Goal: Task Accomplishment & Management: Manage account settings

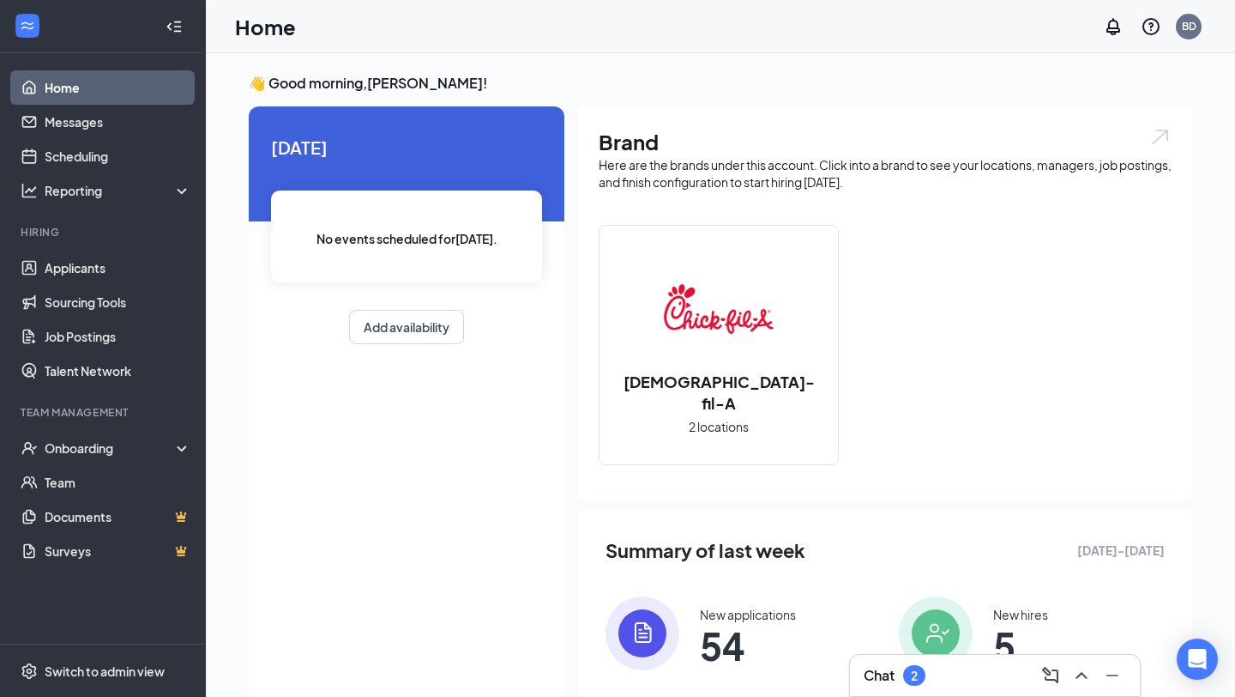
click at [904, 687] on div "Chat 2" at bounding box center [995, 674] width 263 height 27
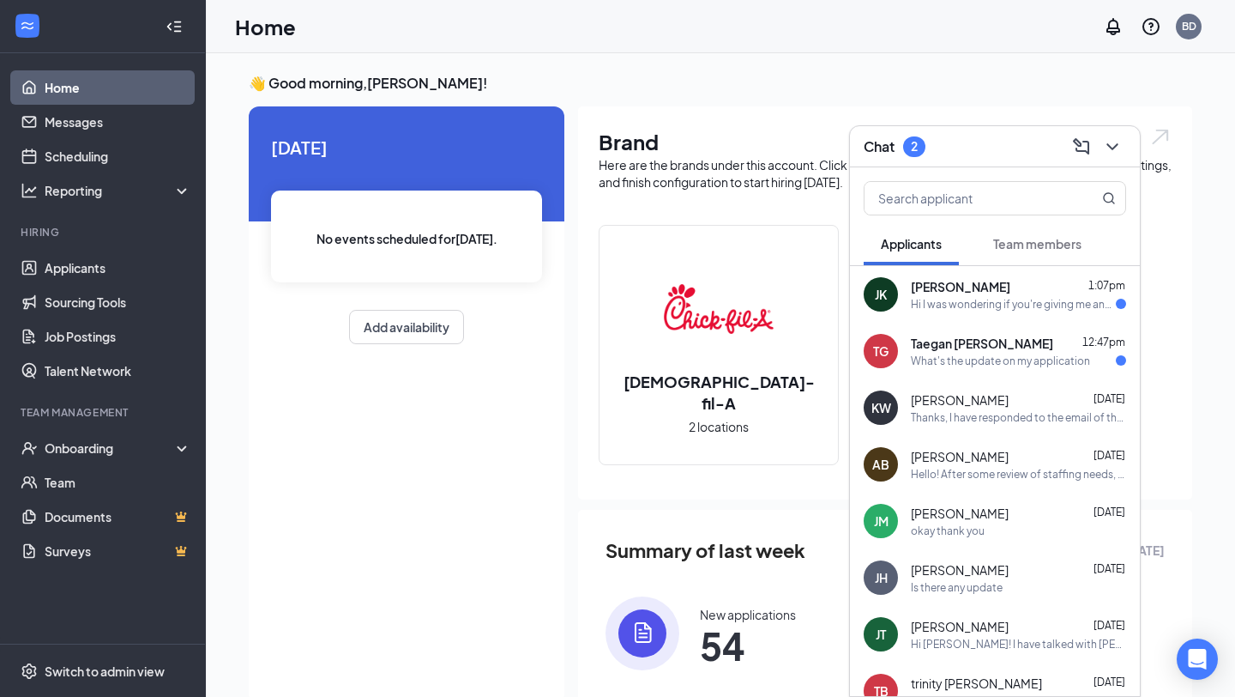
click at [1016, 305] on div "Hi I was wondering if you're giving me any consideration for a job" at bounding box center [1013, 304] width 205 height 15
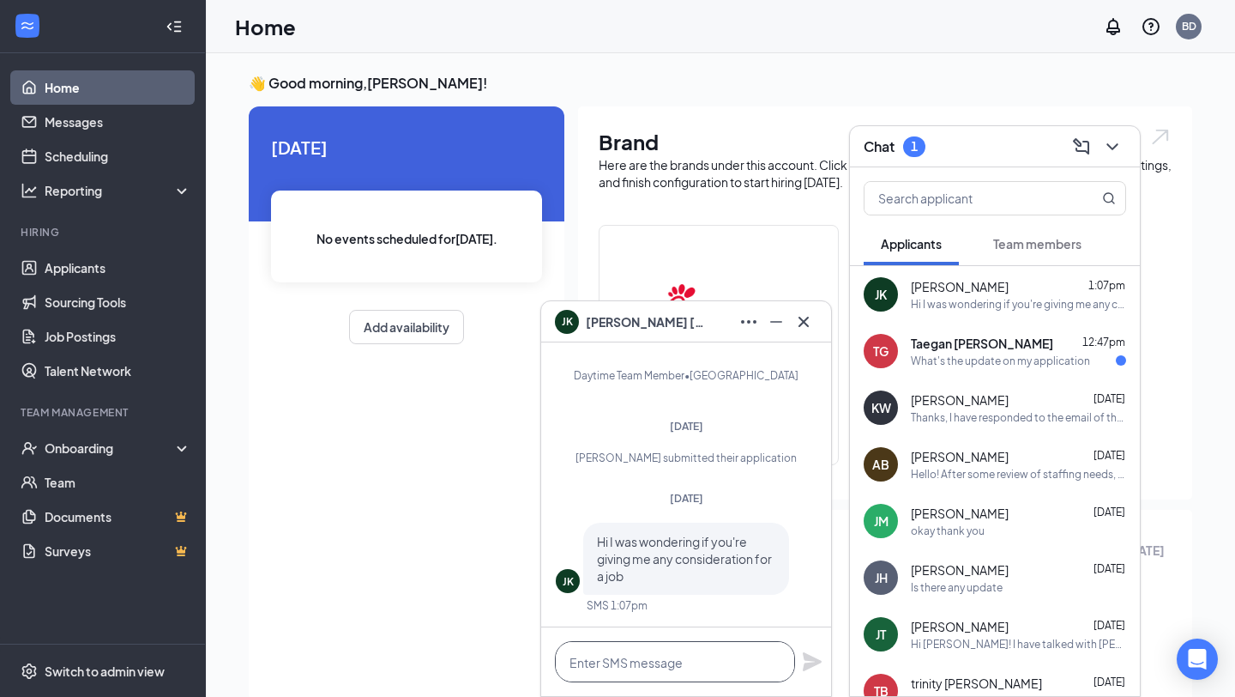
click at [683, 664] on textarea at bounding box center [675, 661] width 240 height 41
click at [967, 347] on span "Taegan [PERSON_NAME]" at bounding box center [982, 343] width 142 height 17
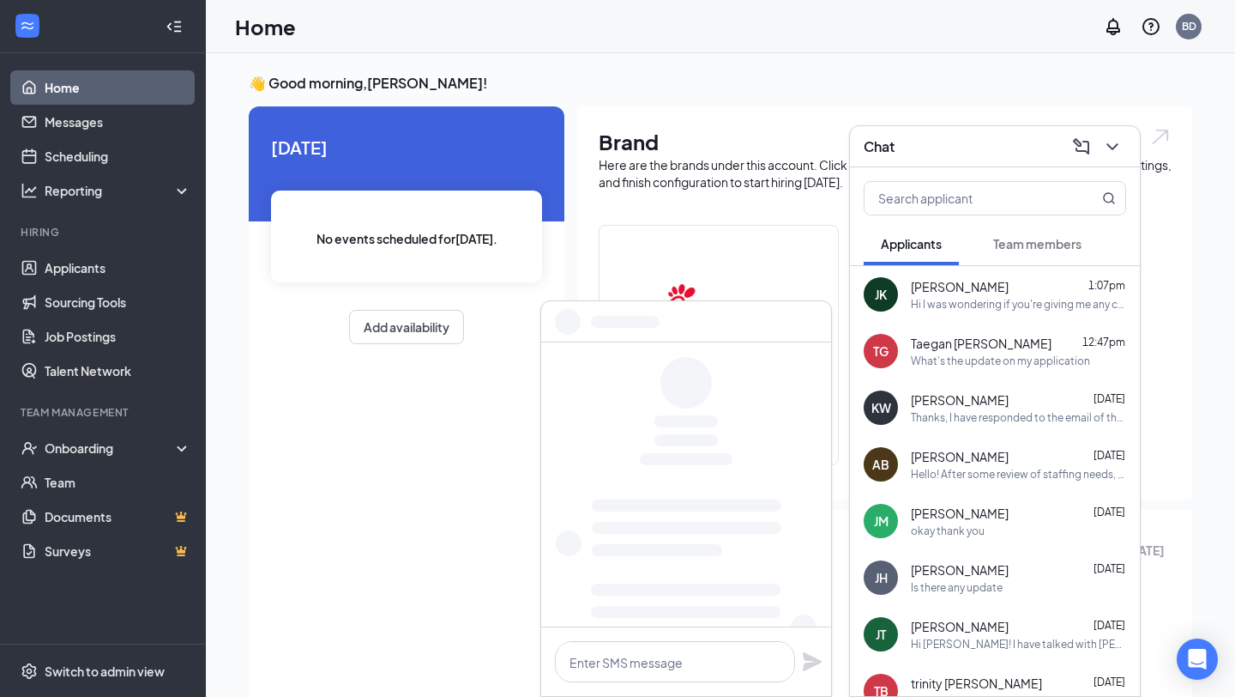
click at [976, 420] on div "Thanks, I have responded to the email of the questions that were asked" at bounding box center [1018, 417] width 215 height 15
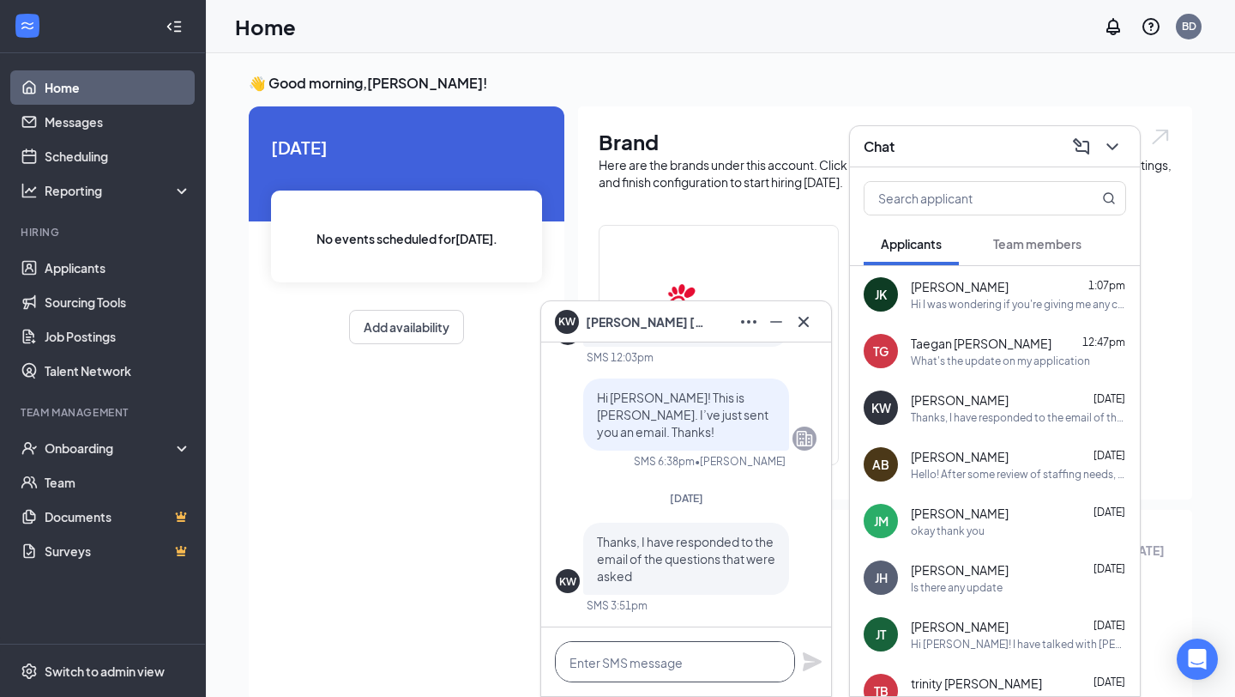
click at [643, 661] on textarea at bounding box center [675, 661] width 240 height 41
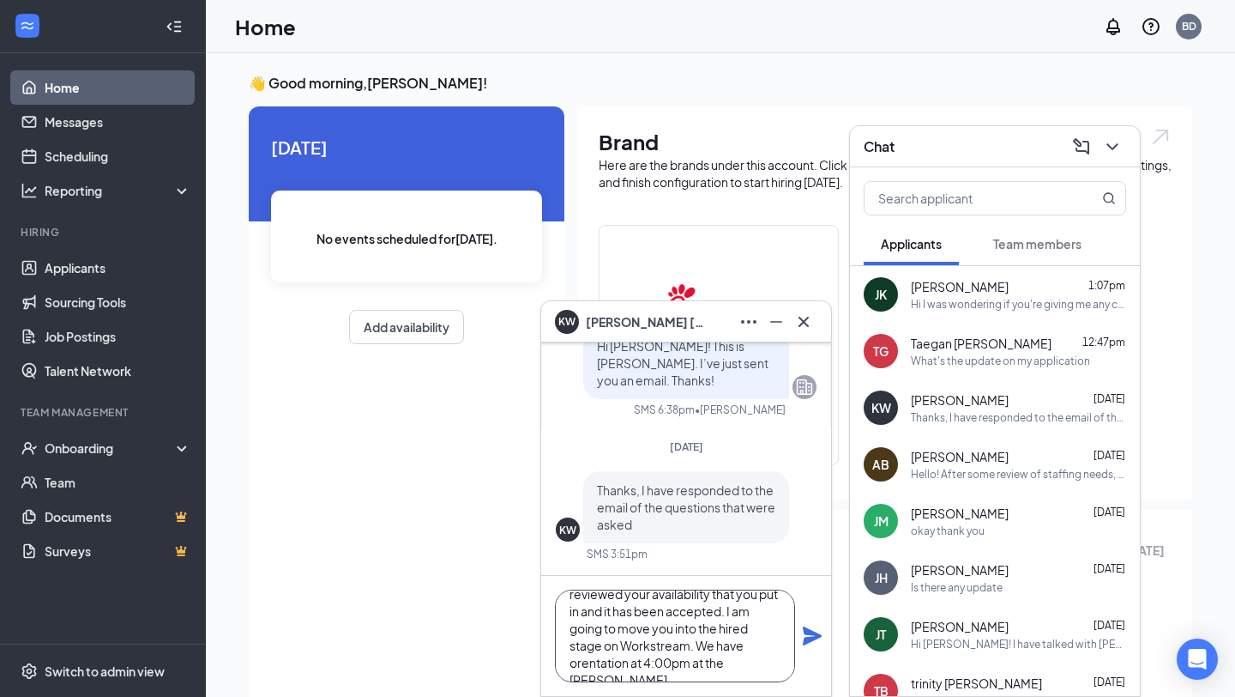
scroll to position [51, 0]
click at [620, 641] on textarea "Hi [PERSON_NAME]!! We have reviewed your availability that you put in and it ha…" at bounding box center [675, 635] width 240 height 93
click at [770, 667] on textarea "Hi [PERSON_NAME]!! We have reviewed your availability that you put in and it ha…" at bounding box center [675, 635] width 240 height 93
click at [744, 612] on textarea "Hi [PERSON_NAME]!! We have reviewed your availability that you put in and it ha…" at bounding box center [675, 635] width 240 height 93
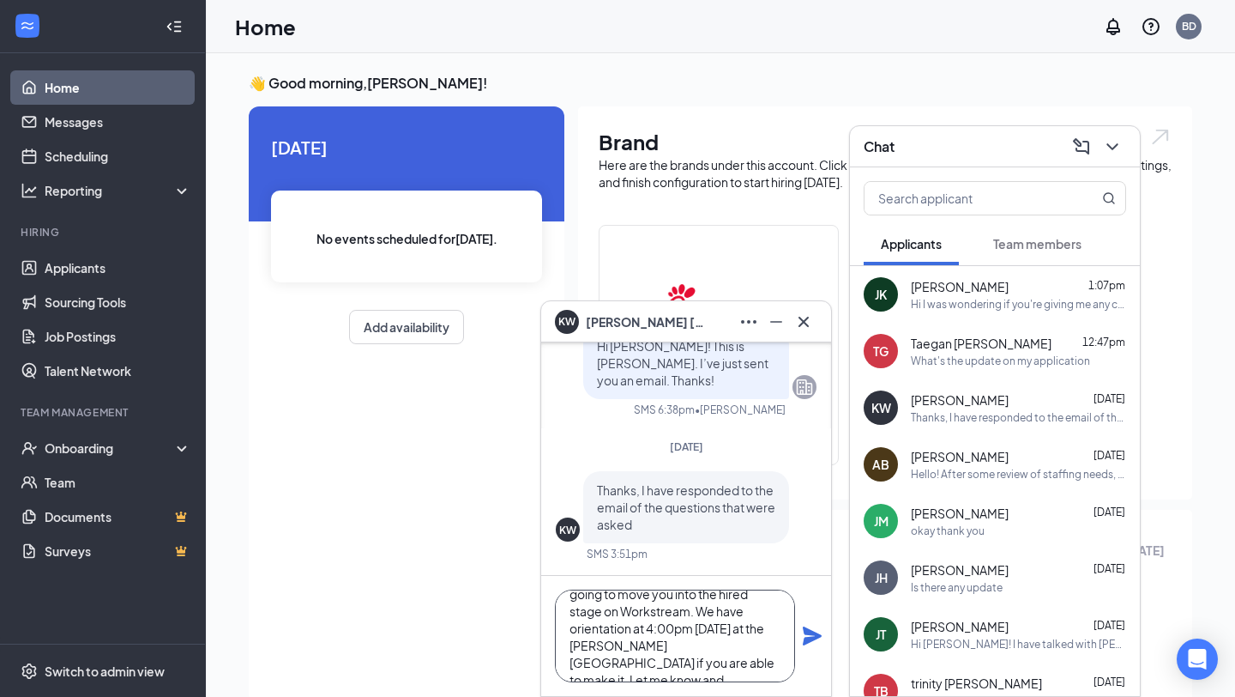
type textarea "Hi [PERSON_NAME]!! We have reviewed your availability that you put in and it ha…"
click at [812, 637] on icon "Plane" at bounding box center [812, 635] width 19 height 19
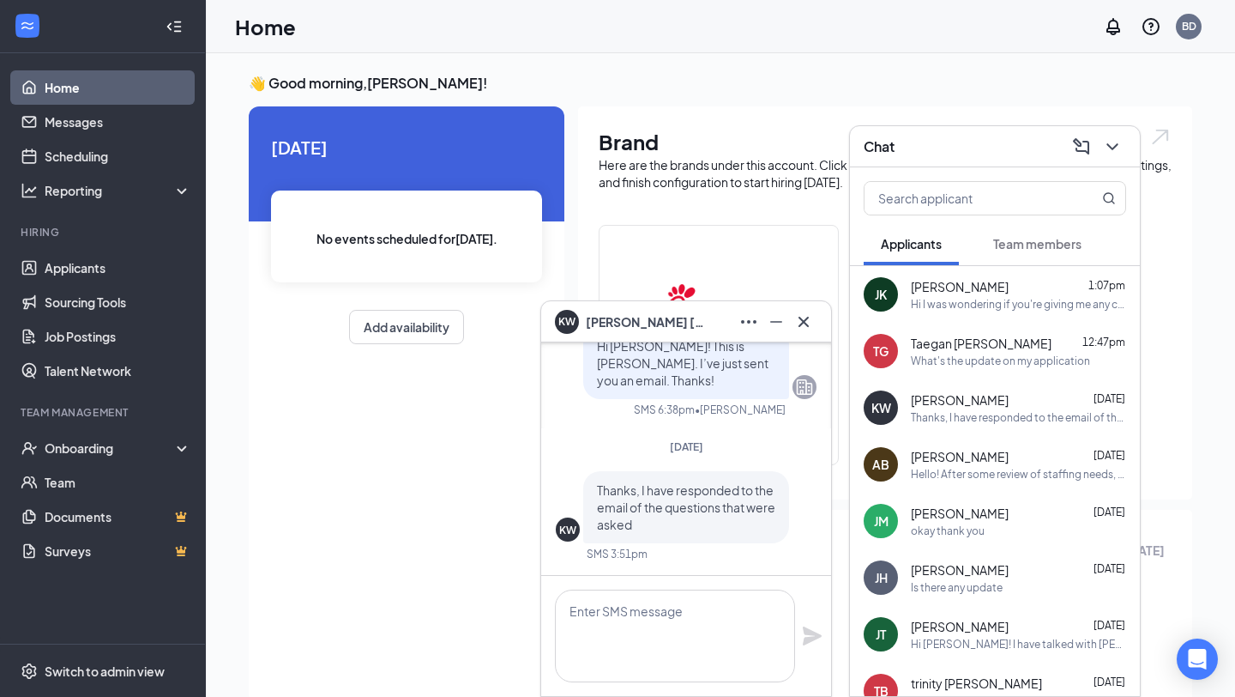
scroll to position [0, 0]
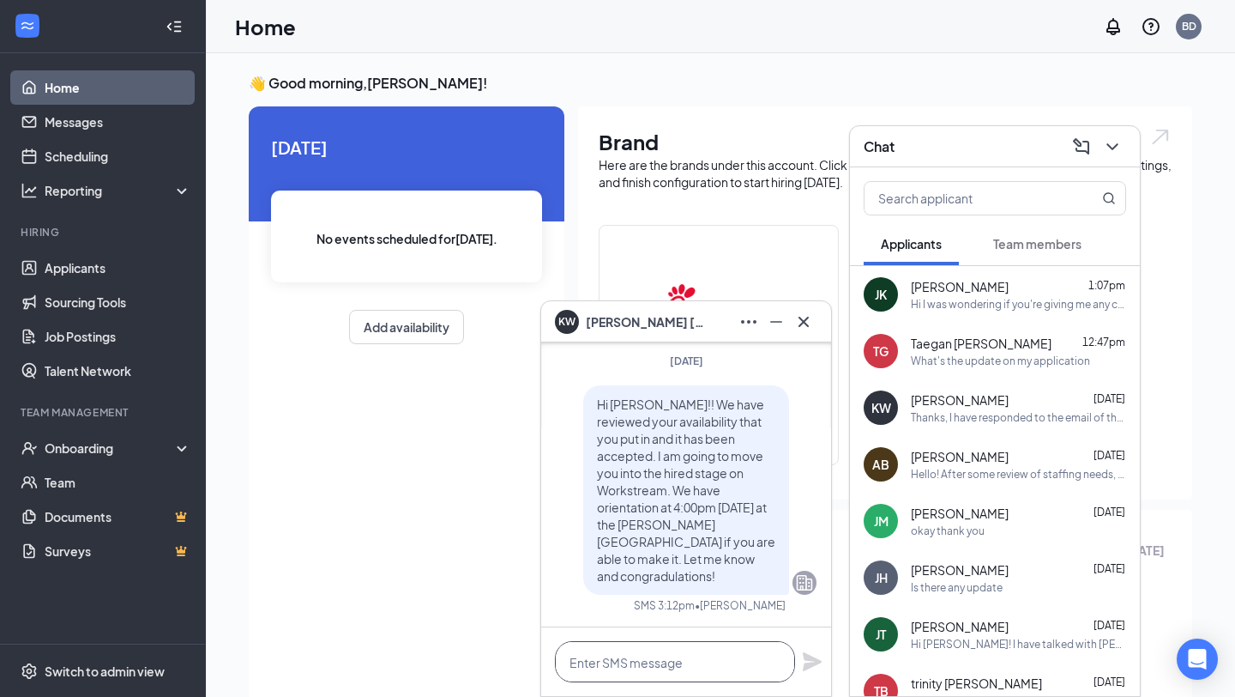
click at [703, 667] on textarea at bounding box center [675, 661] width 240 height 41
click at [734, 655] on textarea at bounding box center [675, 661] width 240 height 41
click at [677, 327] on span "[PERSON_NAME]" at bounding box center [646, 321] width 120 height 19
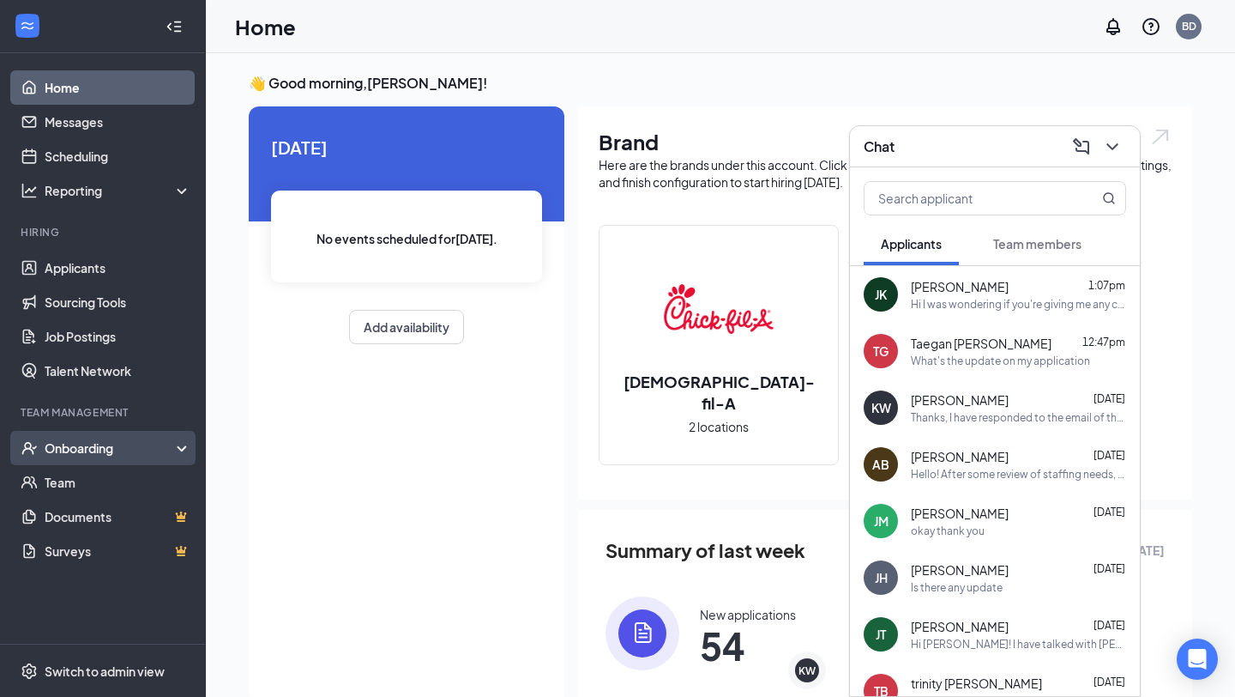
click at [104, 437] on div "Onboarding" at bounding box center [103, 448] width 206 height 34
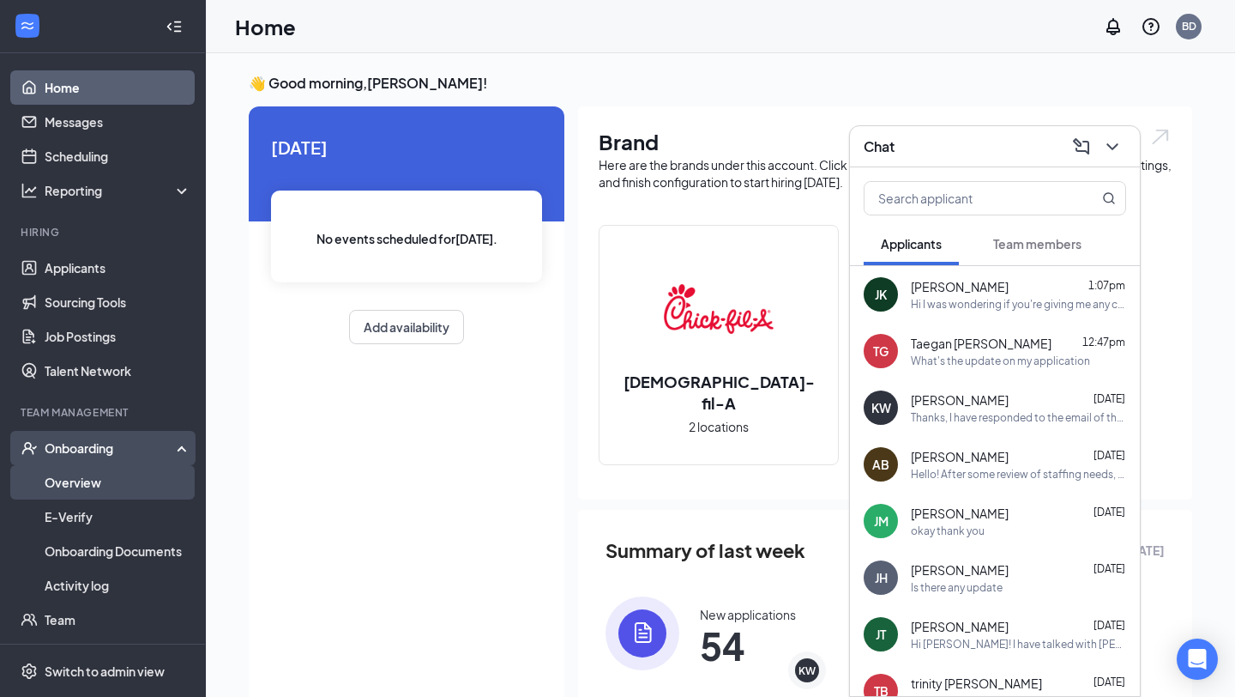
click at [108, 491] on link "Overview" at bounding box center [118, 482] width 147 height 34
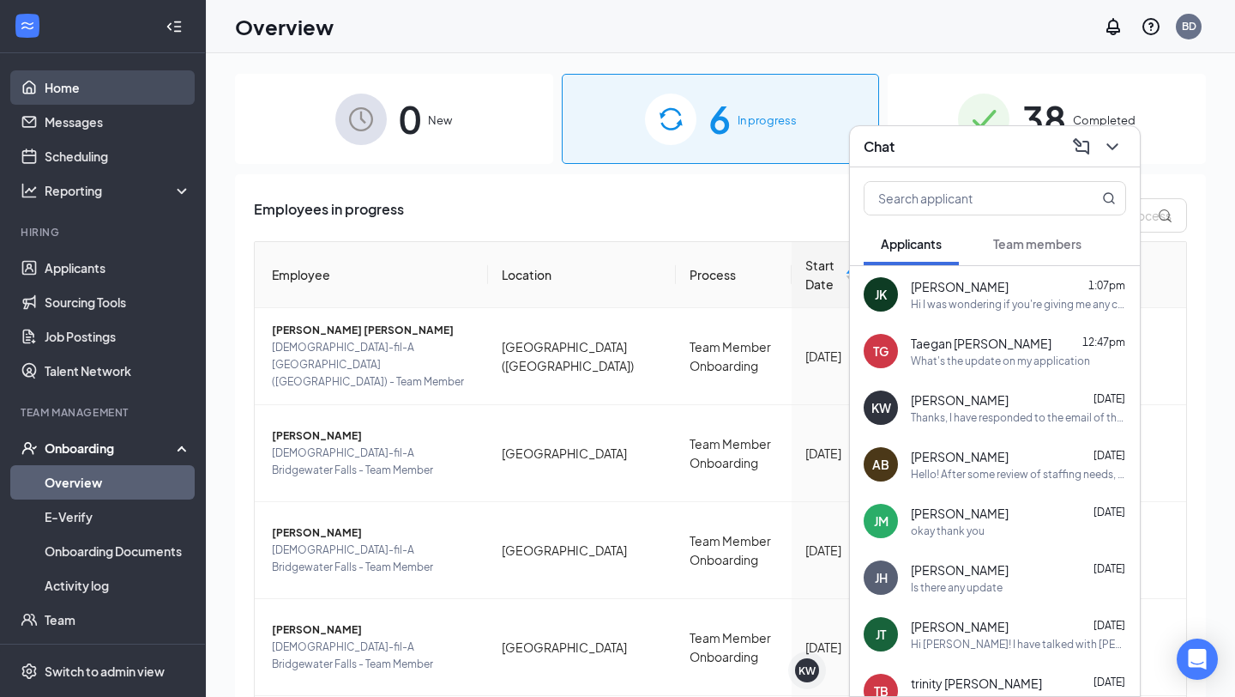
click at [119, 90] on link "Home" at bounding box center [118, 87] width 147 height 34
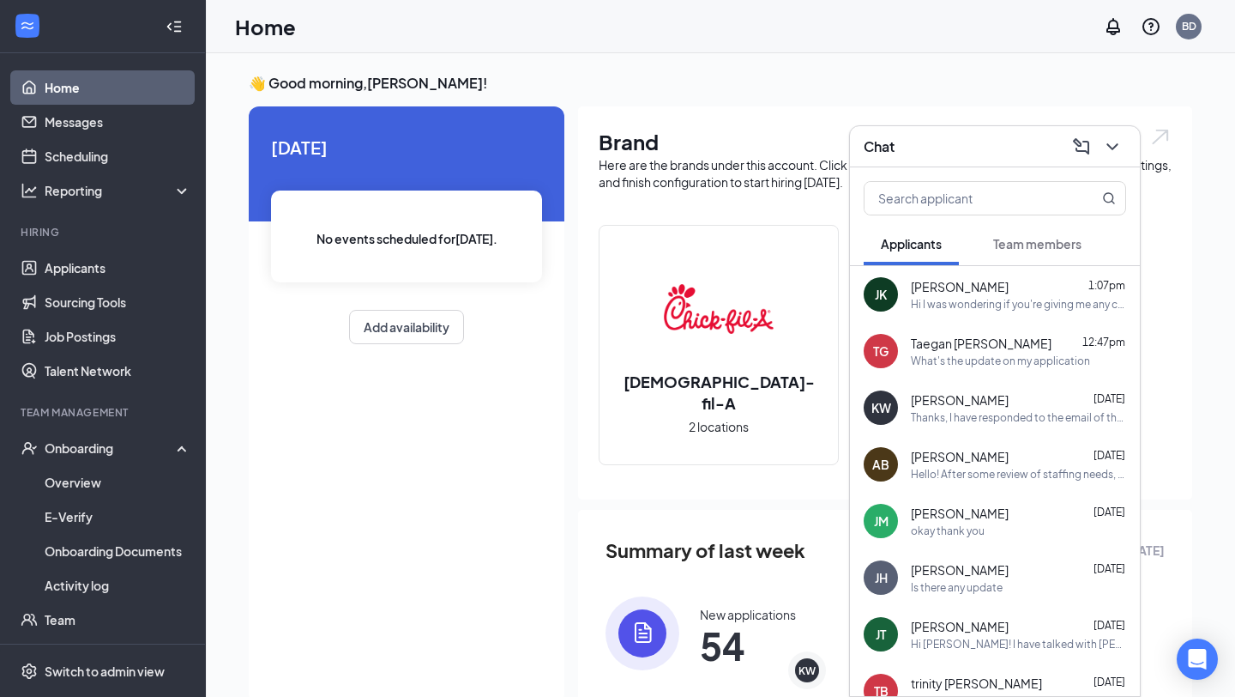
click at [991, 142] on div "Chat" at bounding box center [995, 146] width 263 height 27
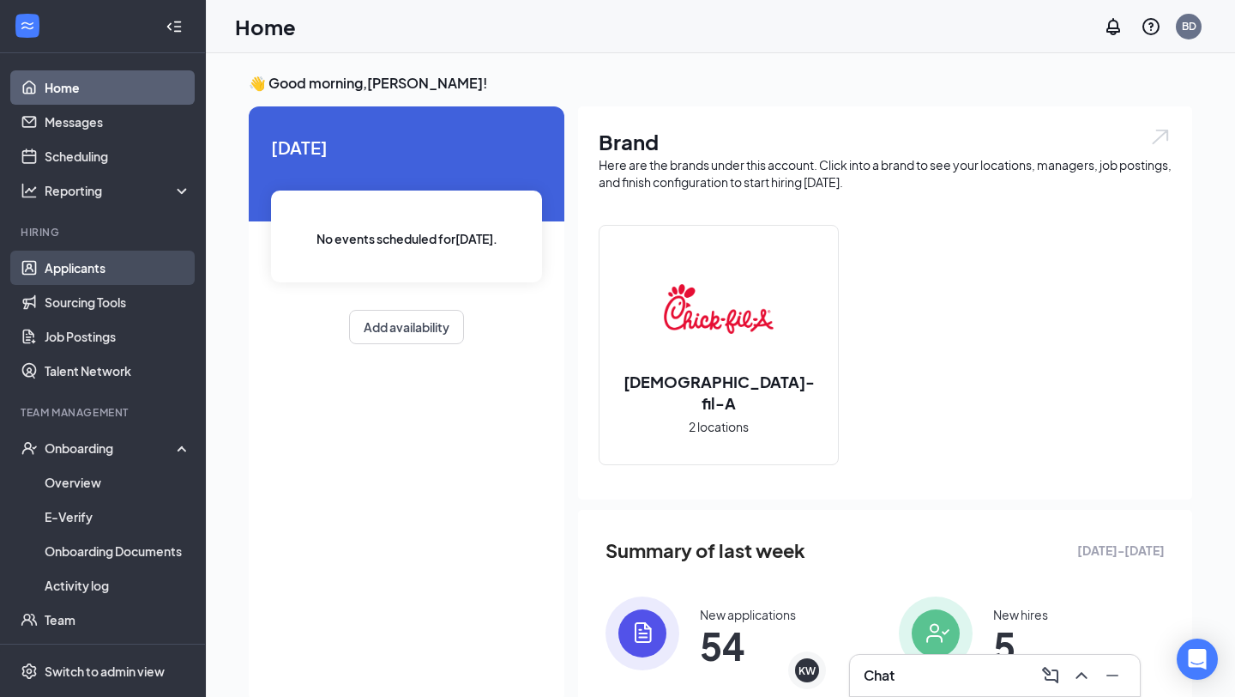
click at [93, 278] on link "Applicants" at bounding box center [118, 268] width 147 height 34
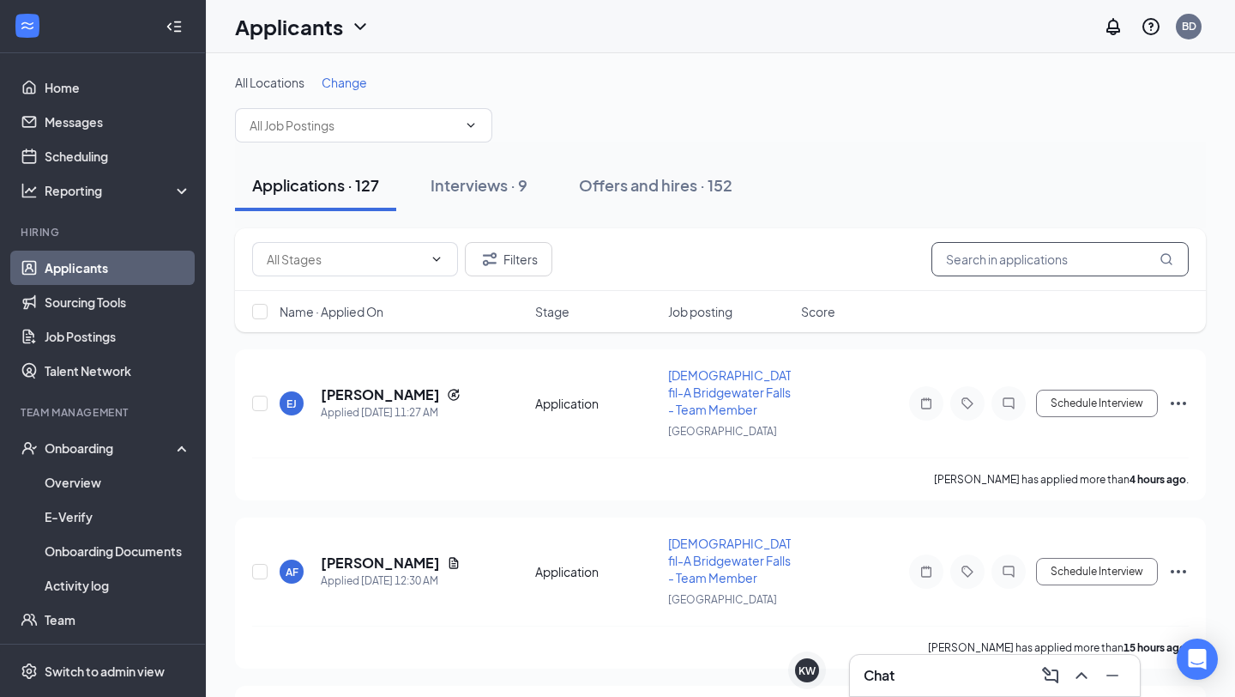
click at [1060, 262] on input "text" at bounding box center [1060, 259] width 257 height 34
type input "s"
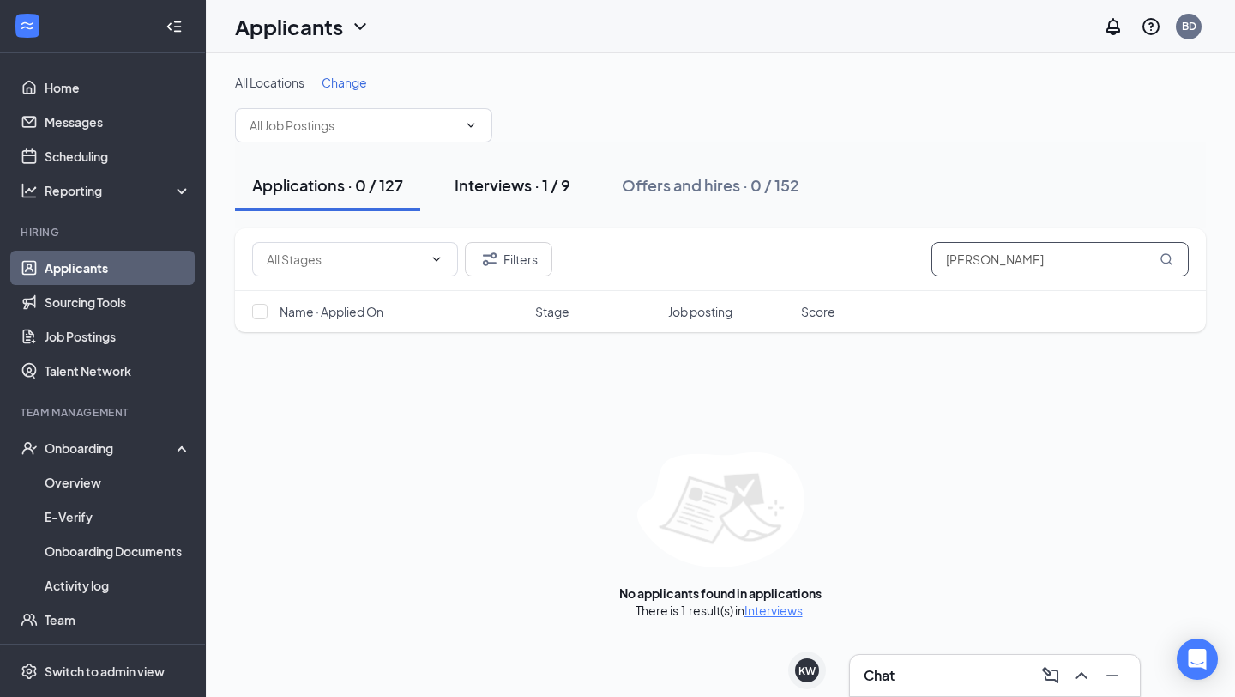
type input "[PERSON_NAME]"
click at [530, 176] on div "Interviews · 1 / 9" at bounding box center [513, 184] width 116 height 21
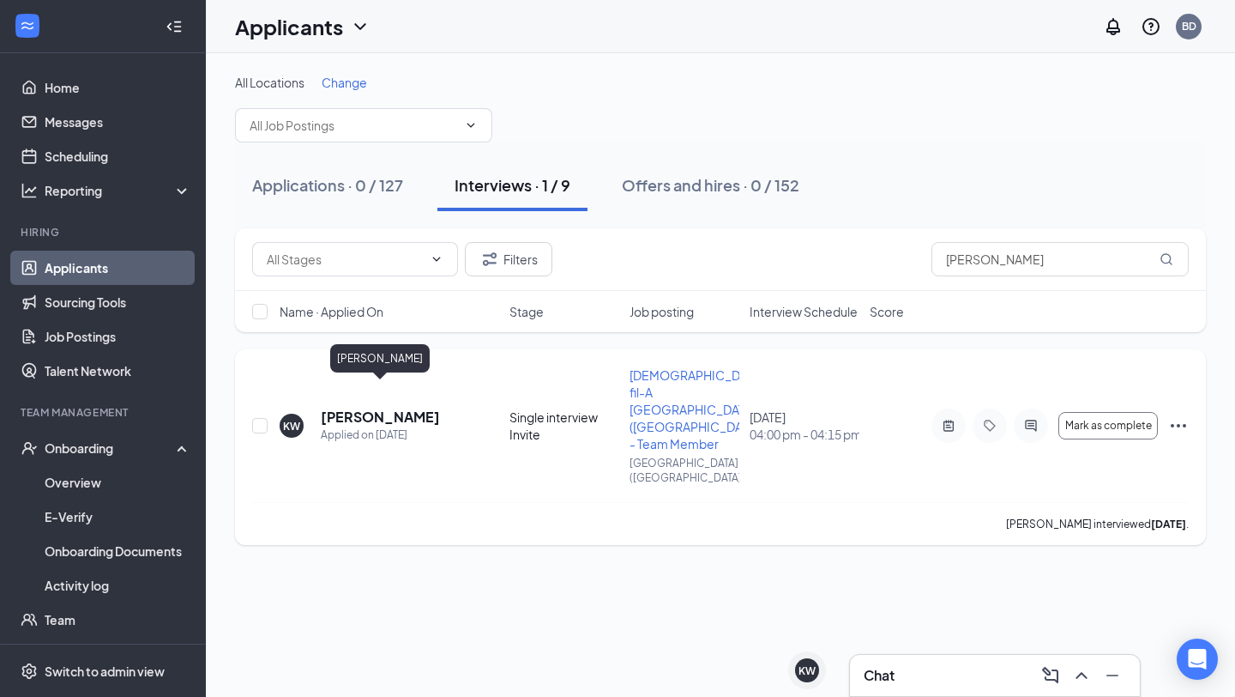
click at [368, 408] on h5 "[PERSON_NAME]" at bounding box center [380, 417] width 119 height 19
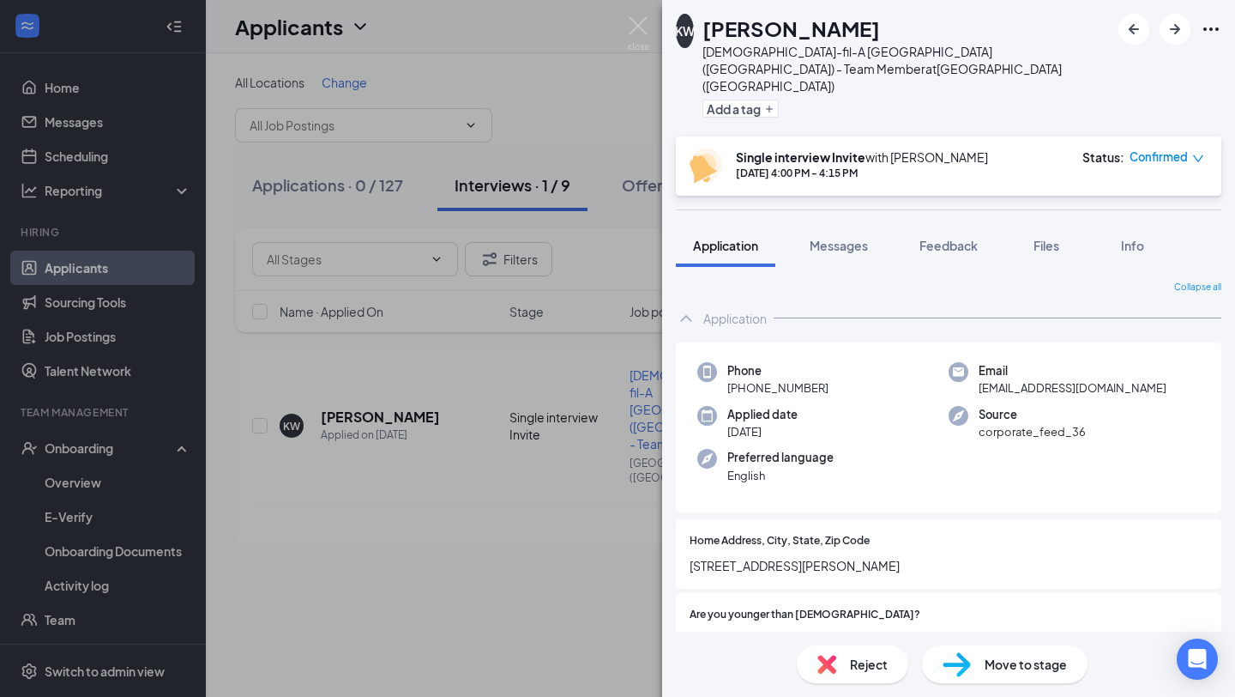
click at [1000, 663] on span "Move to stage" at bounding box center [1026, 664] width 82 height 19
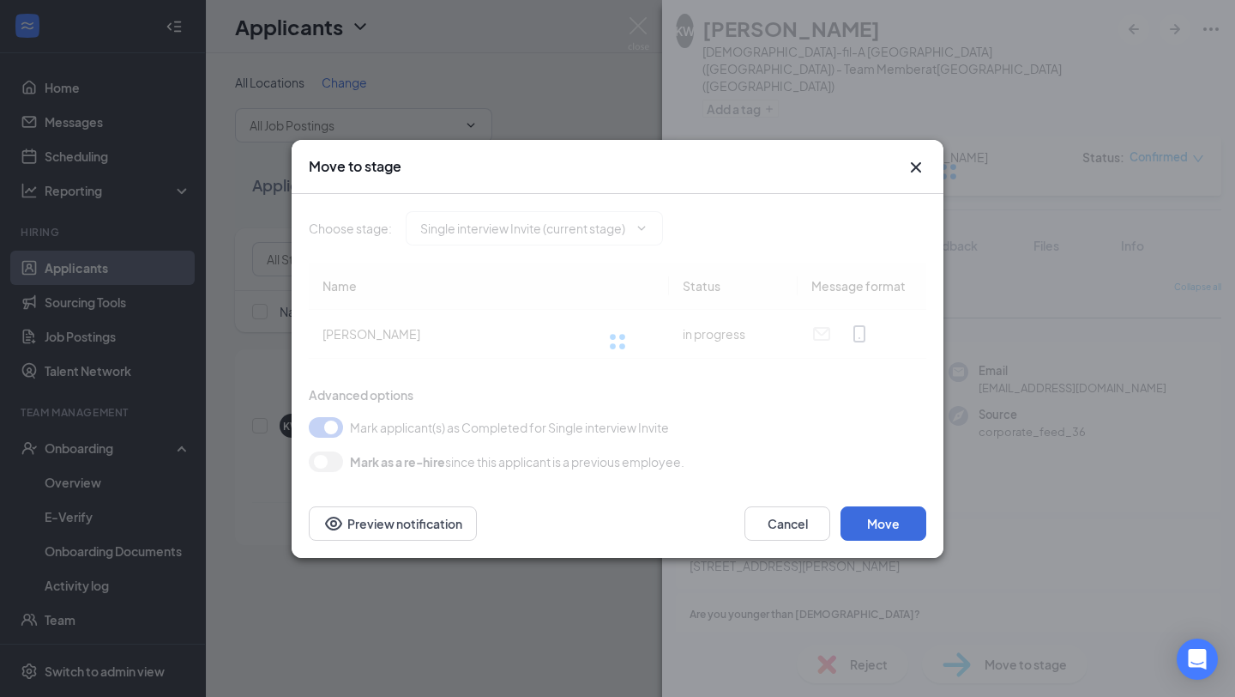
type input "Hiring Complete (final stage)"
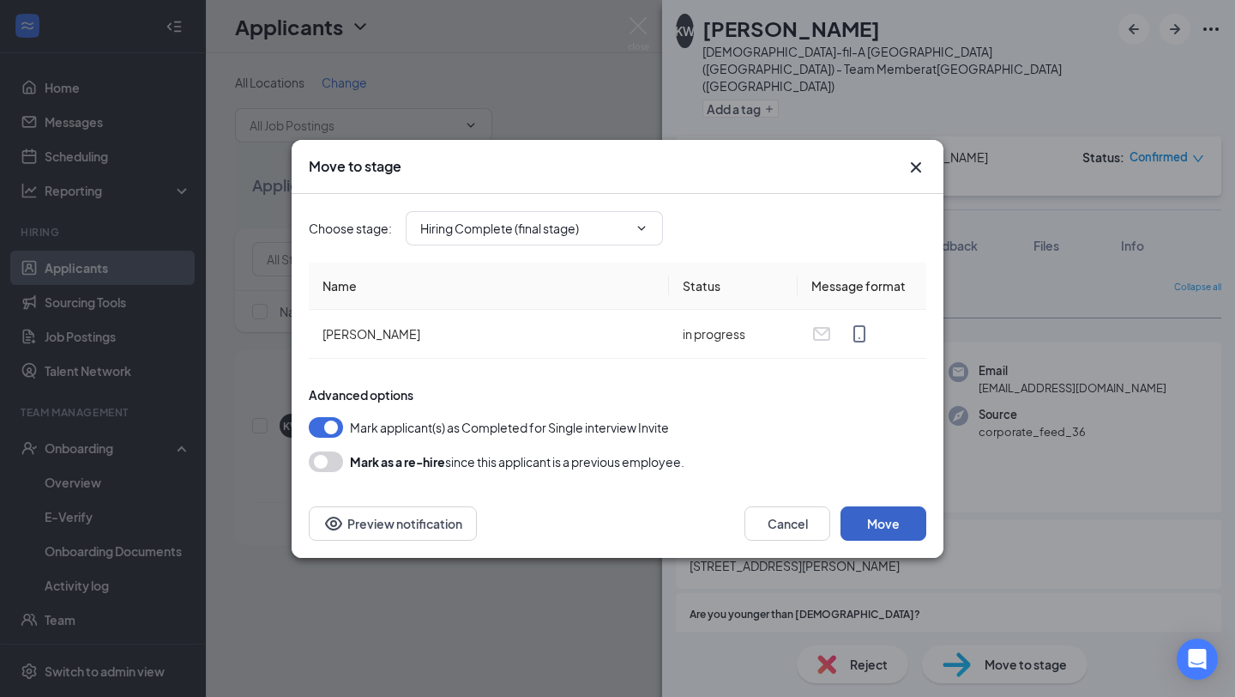
click at [861, 529] on button "Move" at bounding box center [884, 523] width 86 height 34
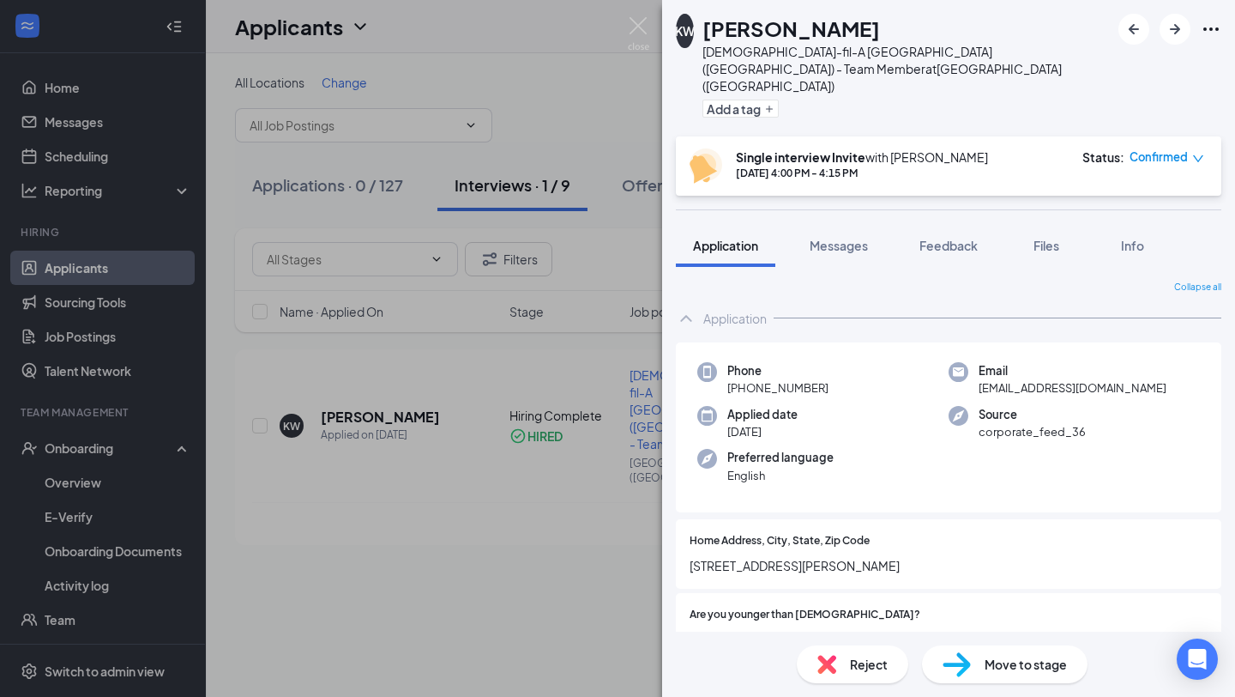
click at [582, 381] on div "[PERSON_NAME][DEMOGRAPHIC_DATA]-fil-A [GEOGRAPHIC_DATA] ([GEOGRAPHIC_DATA]) - T…" at bounding box center [617, 348] width 1235 height 697
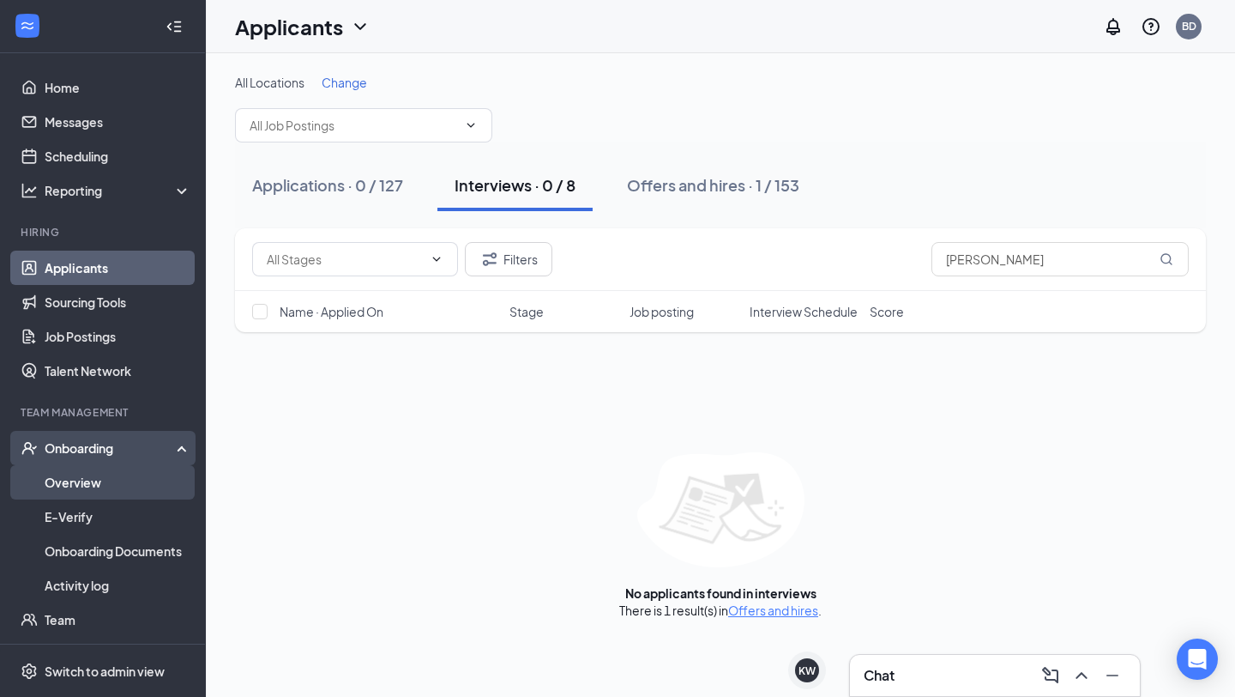
click at [105, 476] on link "Overview" at bounding box center [118, 482] width 147 height 34
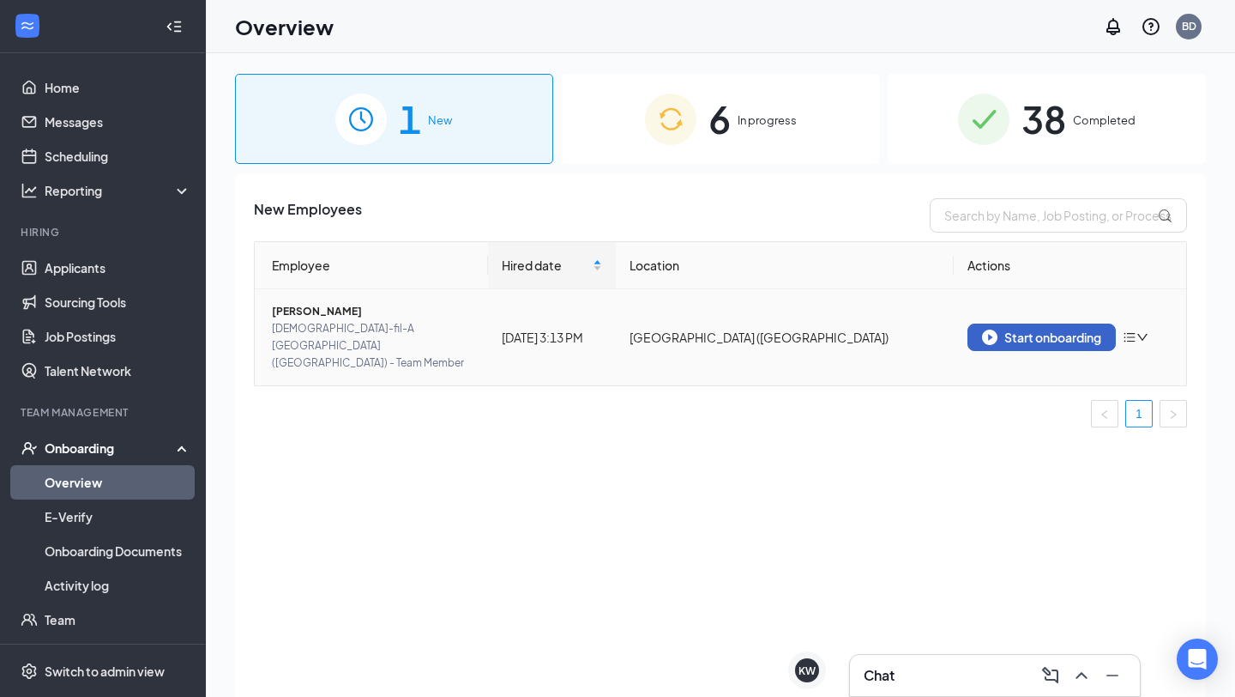
click at [1006, 329] on div "Start onboarding" at bounding box center [1041, 336] width 119 height 15
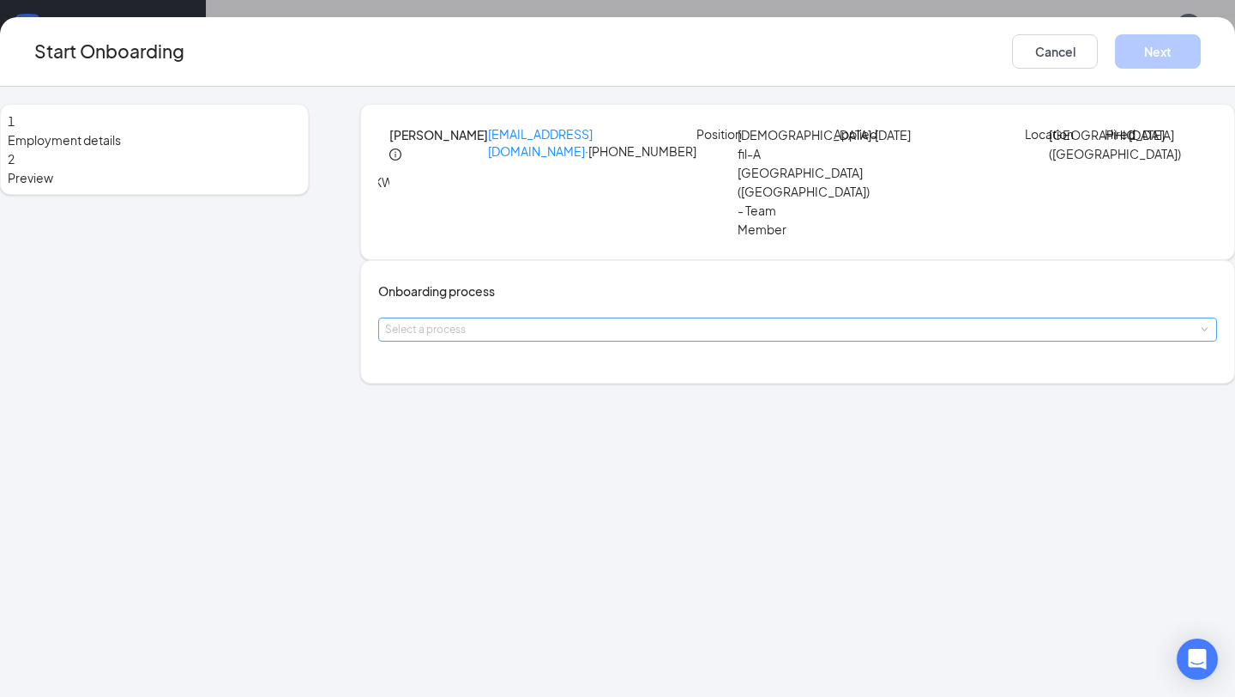
click at [517, 338] on div "Select a process" at bounding box center [794, 329] width 818 height 17
click at [528, 409] on li "Team Member Onboarding" at bounding box center [561, 401] width 281 height 31
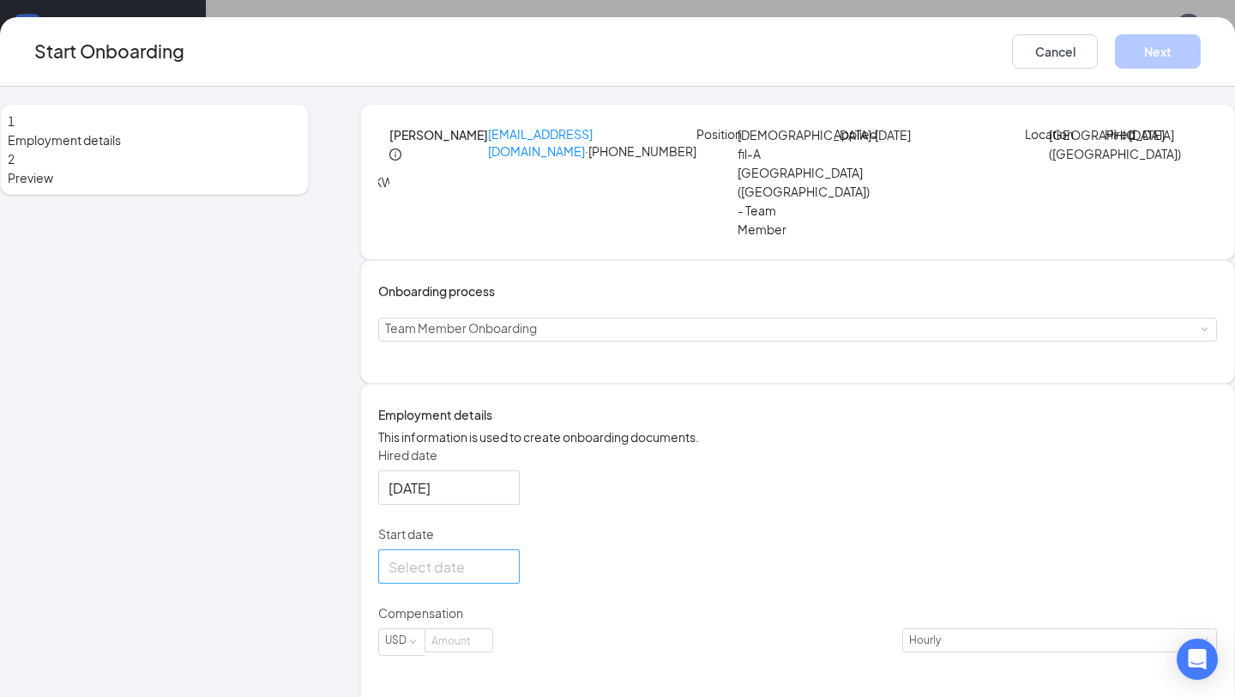
click at [469, 583] on div at bounding box center [449, 566] width 142 height 34
type input "[DATE]"
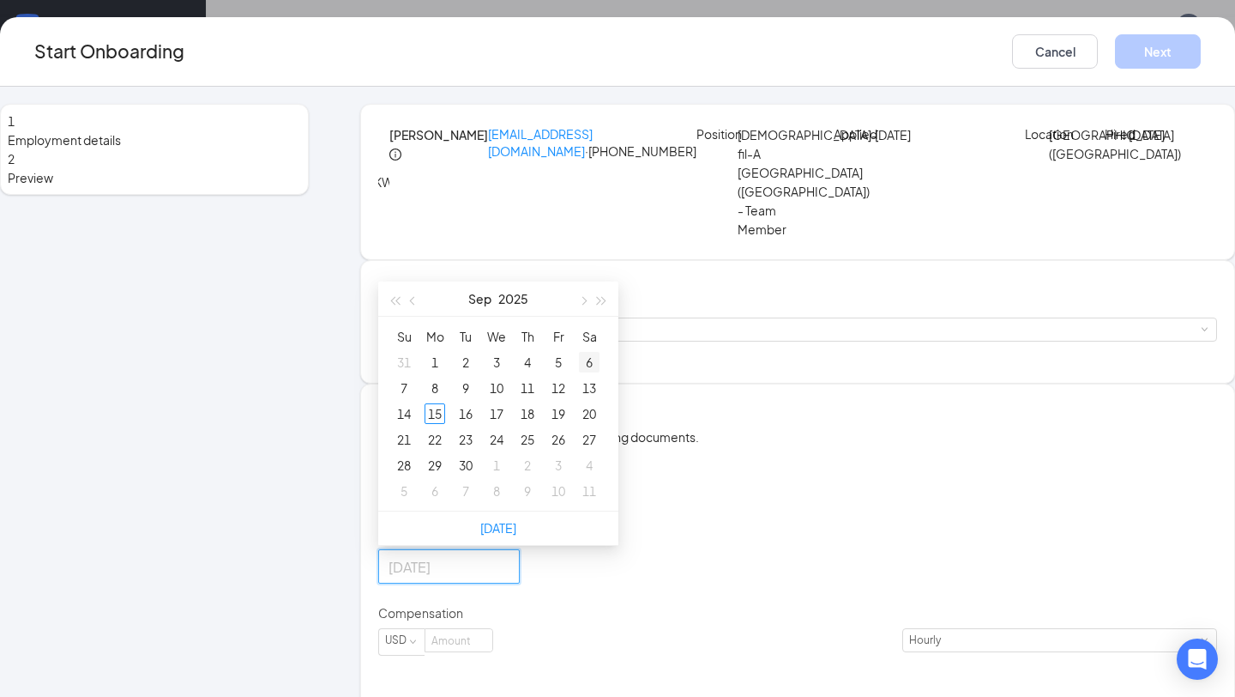
type input "[DATE]"
drag, startPoint x: 768, startPoint y: 567, endPoint x: 739, endPoint y: 567, distance: 29.2
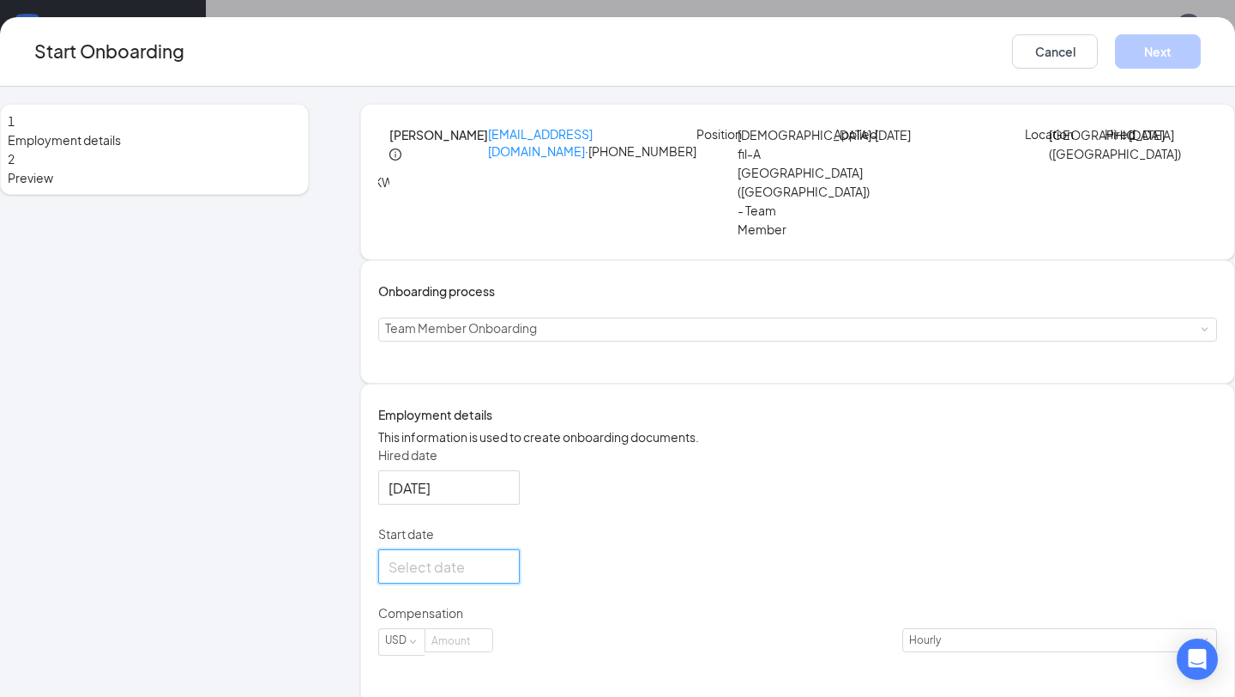
click at [506, 577] on input "Start date" at bounding box center [448, 566] width 118 height 21
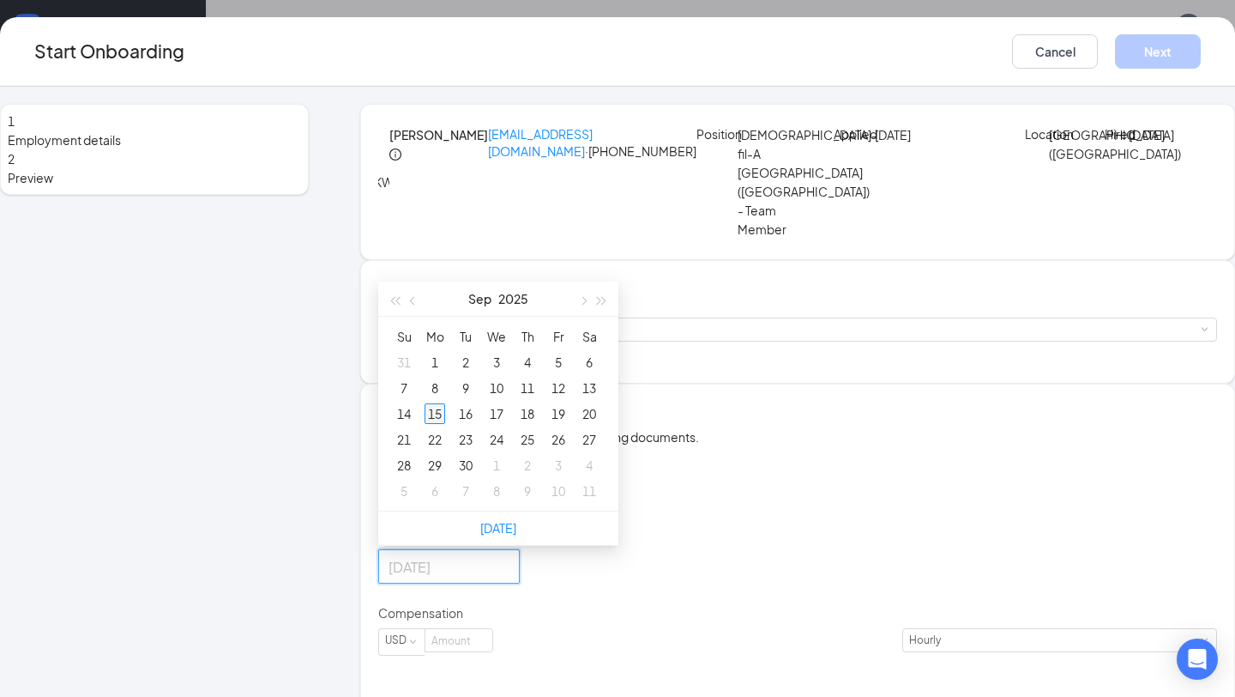
type input "[DATE]"
click at [445, 424] on div "15" at bounding box center [435, 413] width 21 height 21
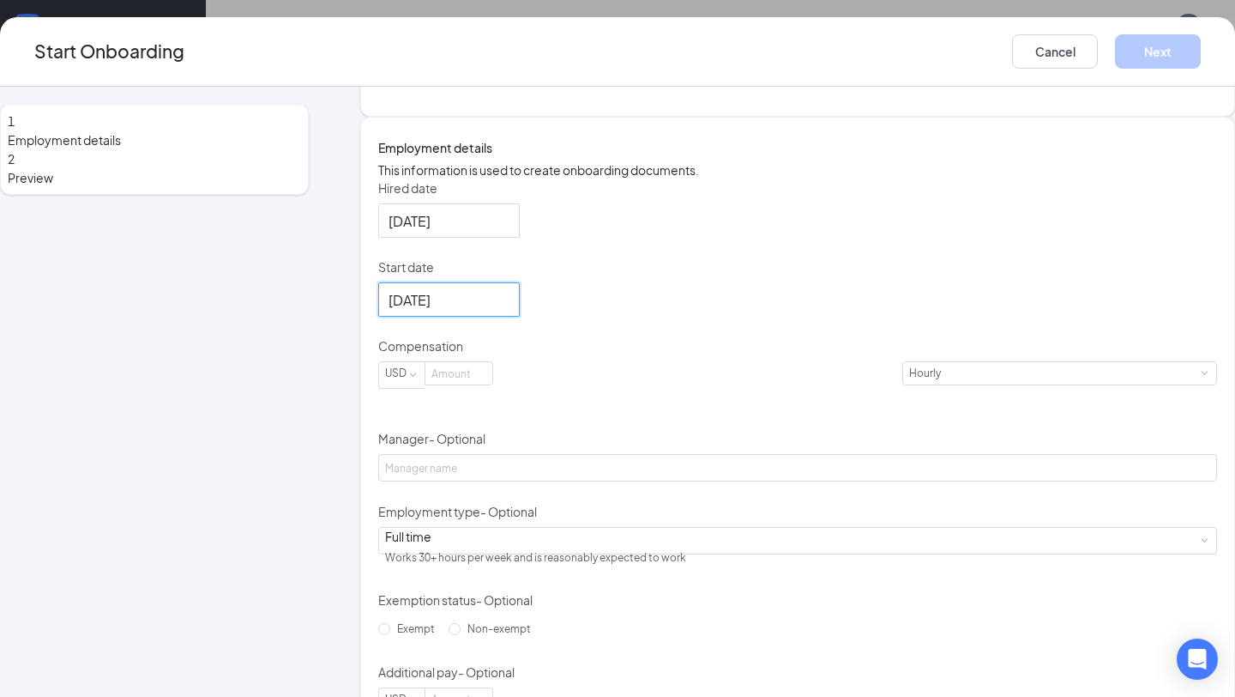
scroll to position [341, 0]
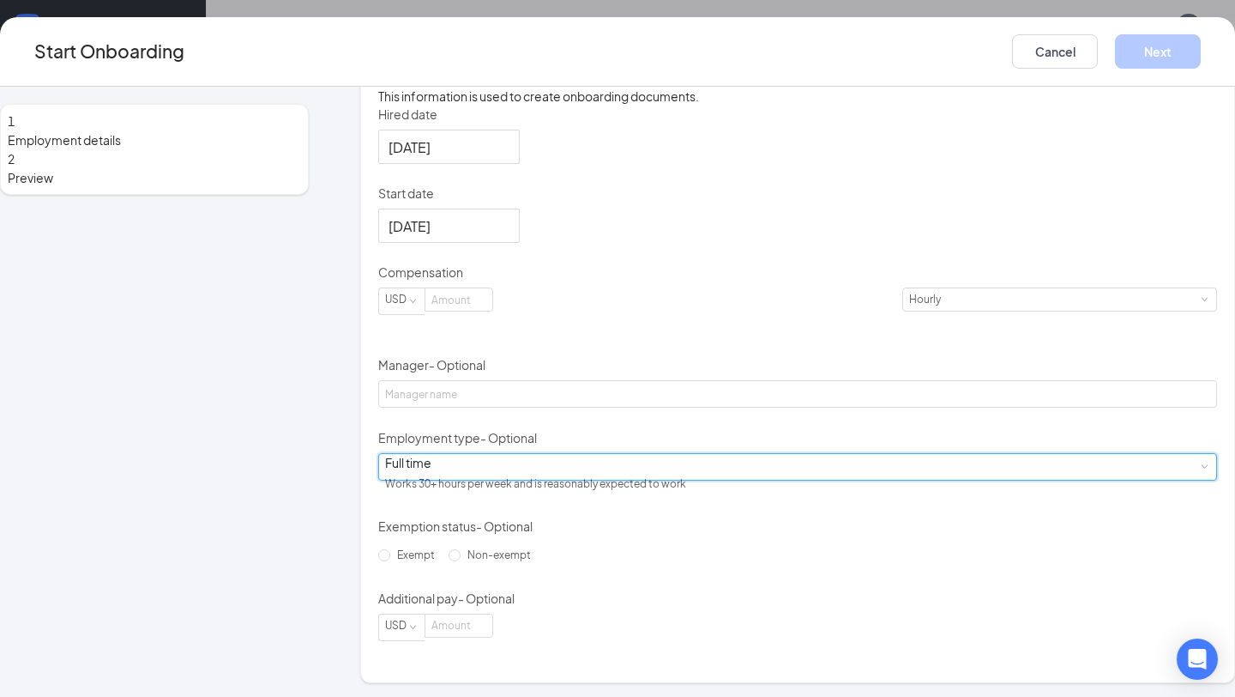
click at [554, 480] on div "Full time Works 30+ hours per week and is reasonably expected to work" at bounding box center [797, 467] width 825 height 26
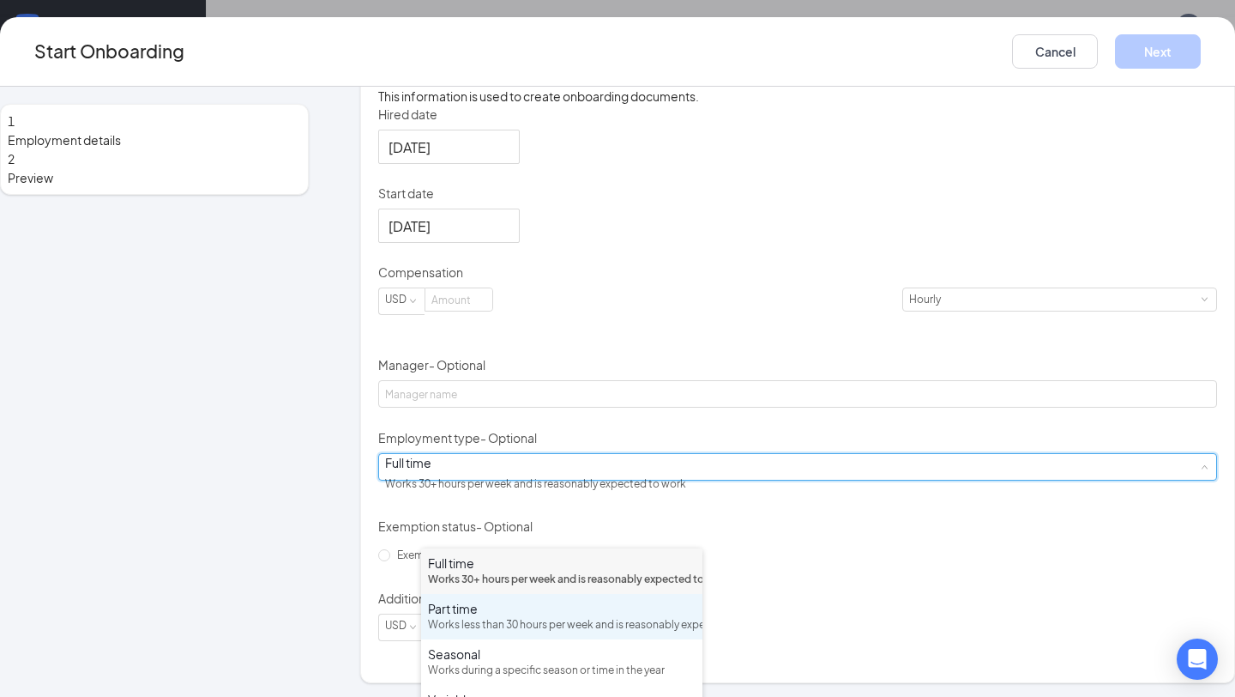
click at [564, 617] on div "Part time" at bounding box center [562, 608] width 268 height 17
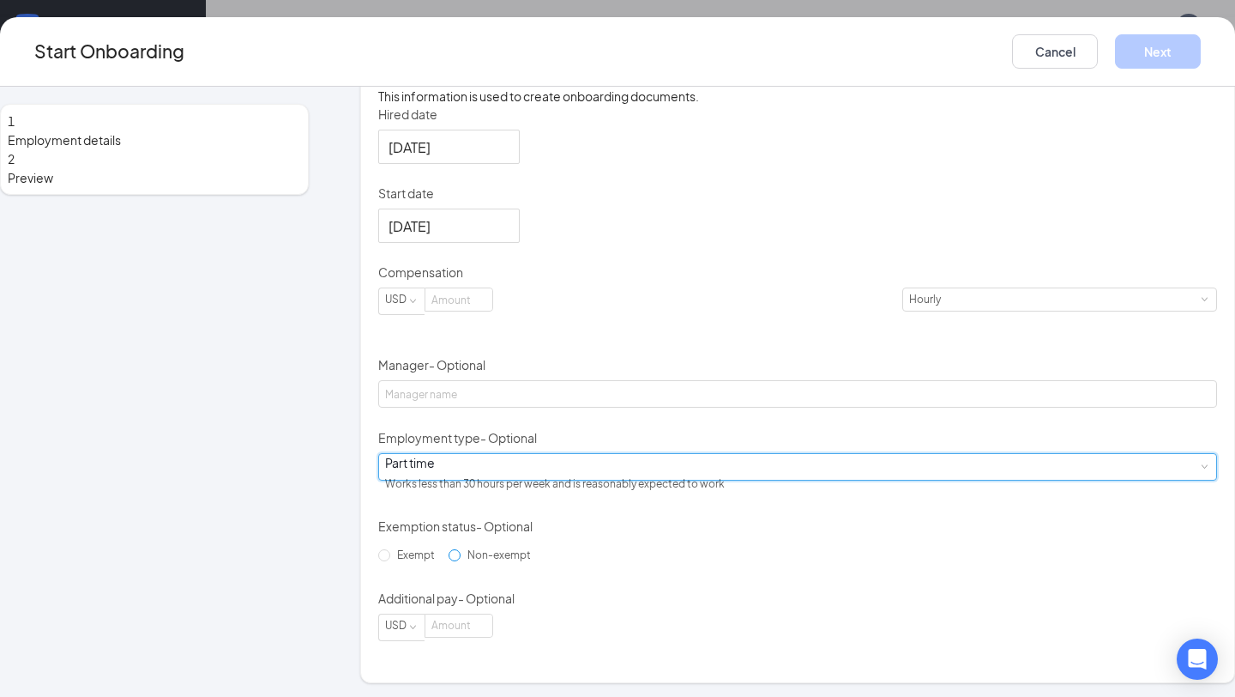
scroll to position [341, 0]
click at [462, 560] on span "Non-exempt" at bounding box center [499, 553] width 77 height 13
click at [461, 560] on input "Non-exempt" at bounding box center [455, 554] width 12 height 12
radio input "true"
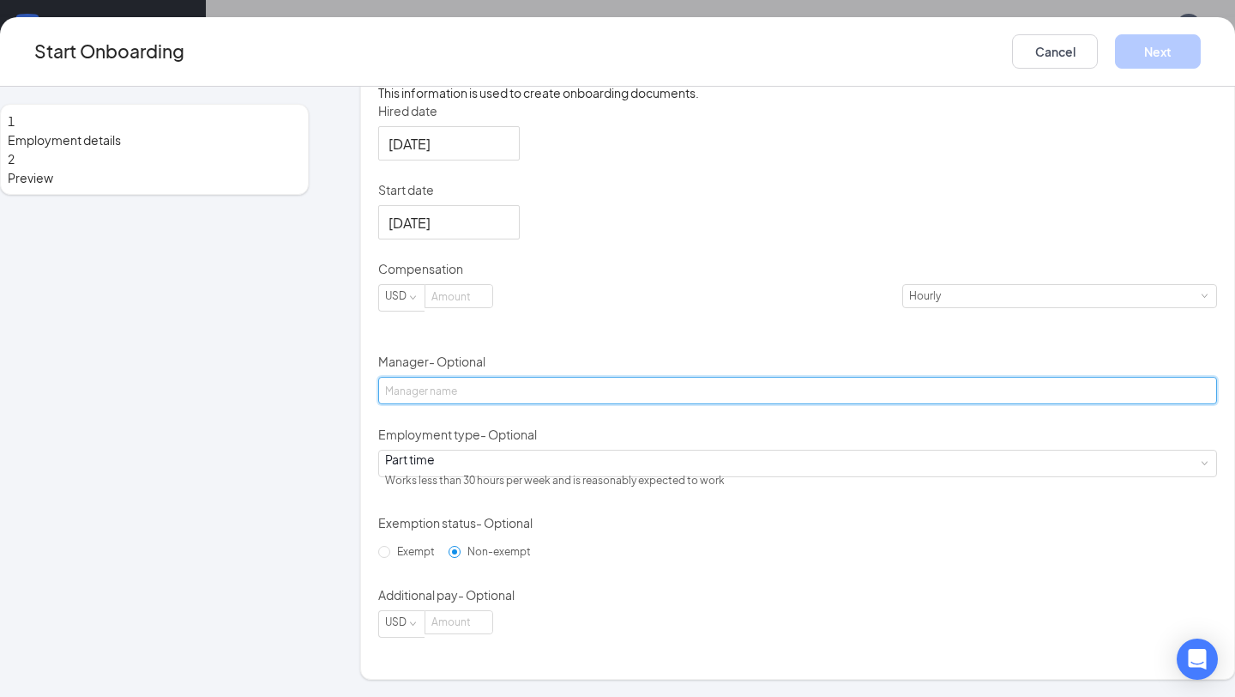
click at [509, 396] on input "Manager - Optional" at bounding box center [797, 390] width 839 height 27
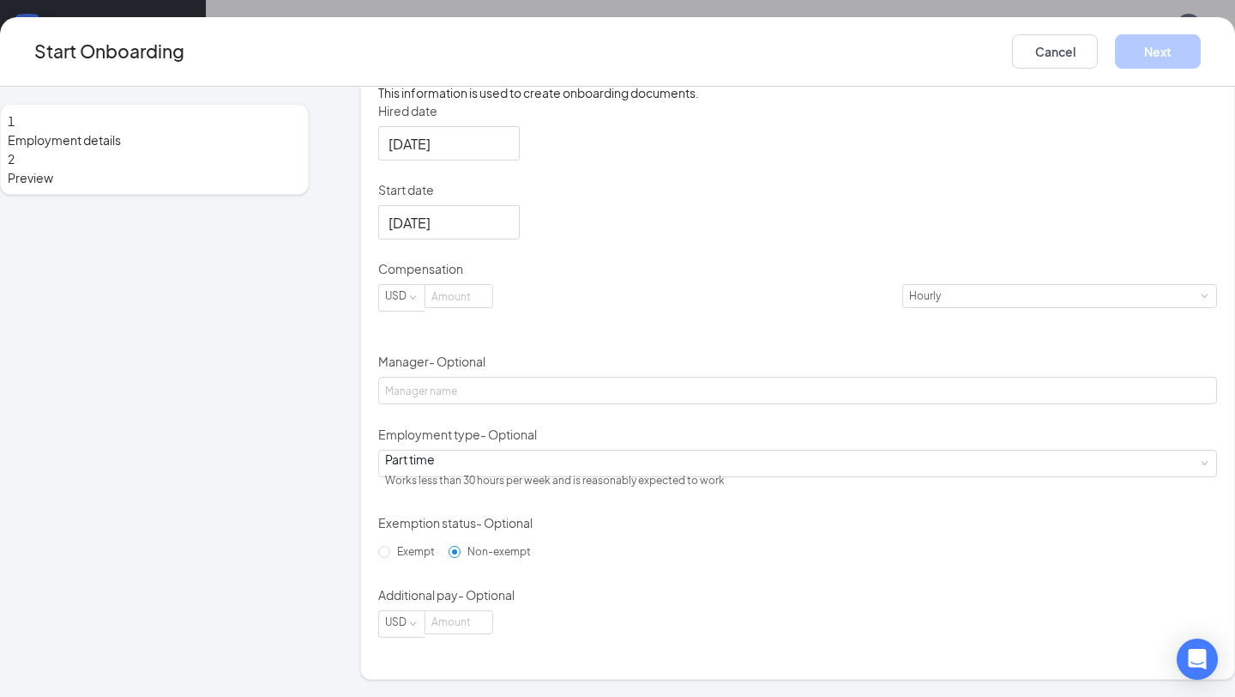
drag, startPoint x: 979, startPoint y: 474, endPoint x: 964, endPoint y: 476, distance: 14.7
click at [979, 474] on div "Hired date [DATE] Start date [DATE] [DATE] Su Mo Tu We Th Fr Sa 31 1 2 3 4 5 6 …" at bounding box center [797, 369] width 839 height 535
click at [492, 289] on input at bounding box center [459, 296] width 67 height 22
type input "12"
click at [784, 312] on div "Hired date [DATE] Start date [DATE] [DATE] Su Mo Tu We Th Fr Sa 31 1 2 3 4 5 6 …" at bounding box center [797, 369] width 839 height 535
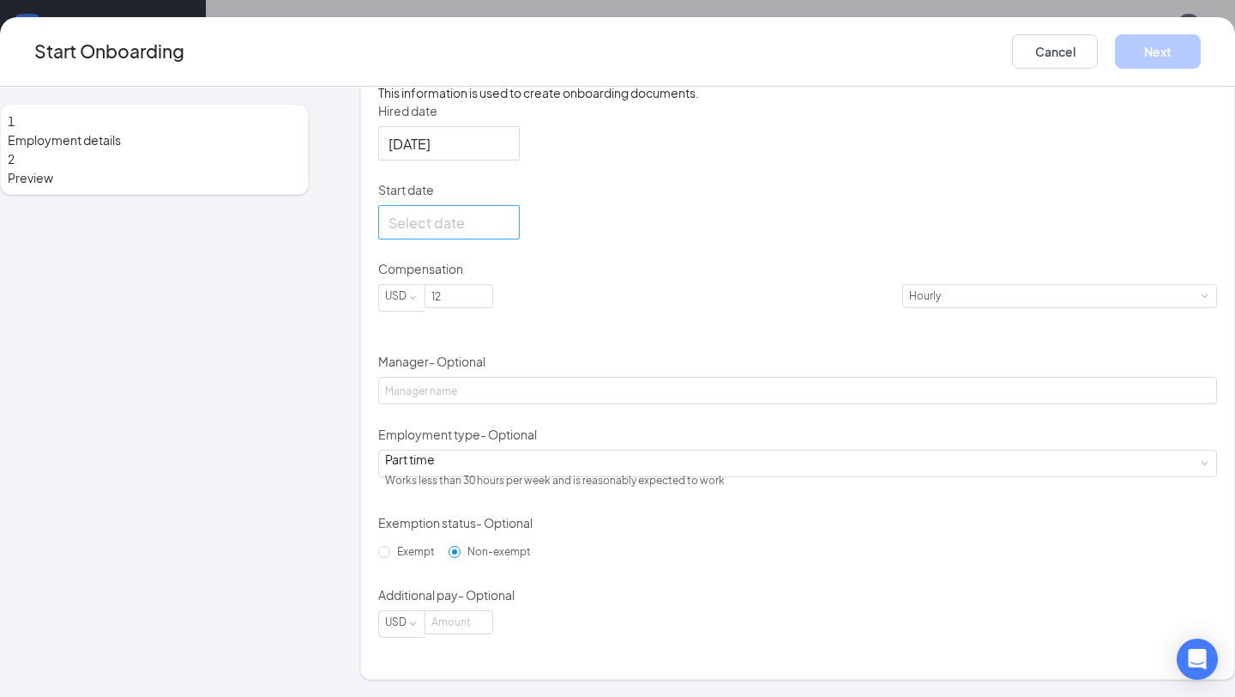
click at [506, 215] on input "Start date" at bounding box center [448, 222] width 118 height 21
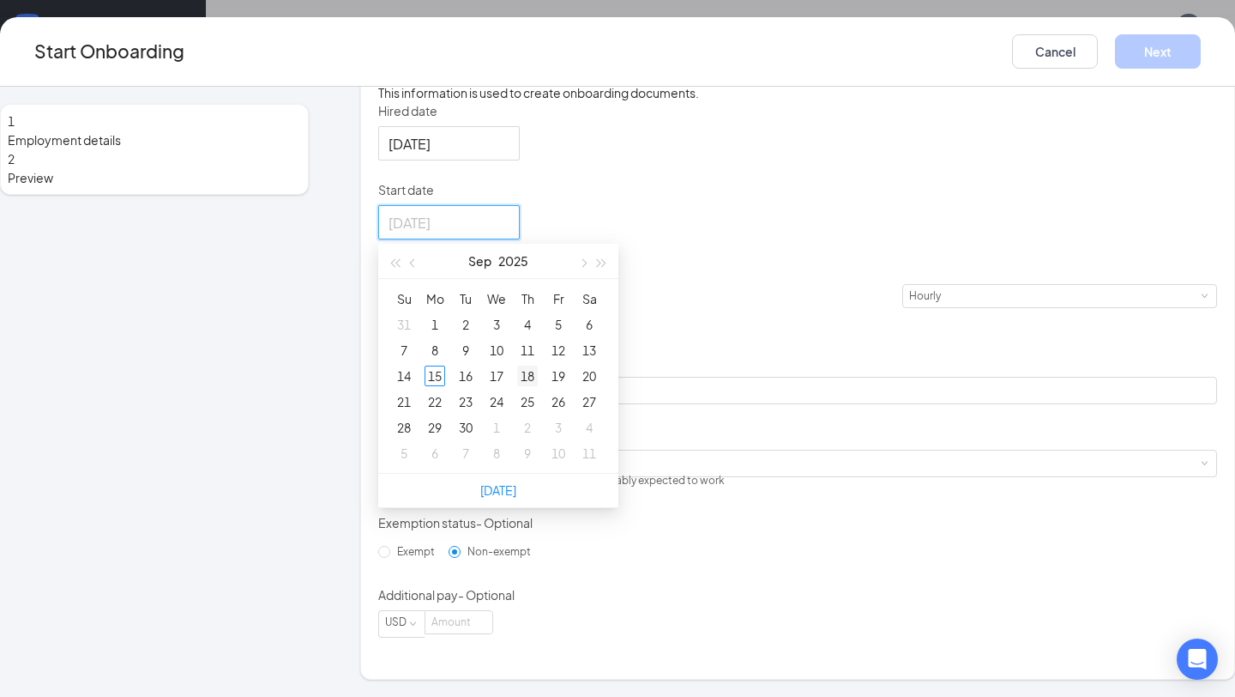
type input "[DATE]"
click at [538, 365] on div "18" at bounding box center [527, 375] width 21 height 21
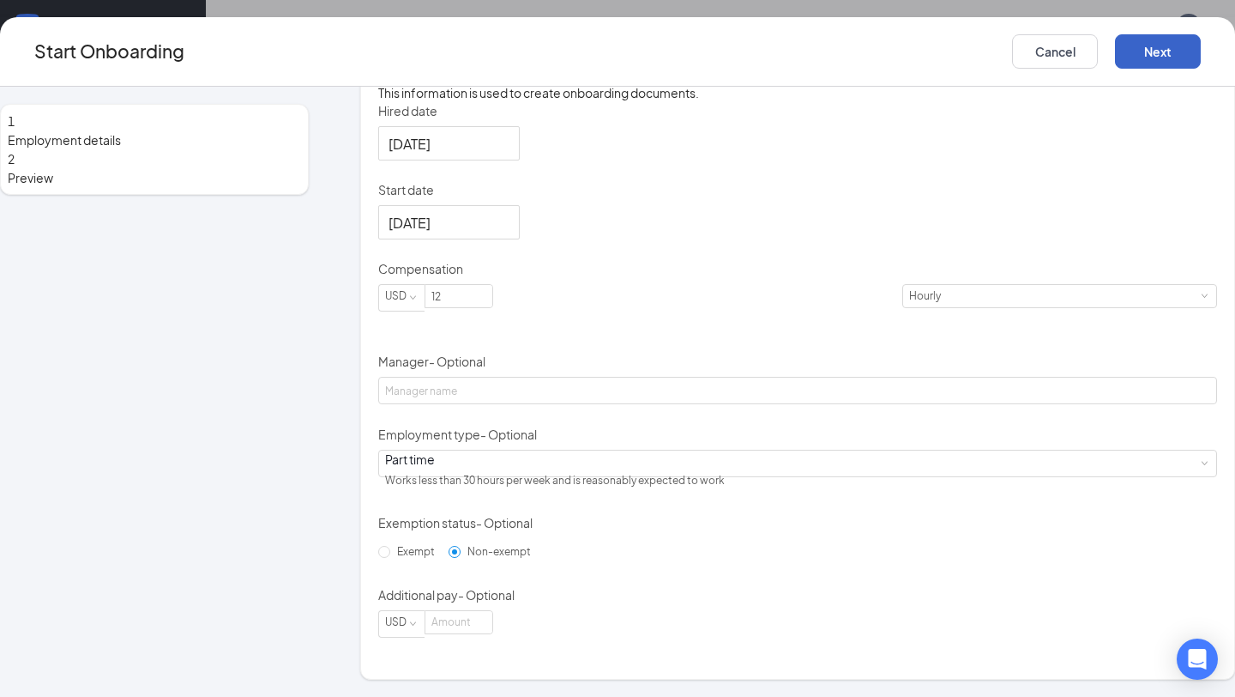
click at [1115, 52] on button "Next" at bounding box center [1158, 51] width 86 height 34
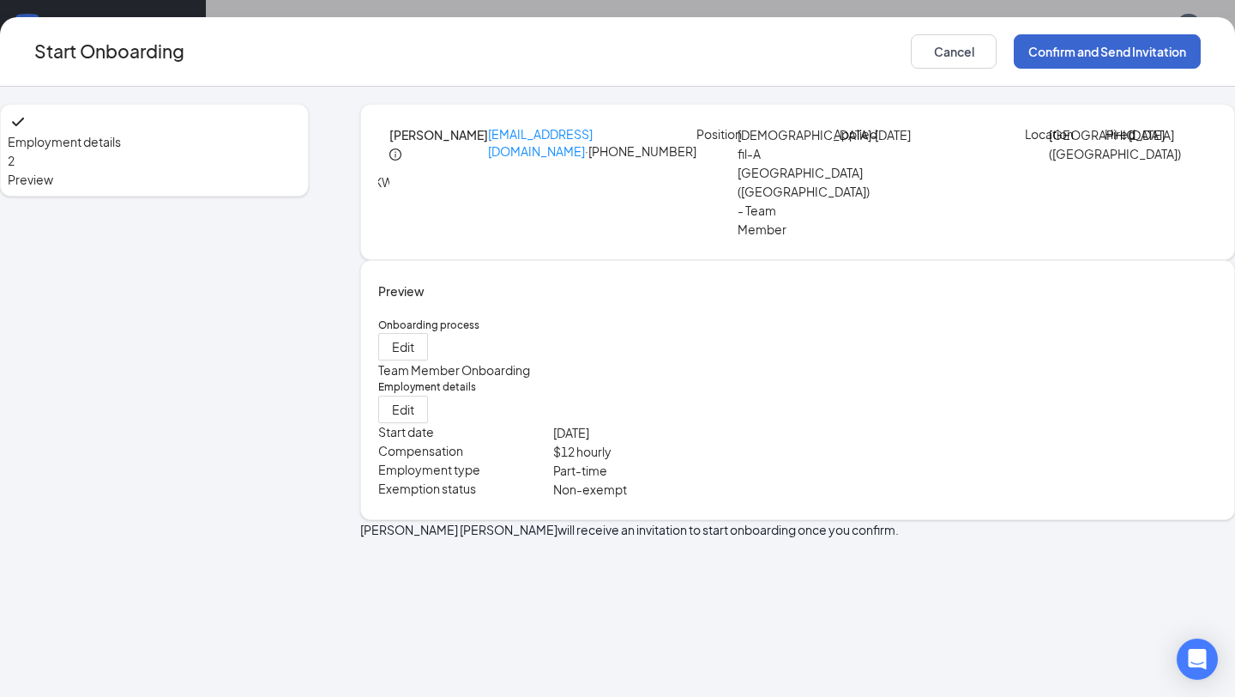
scroll to position [0, 0]
click at [1024, 51] on button "Confirm and Send Invitation" at bounding box center [1107, 51] width 187 height 34
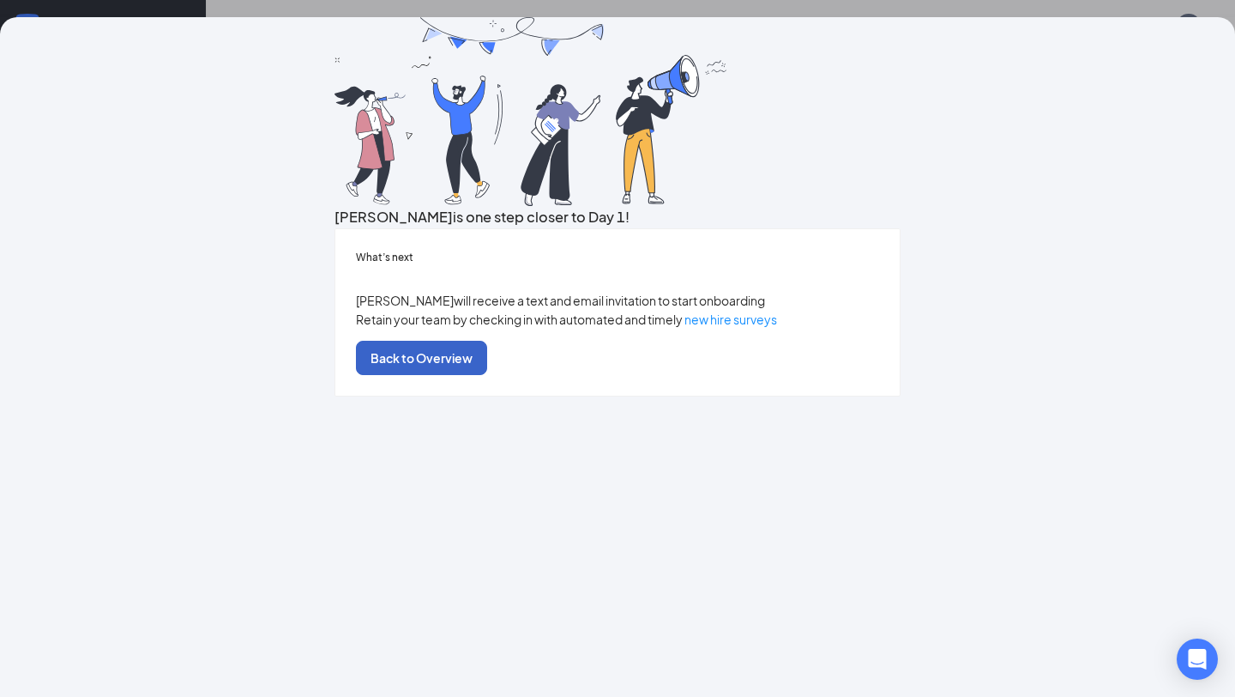
click at [487, 375] on button "Back to Overview" at bounding box center [421, 358] width 131 height 34
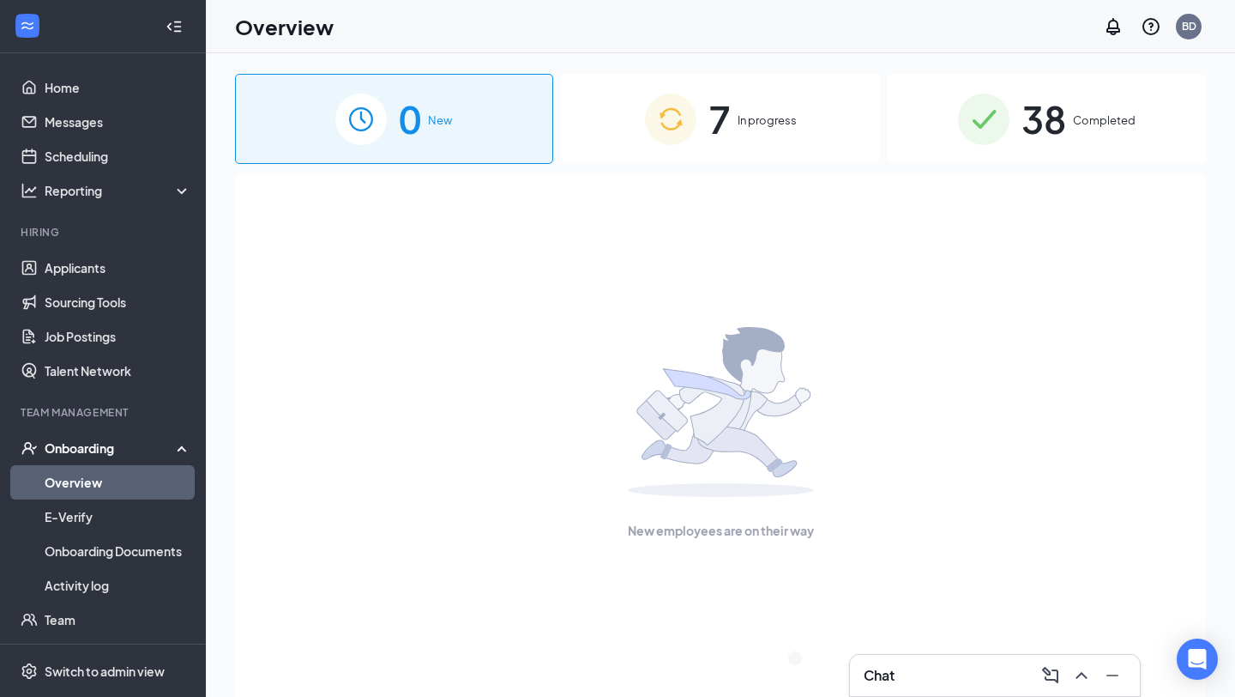
click at [72, 249] on li "Hiring Applicants Sourcing Tools Job Postings Talent Network" at bounding box center [102, 306] width 205 height 163
click at [72, 263] on link "Applicants" at bounding box center [118, 268] width 147 height 34
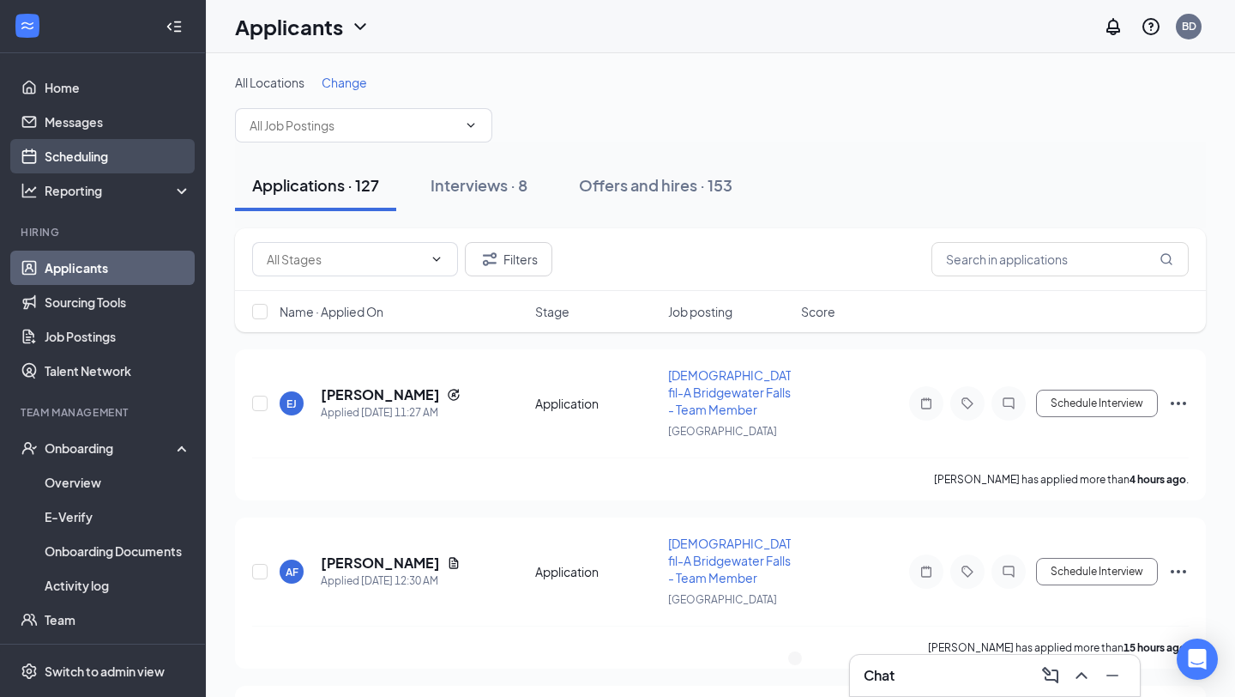
click at [99, 154] on link "Scheduling" at bounding box center [118, 156] width 147 height 34
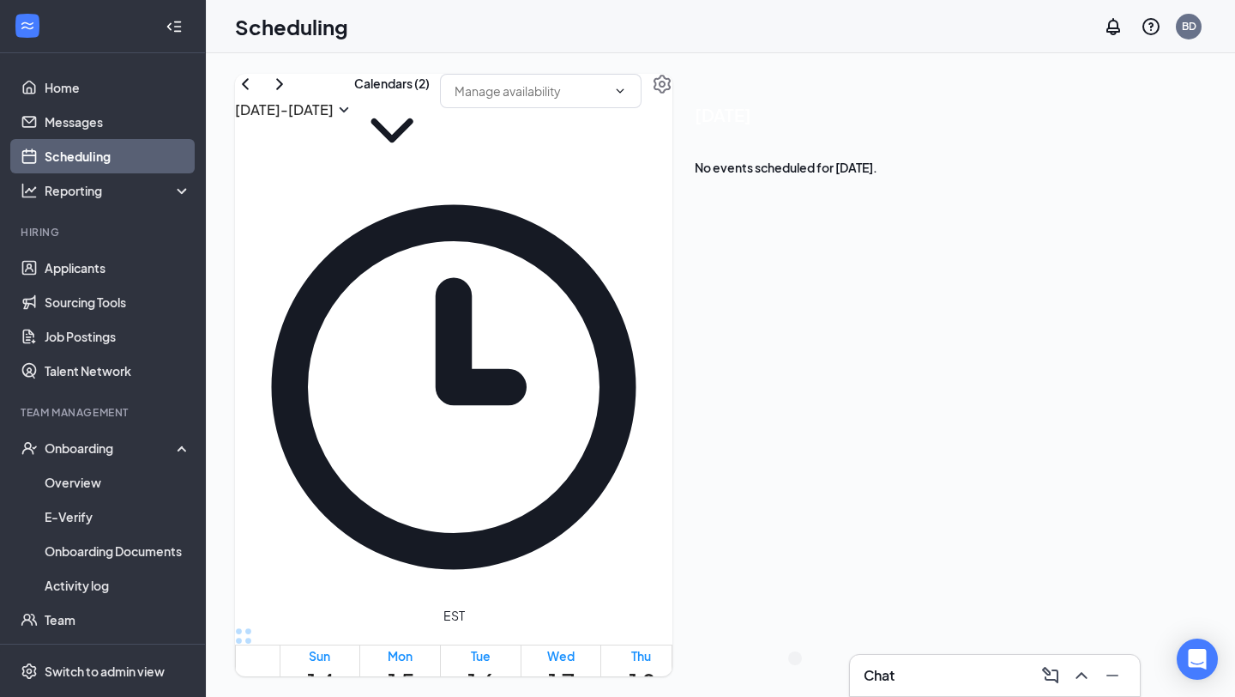
scroll to position [1582, 0]
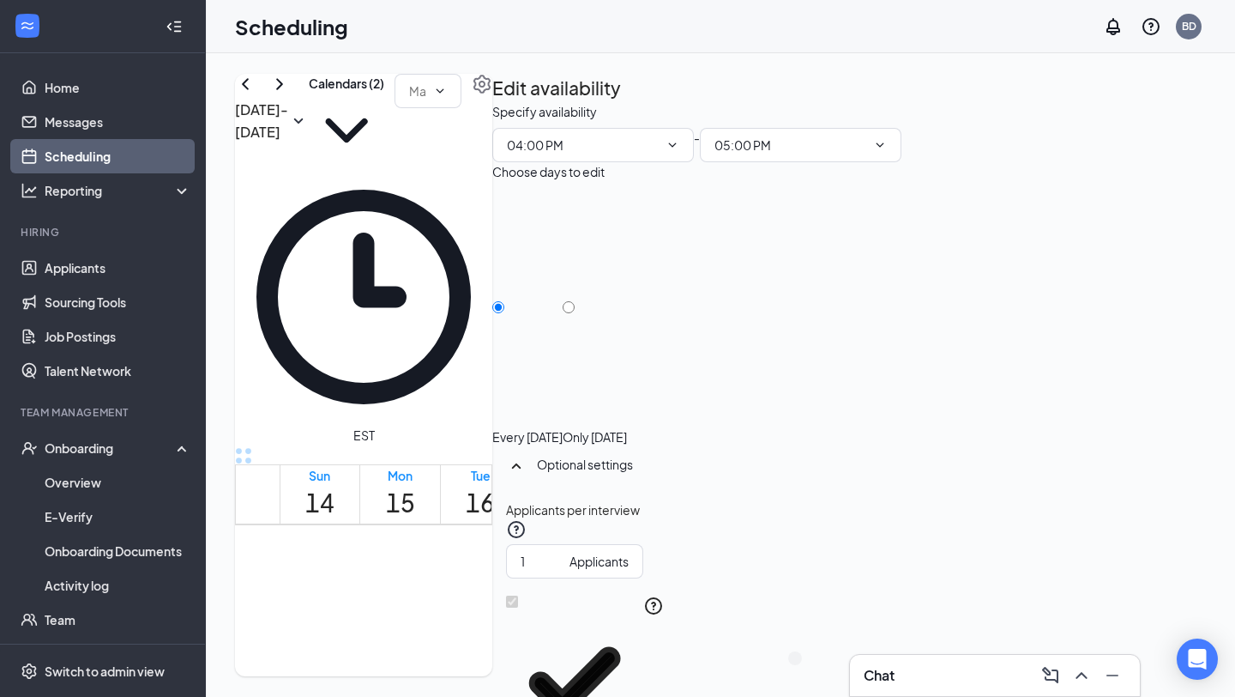
click at [1175, 102] on div "Edit availability" at bounding box center [849, 88] width 714 height 28
click at [510, 104] on icon "TrashOutline" at bounding box center [502, 112] width 15 height 17
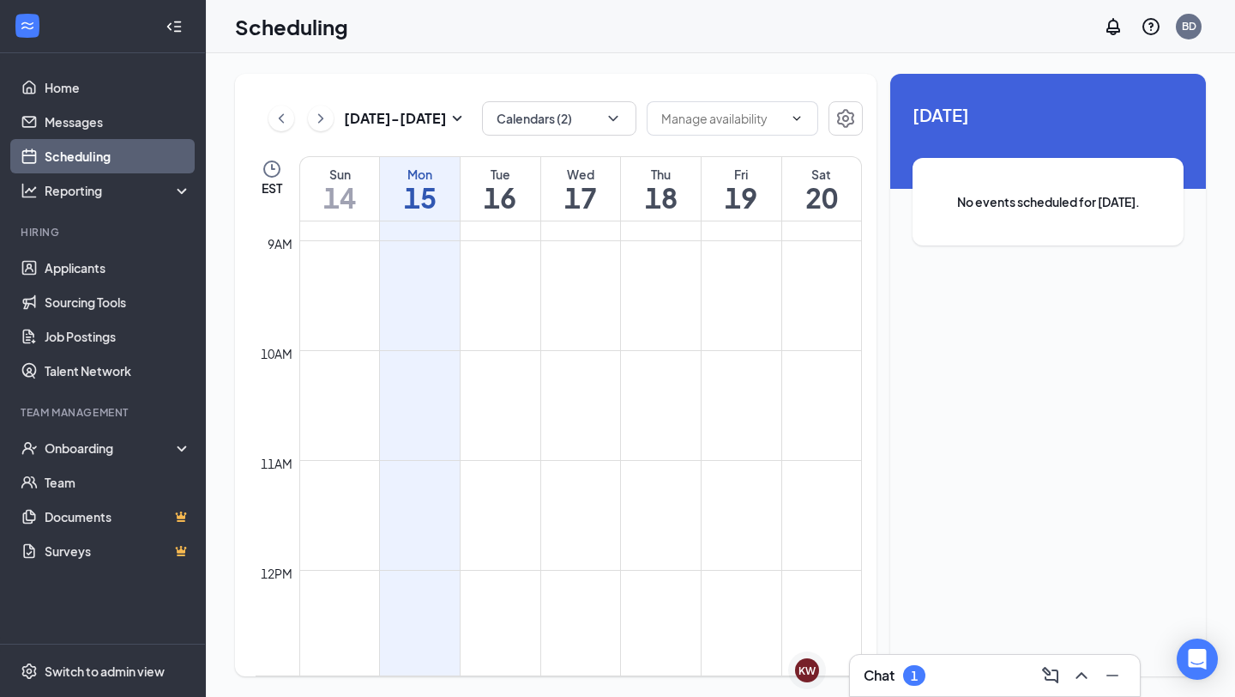
scroll to position [1074, 0]
click at [939, 658] on div "Chat 1" at bounding box center [995, 675] width 290 height 41
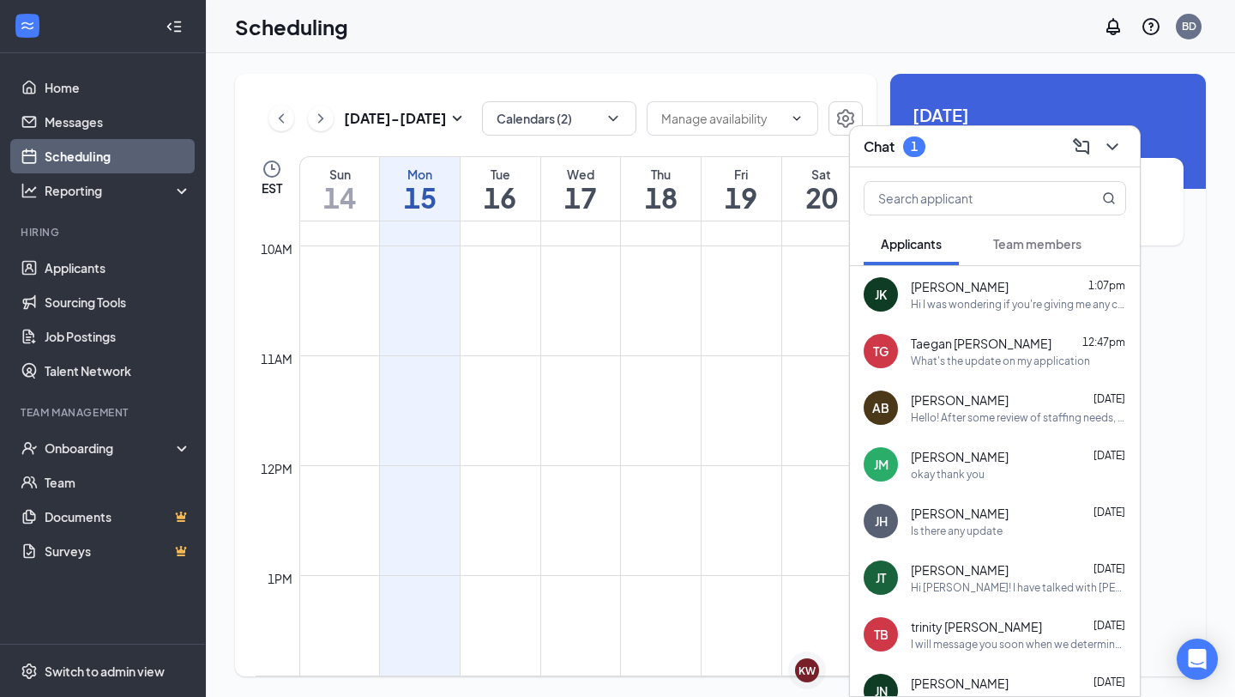
click at [975, 156] on div "Chat 1" at bounding box center [995, 146] width 263 height 27
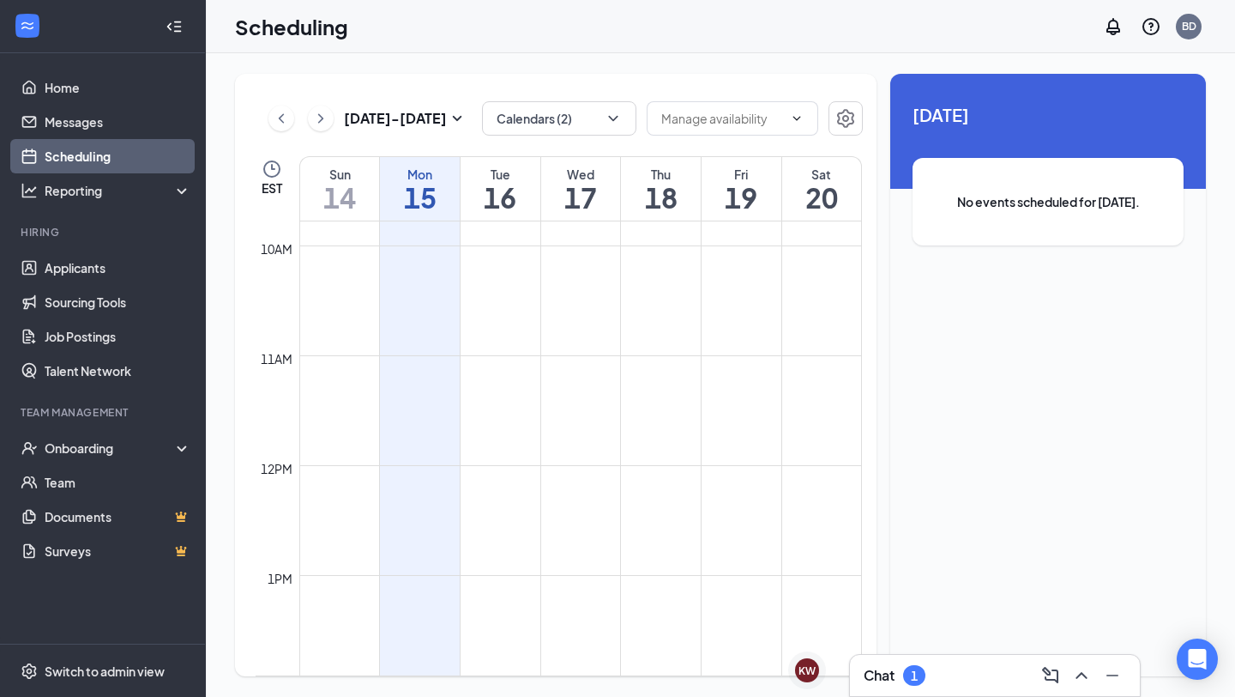
click at [969, 674] on div "Chat 1" at bounding box center [995, 674] width 263 height 27
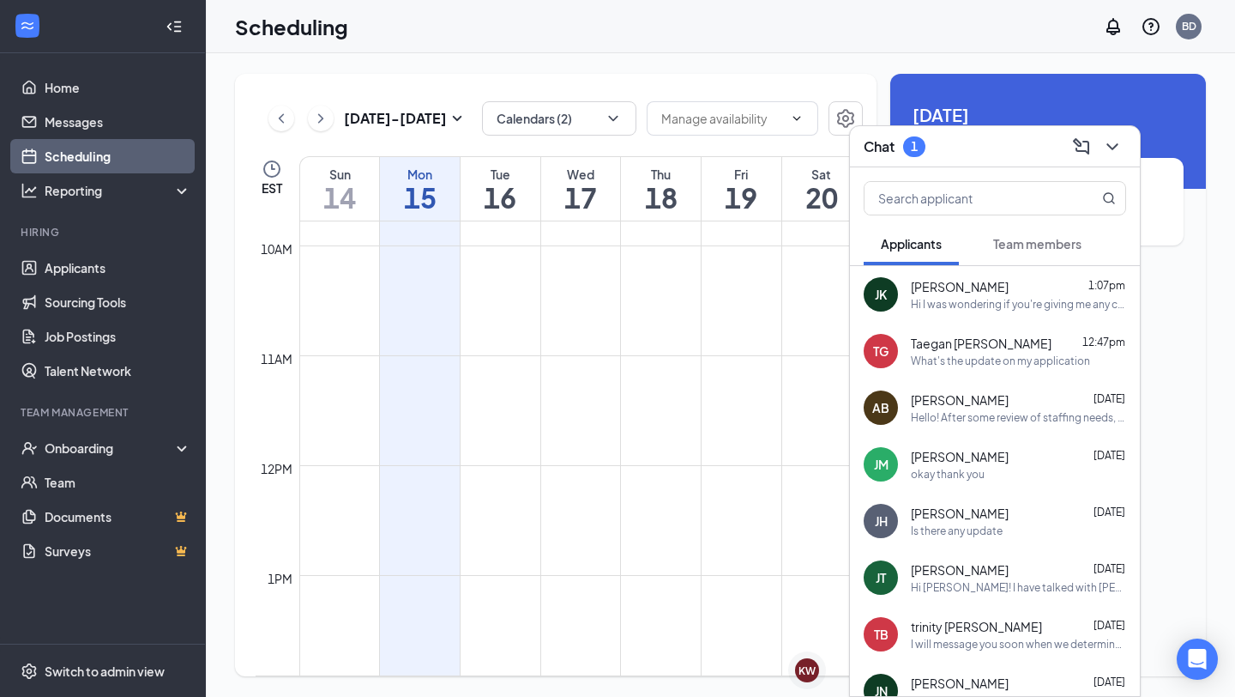
click at [1038, 231] on button "Team members" at bounding box center [1037, 243] width 123 height 43
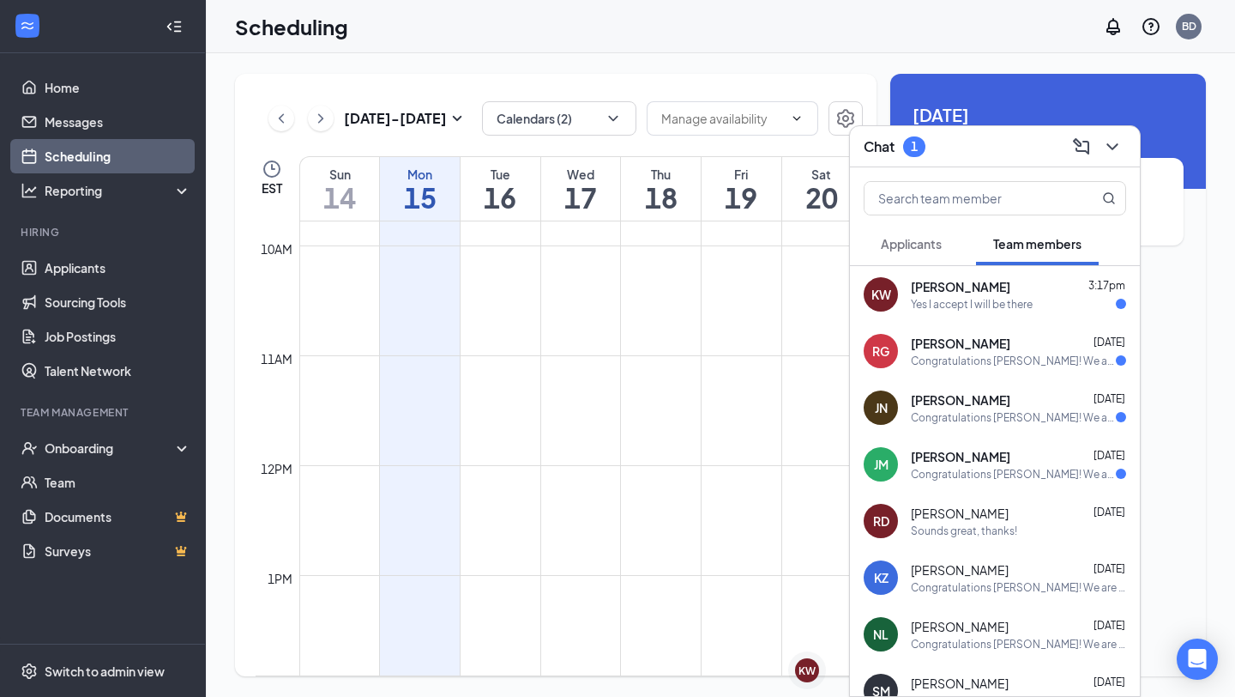
click at [1012, 281] on div "Krischan Wilhelm 3:17pm" at bounding box center [1018, 286] width 215 height 17
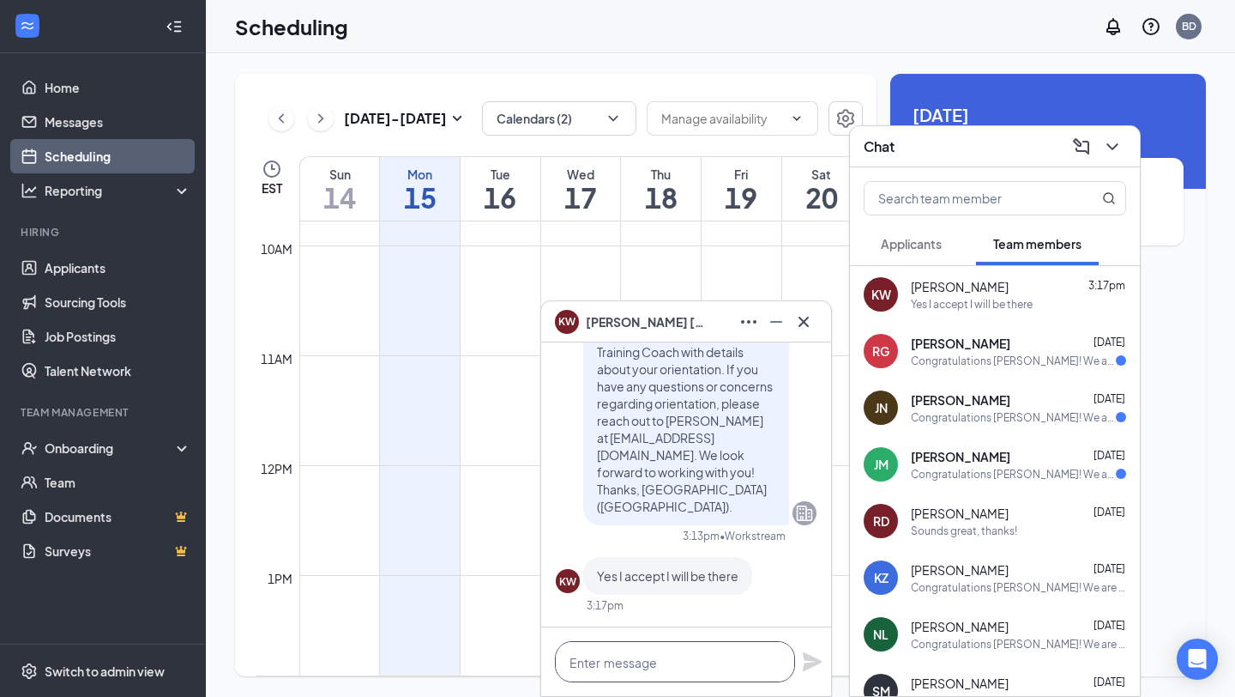
click at [708, 655] on textarea at bounding box center [675, 661] width 240 height 41
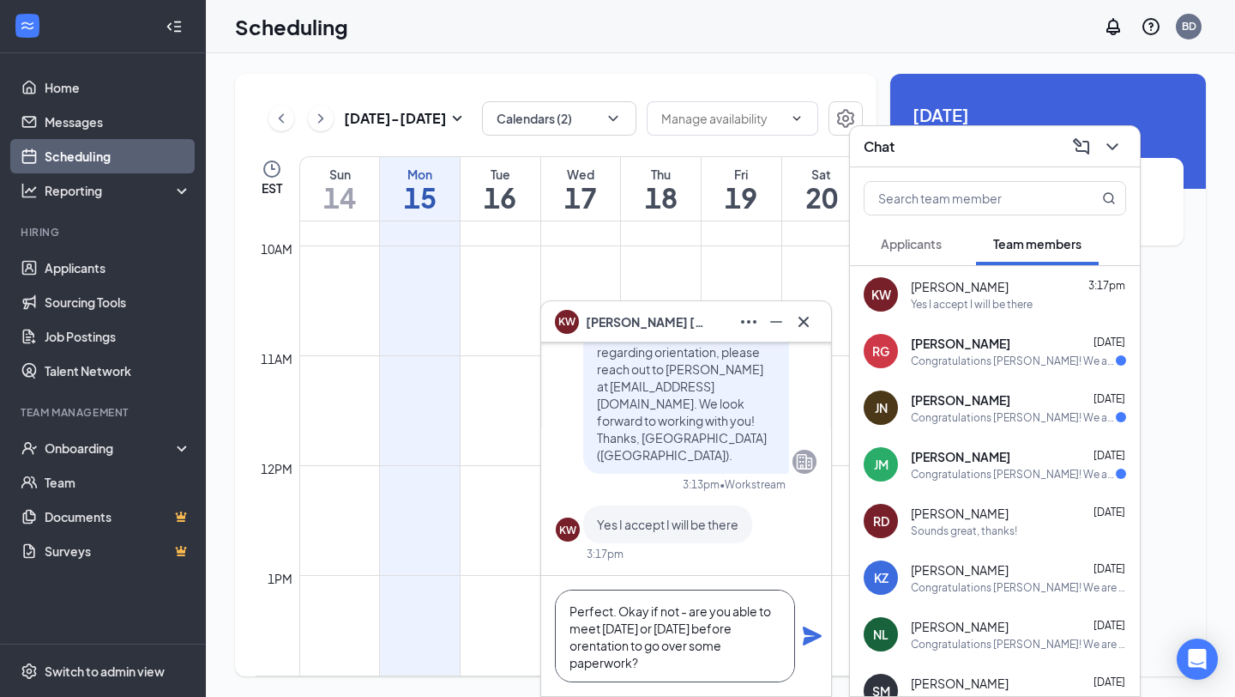
click at [601, 644] on textarea "Perfect. Okay if not - are you able to meet Wednesday or Thursday before orenta…" at bounding box center [675, 635] width 240 height 93
drag, startPoint x: 682, startPoint y: 673, endPoint x: 691, endPoint y: 670, distance: 9.0
click at [682, 673] on textarea "Perfect. Okay if not - are you able to meet Wednesday or Thursday before orient…" at bounding box center [675, 635] width 240 height 93
type textarea "Perfect. Okay if not - are you able to meet Wednesday or Thursday before orient…"
click at [807, 636] on icon "Plane" at bounding box center [812, 635] width 21 height 21
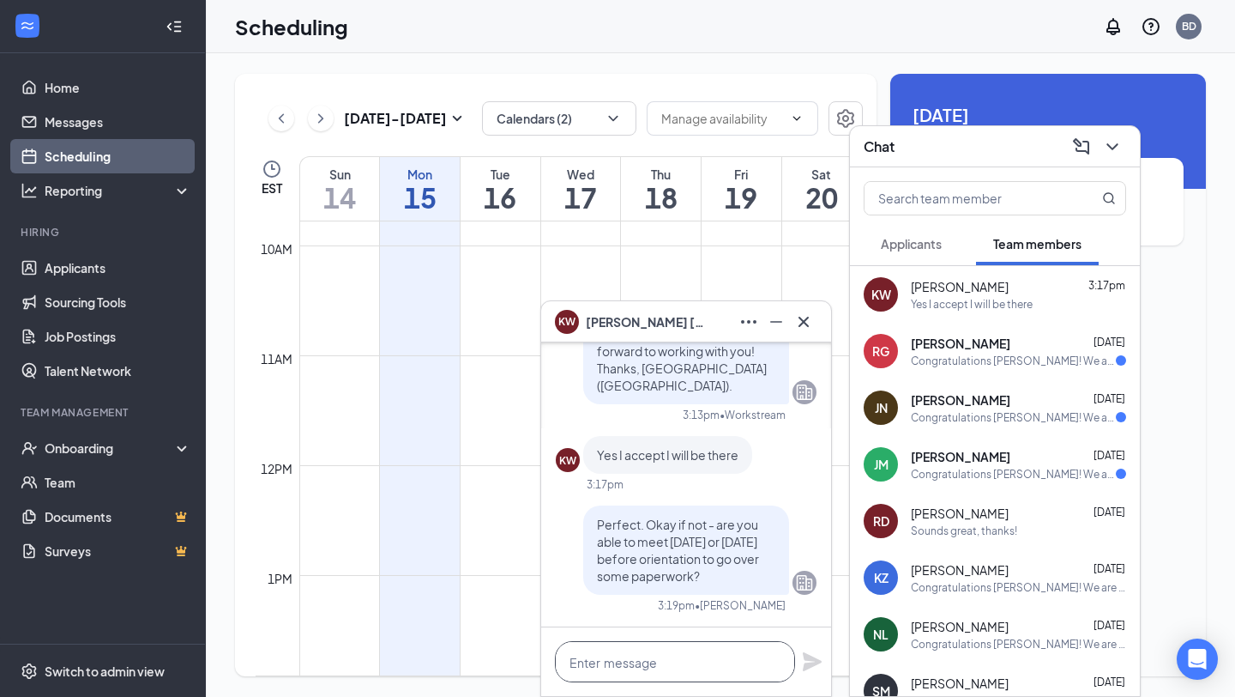
click at [728, 663] on textarea at bounding box center [675, 661] width 240 height 41
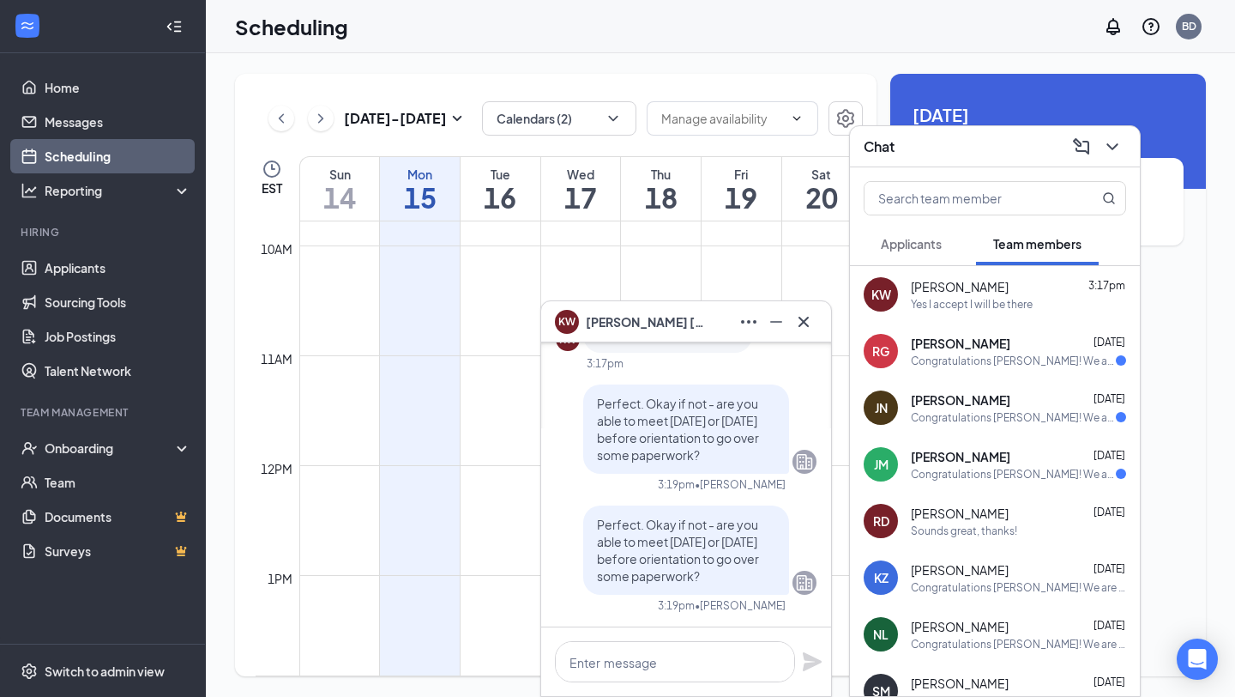
drag, startPoint x: 455, startPoint y: 52, endPoint x: 476, endPoint y: 66, distance: 25.5
click at [455, 52] on div "Scheduling BD" at bounding box center [721, 26] width 1030 height 53
drag, startPoint x: 922, startPoint y: 142, endPoint x: 891, endPoint y: 206, distance: 70.6
click at [923, 142] on div "Chat" at bounding box center [995, 146] width 263 height 27
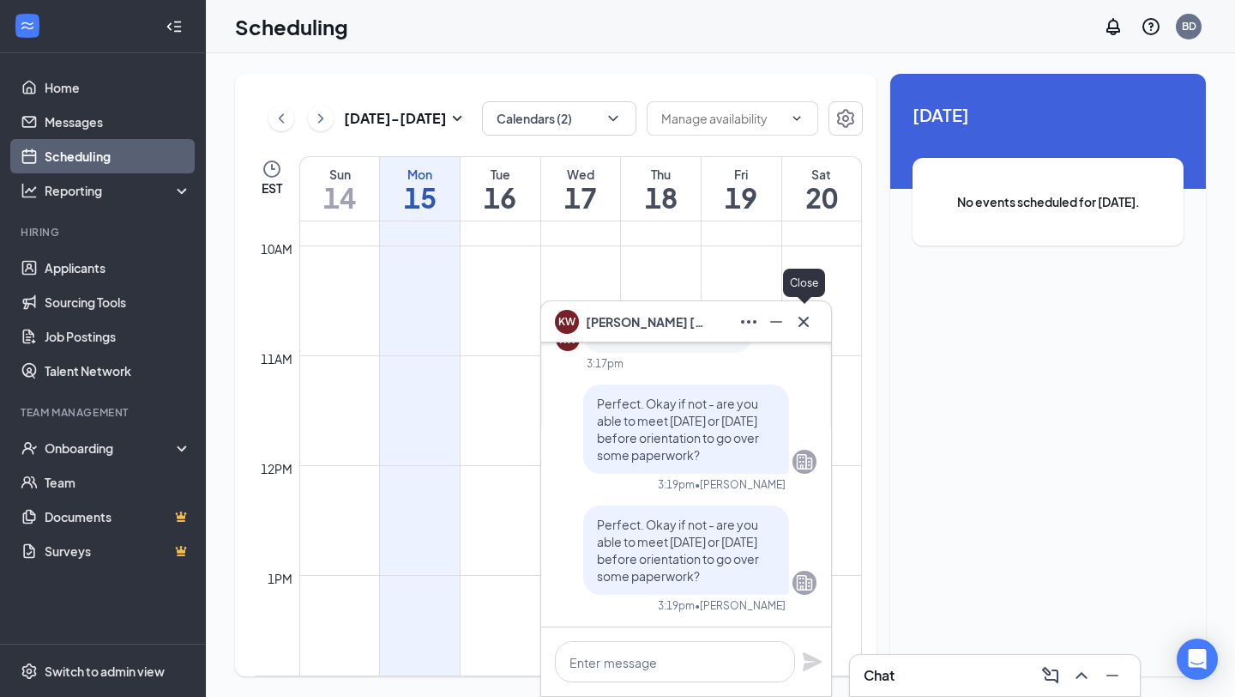
click at [803, 329] on icon "Cross" at bounding box center [804, 321] width 21 height 21
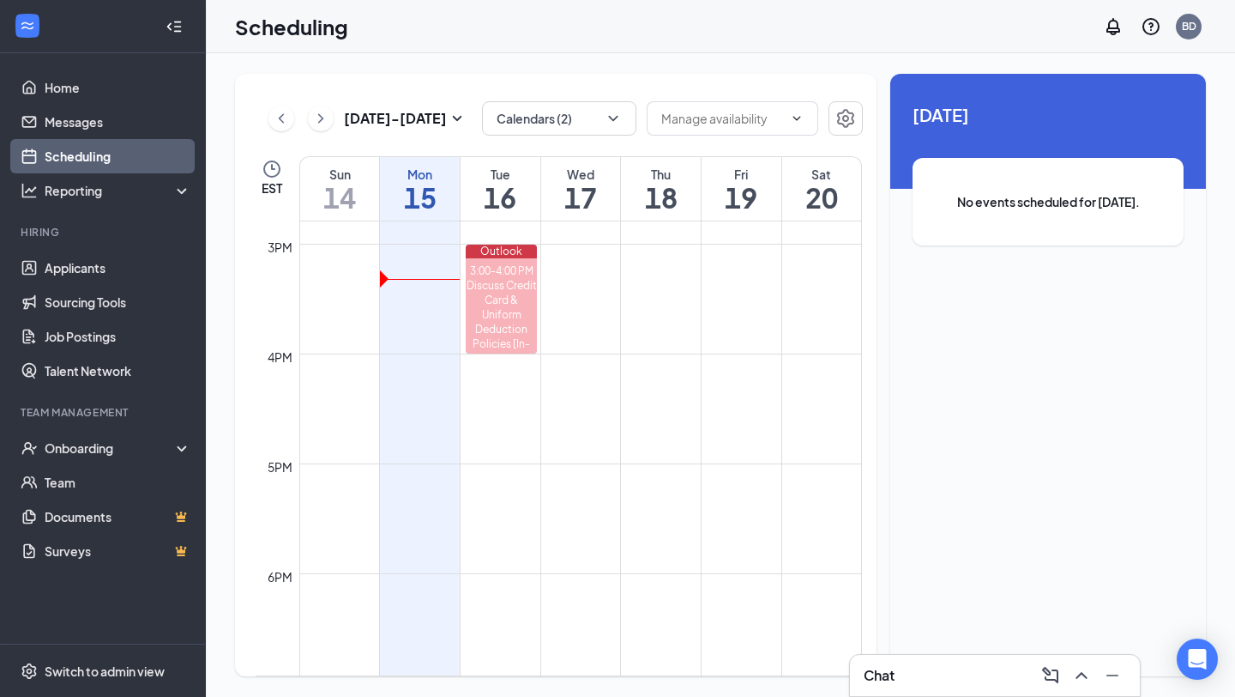
scroll to position [1626, 0]
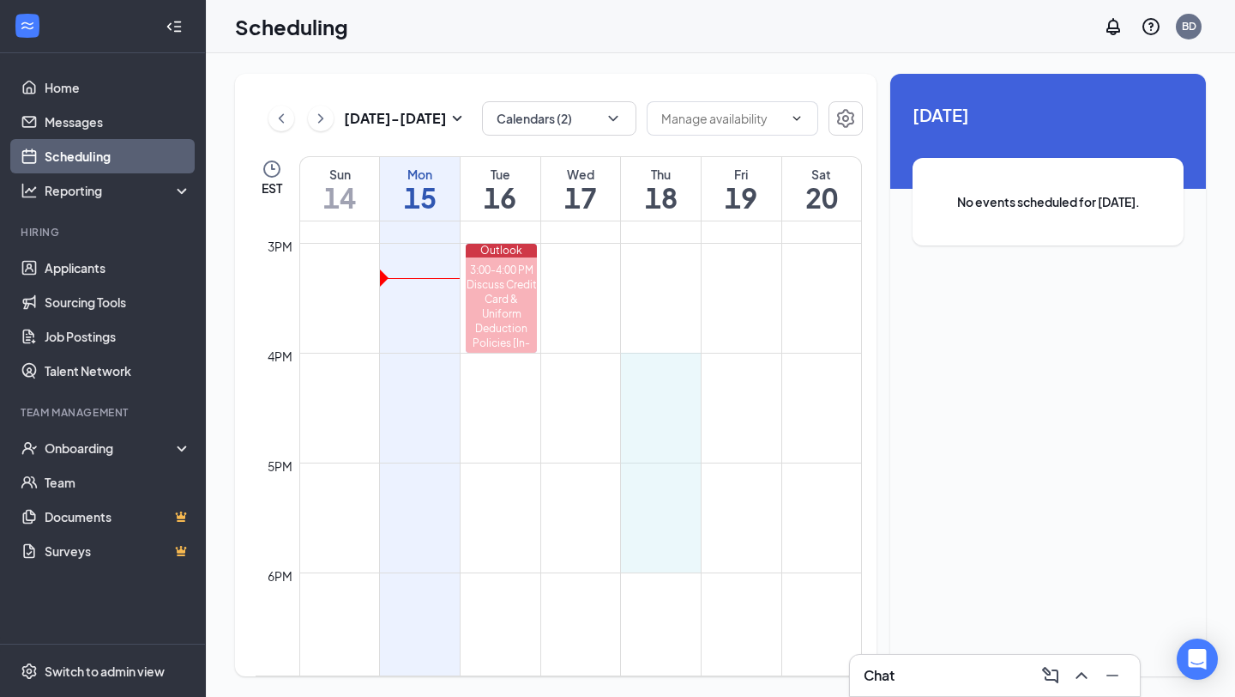
drag, startPoint x: 658, startPoint y: 359, endPoint x: 664, endPoint y: 571, distance: 212.0
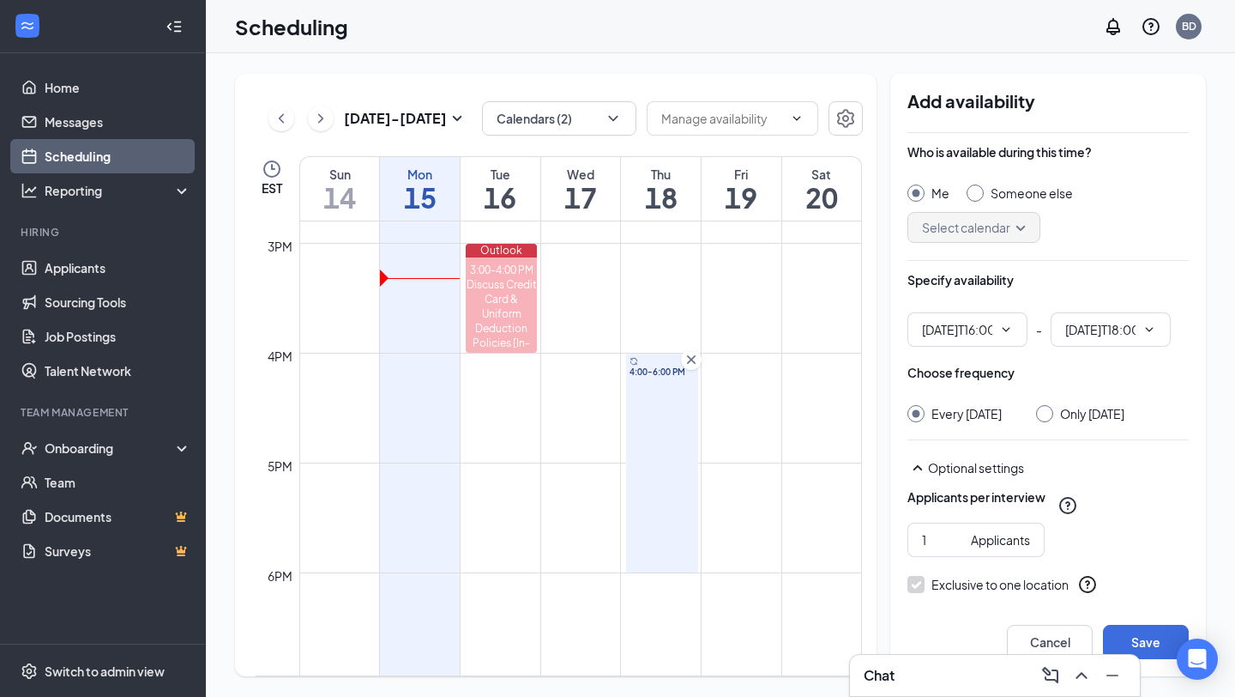
type input "04:00 PM"
type input "06:00 PM"
click at [1053, 417] on div at bounding box center [1044, 413] width 17 height 17
click at [1068, 410] on div "Only [DATE]" at bounding box center [1080, 413] width 88 height 17
click at [1063, 414] on div "Only [DATE]" at bounding box center [1080, 413] width 88 height 17
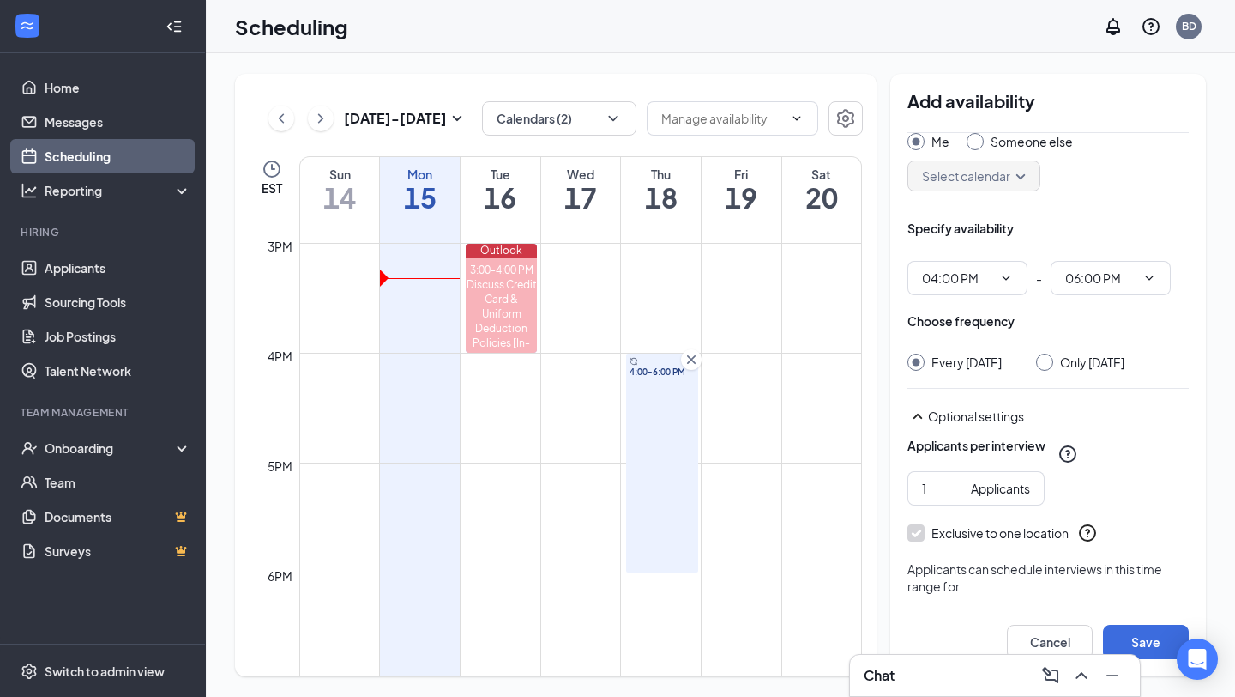
scroll to position [88, 0]
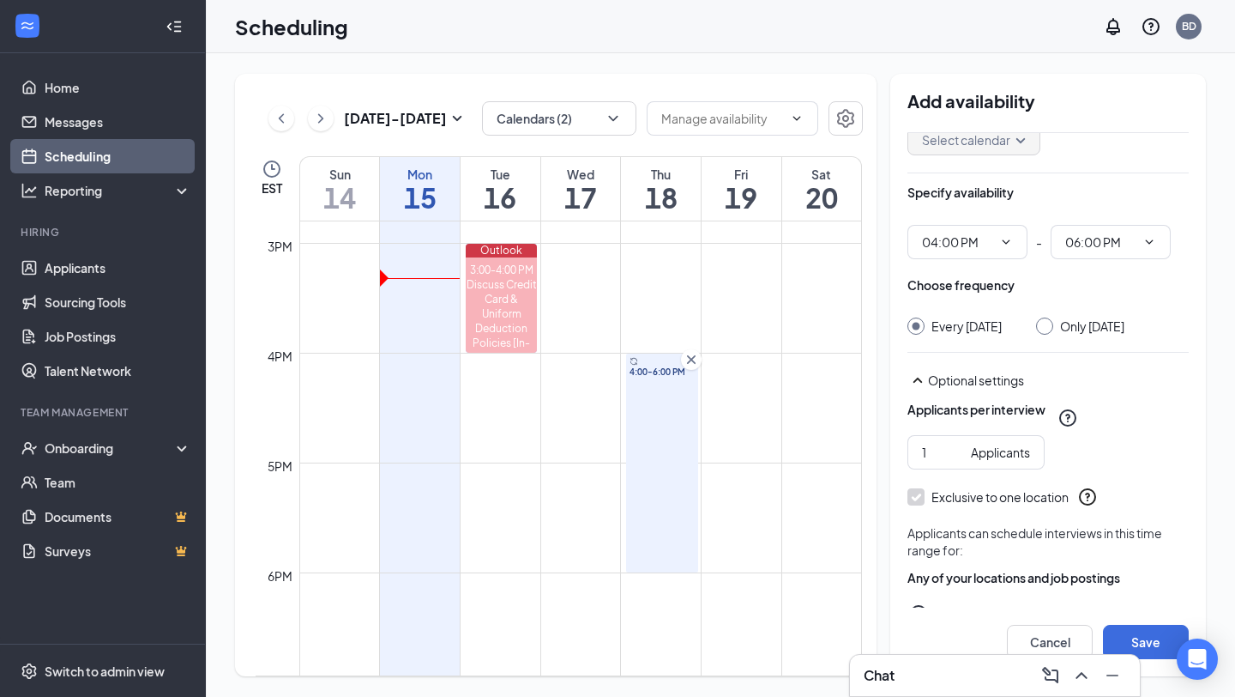
click at [1054, 333] on div at bounding box center [1044, 325] width 17 height 17
click at [1048, 324] on input "Only [DATE]" at bounding box center [1042, 323] width 12 height 12
radio input "true"
radio input "false"
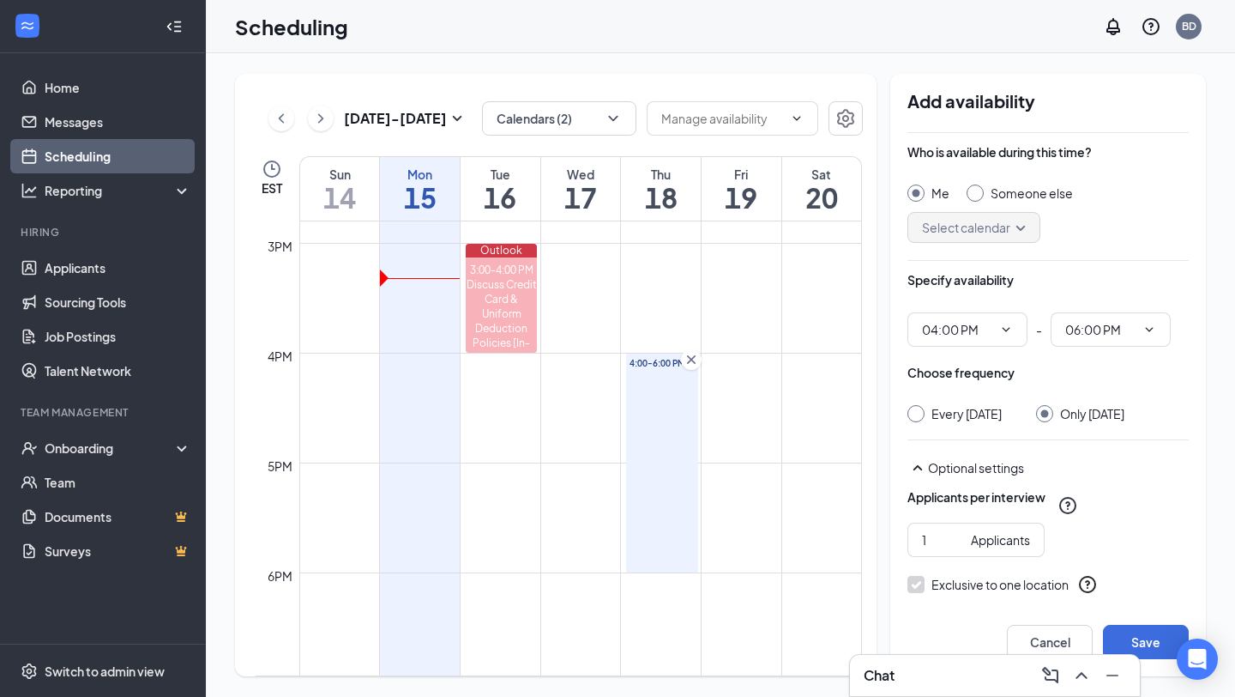
scroll to position [145, 0]
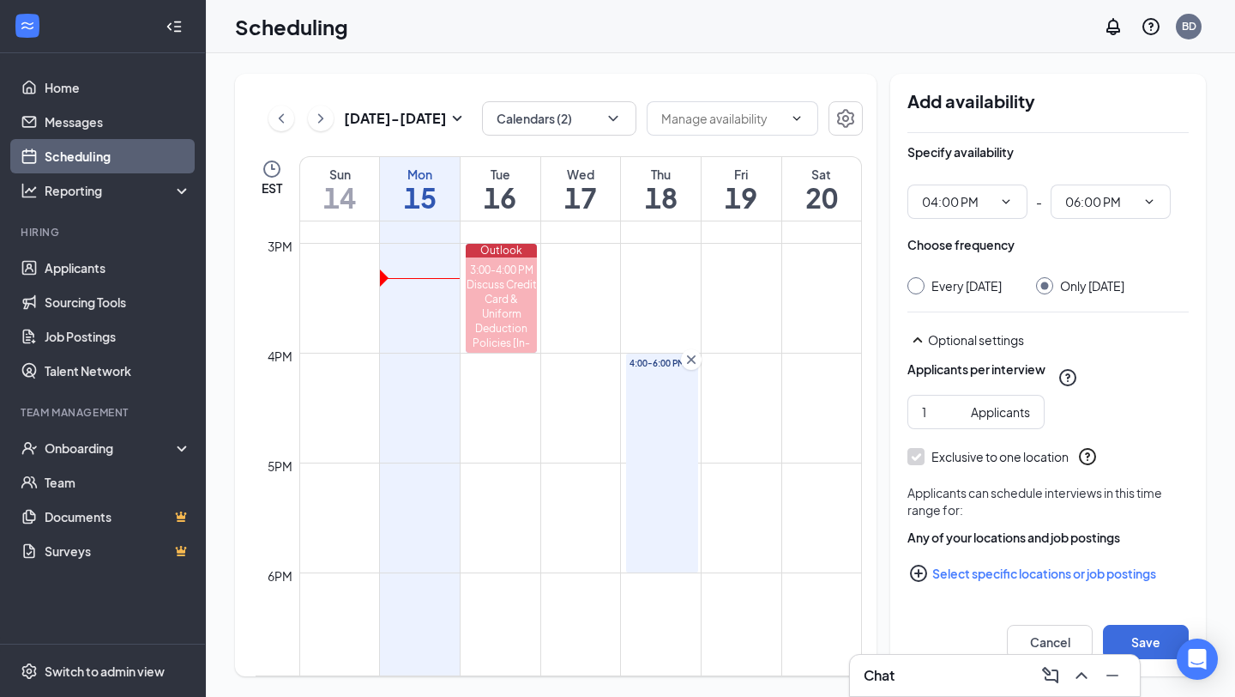
click at [1022, 583] on button "Select specific locations or job postings" at bounding box center [1048, 573] width 281 height 34
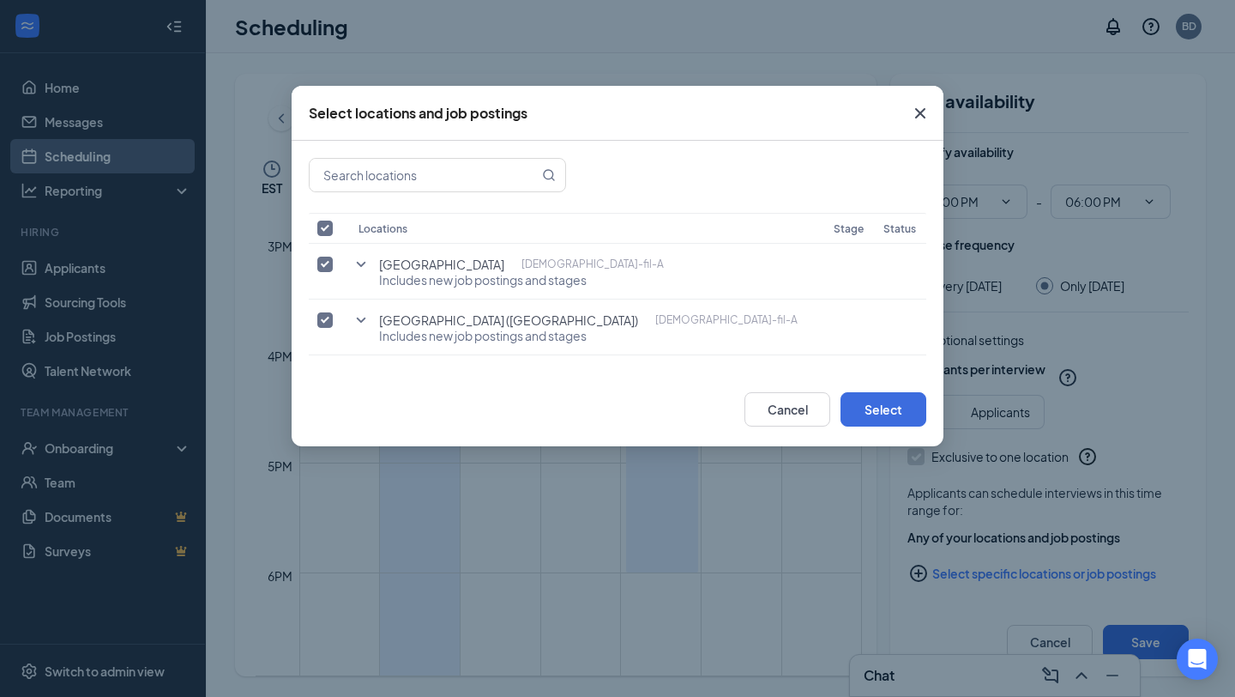
click at [329, 223] on input "checkbox" at bounding box center [324, 227] width 15 height 15
checkbox input "false"
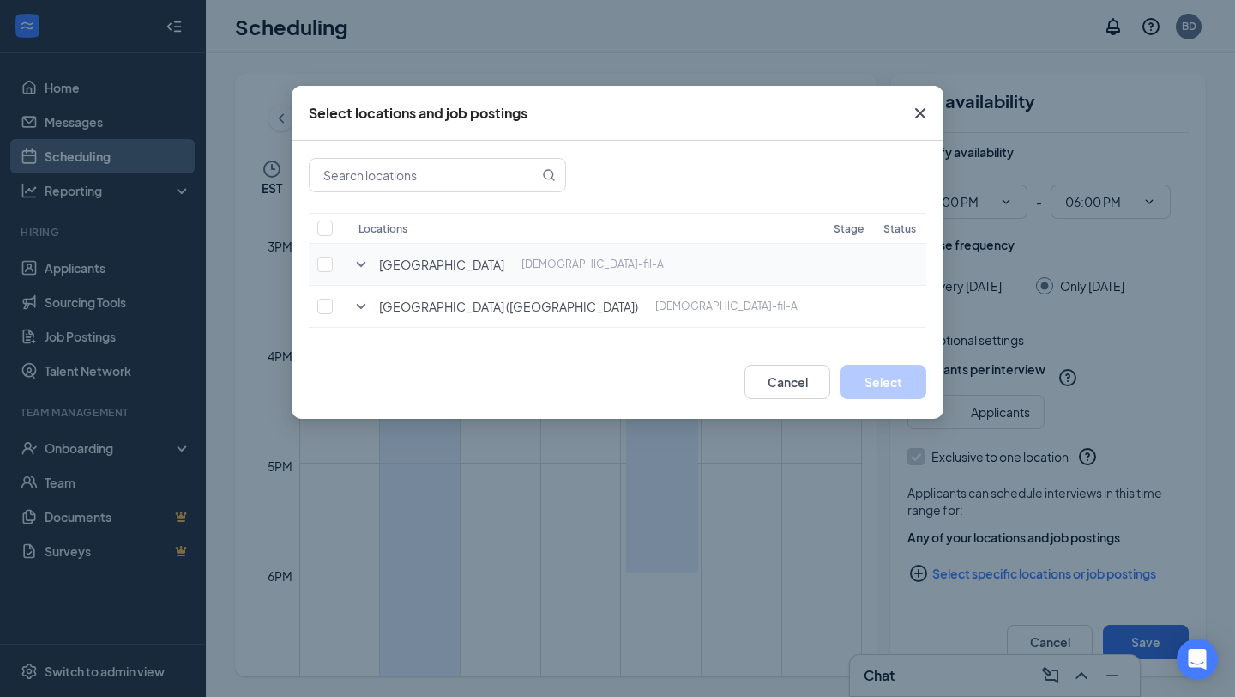
click at [356, 263] on icon "SmallChevronDown" at bounding box center [361, 264] width 21 height 21
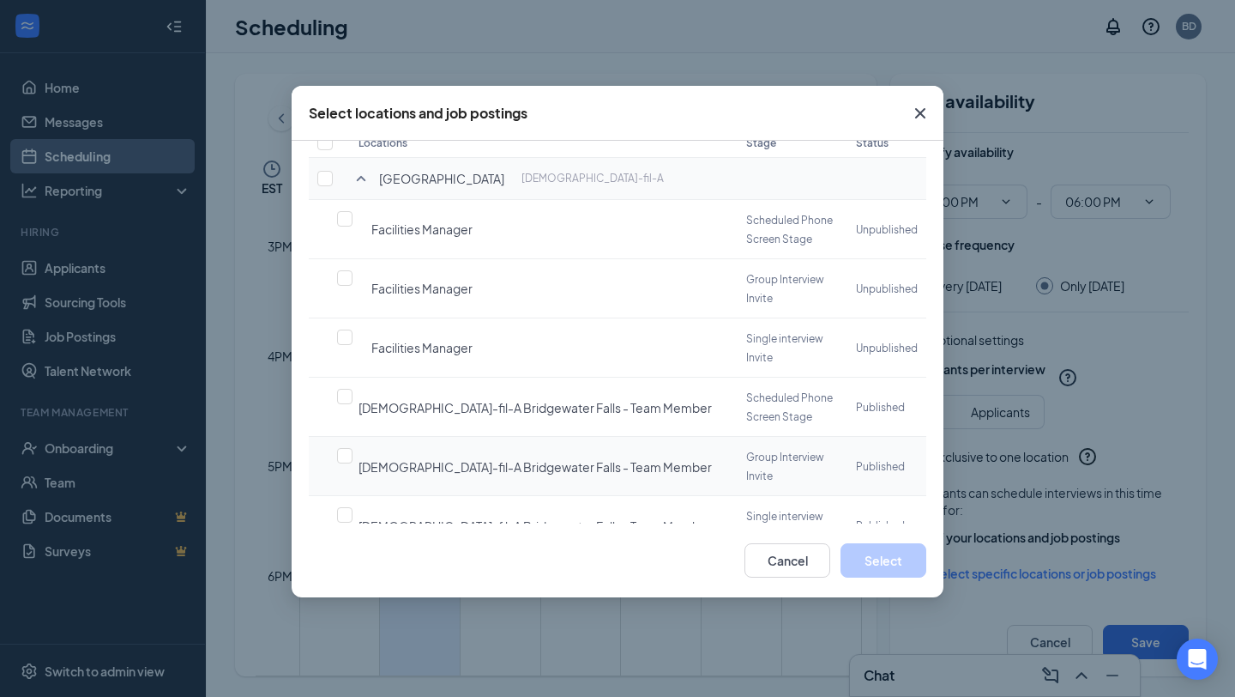
scroll to position [100, 0]
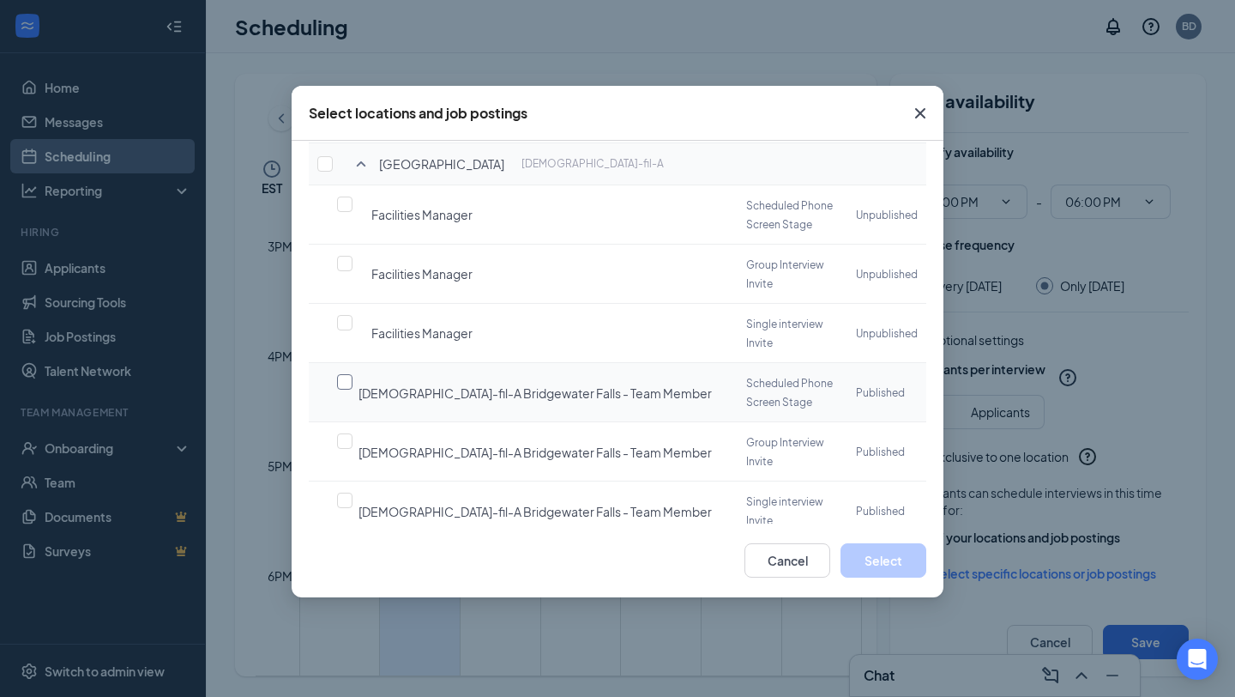
click at [347, 373] on label at bounding box center [349, 381] width 24 height 17
click at [347, 374] on input "checkbox" at bounding box center [344, 381] width 15 height 15
checkbox input "false"
checkbox input "true"
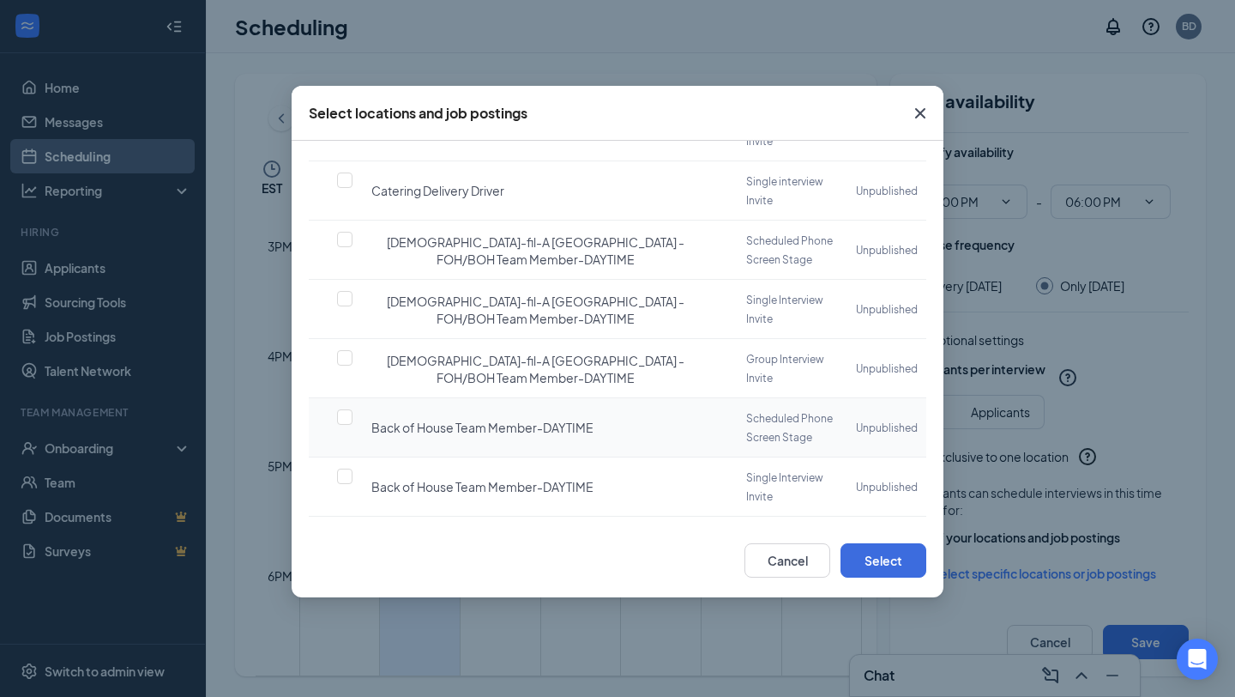
click at [622, 377] on tbody "Bridgewater Falls Chick-fil-A Facilities Manager Scheduled Phone Screen Stage U…" at bounding box center [618, 288] width 618 height 1284
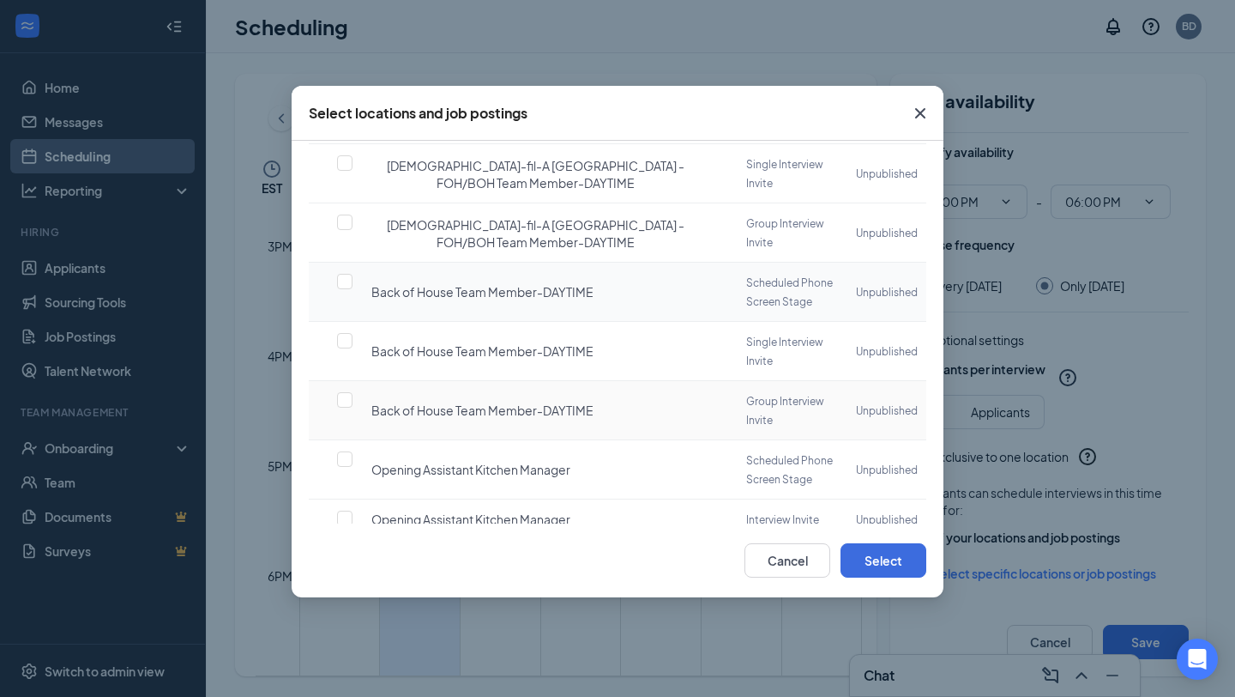
scroll to position [760, 0]
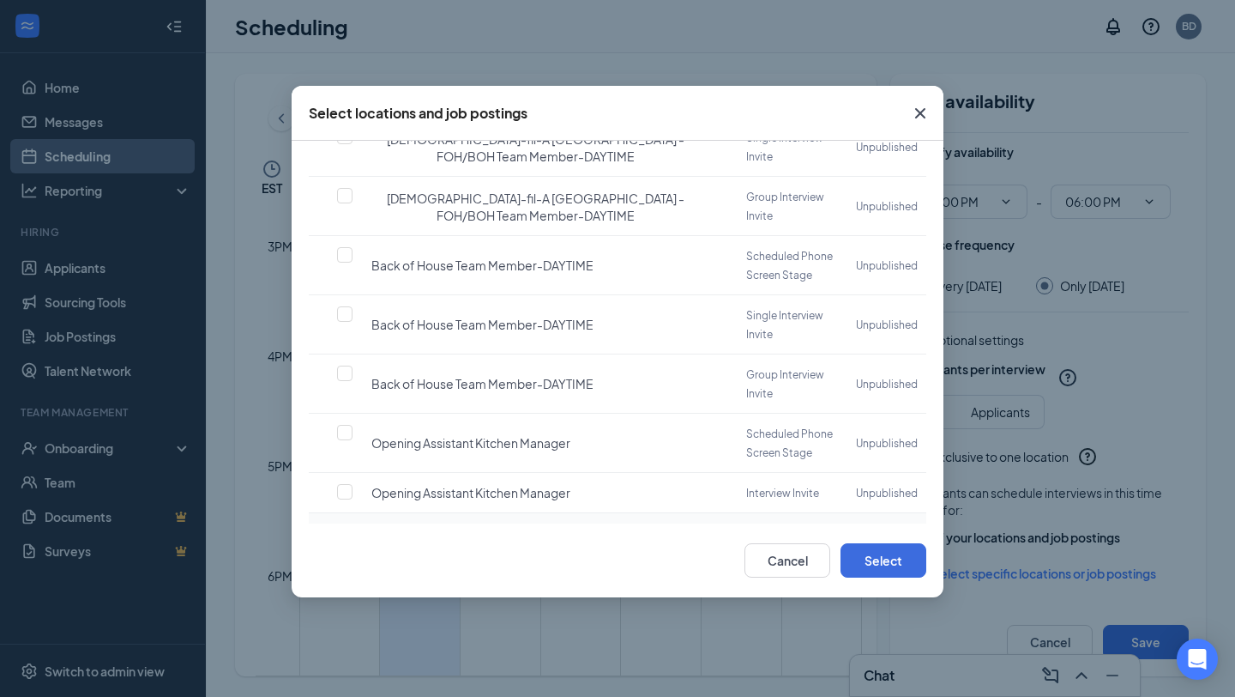
click at [343, 524] on input "checkbox" at bounding box center [344, 531] width 15 height 15
checkbox input "true"
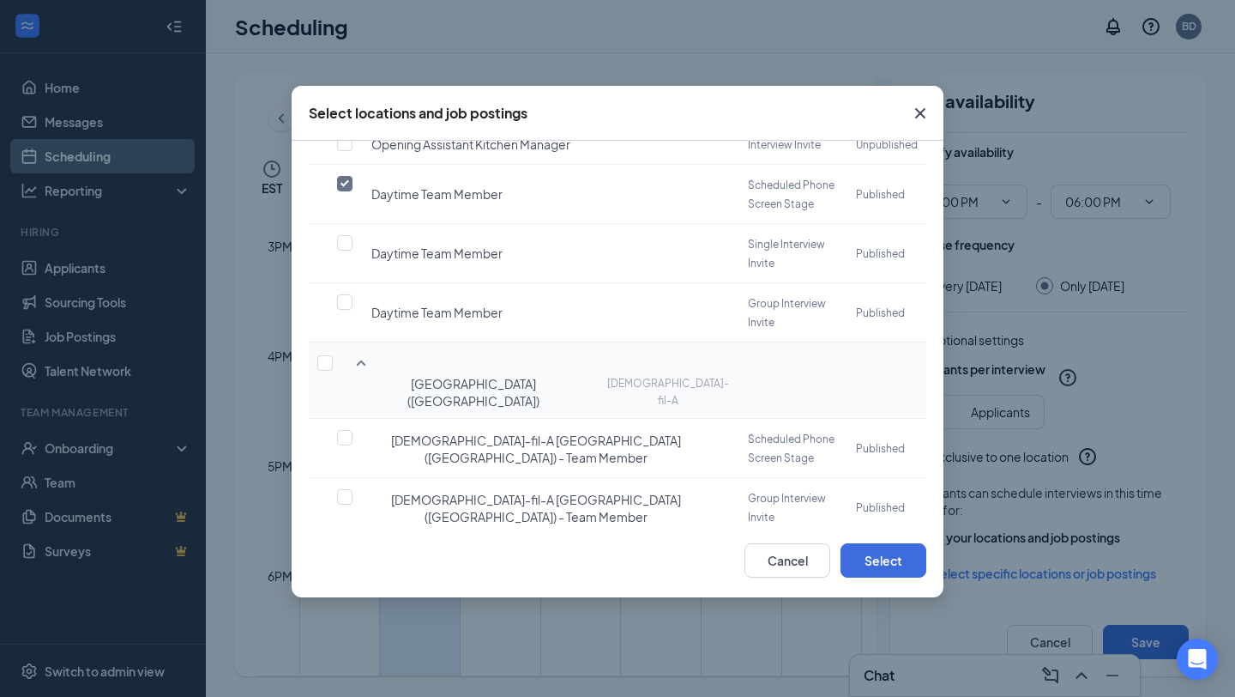
scroll to position [1057, 0]
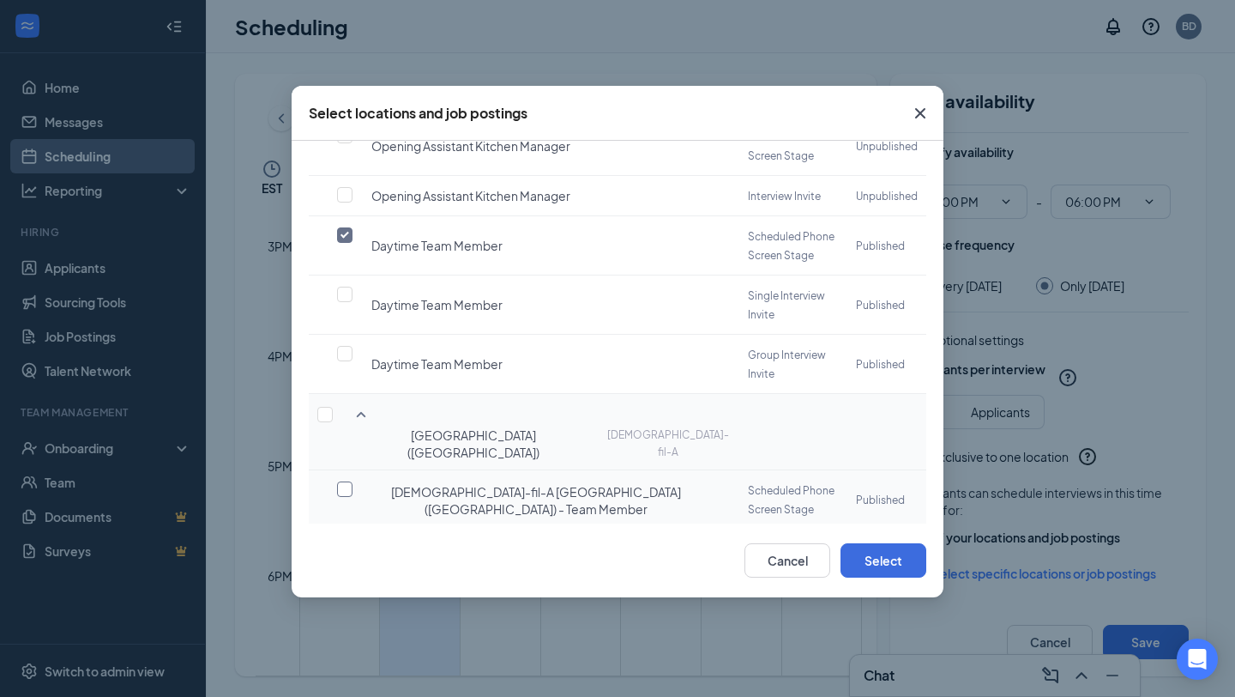
click at [347, 481] on input "checkbox" at bounding box center [344, 488] width 15 height 15
checkbox input "true"
click at [879, 559] on button "Select" at bounding box center [884, 560] width 86 height 34
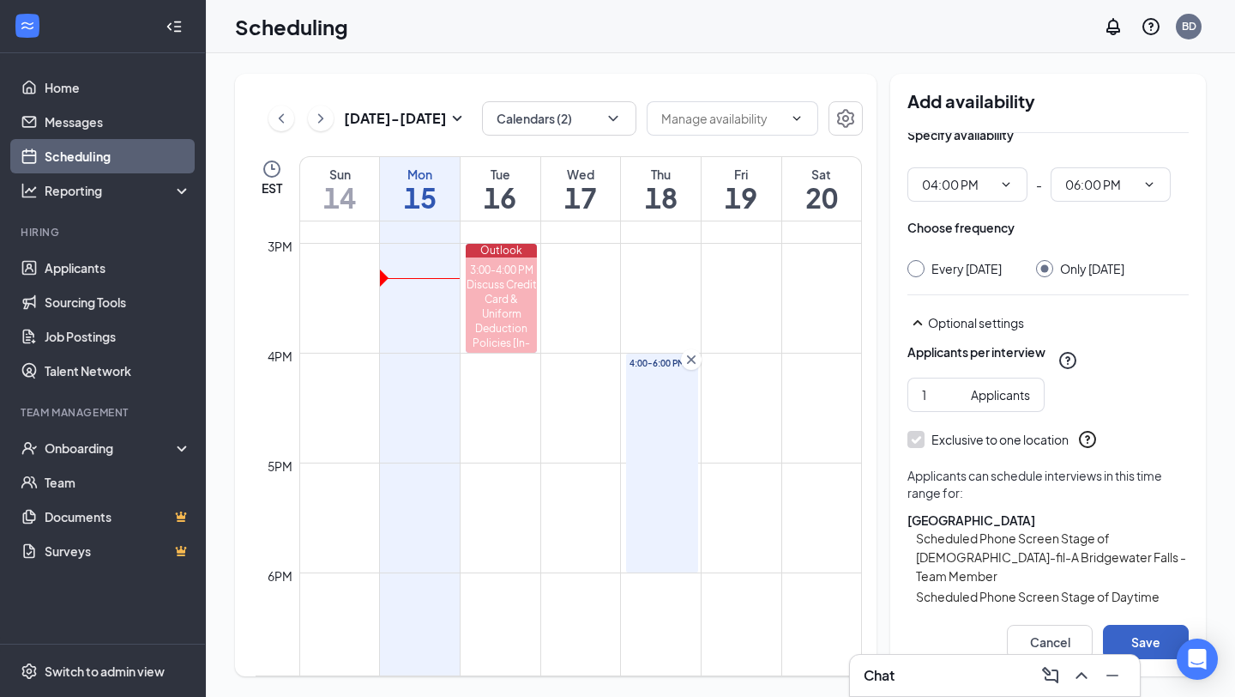
click at [1145, 641] on button "Save" at bounding box center [1146, 642] width 86 height 34
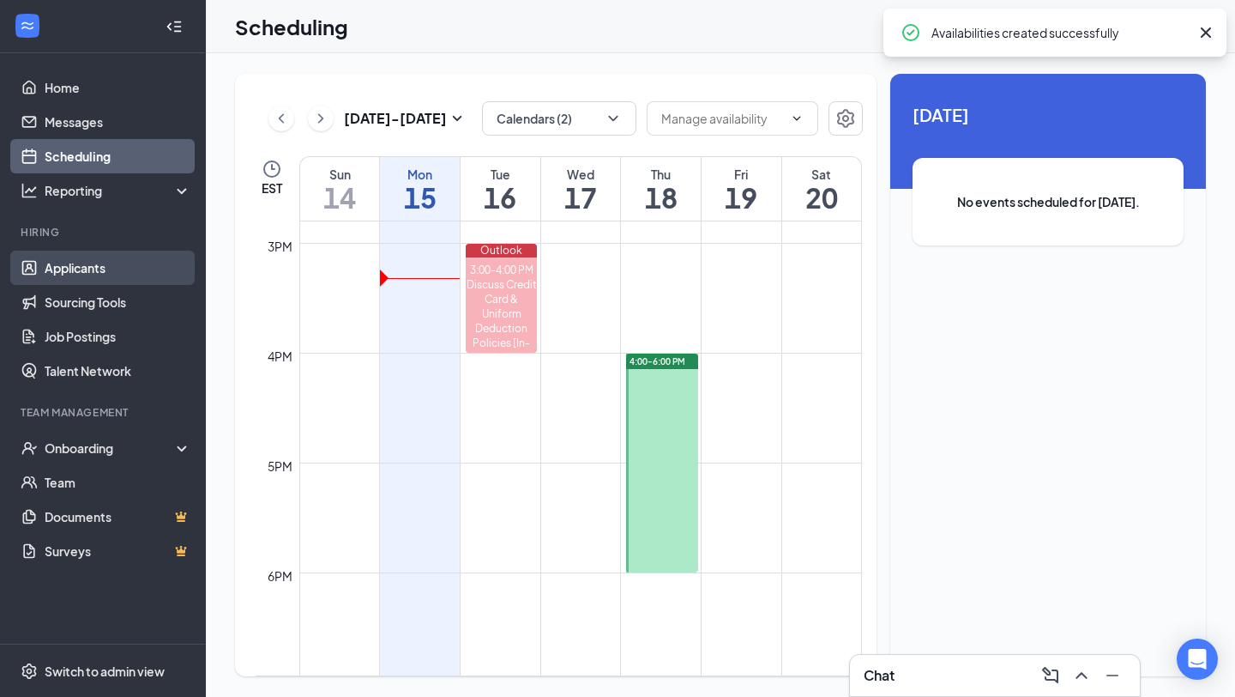
click at [63, 258] on link "Applicants" at bounding box center [118, 268] width 147 height 34
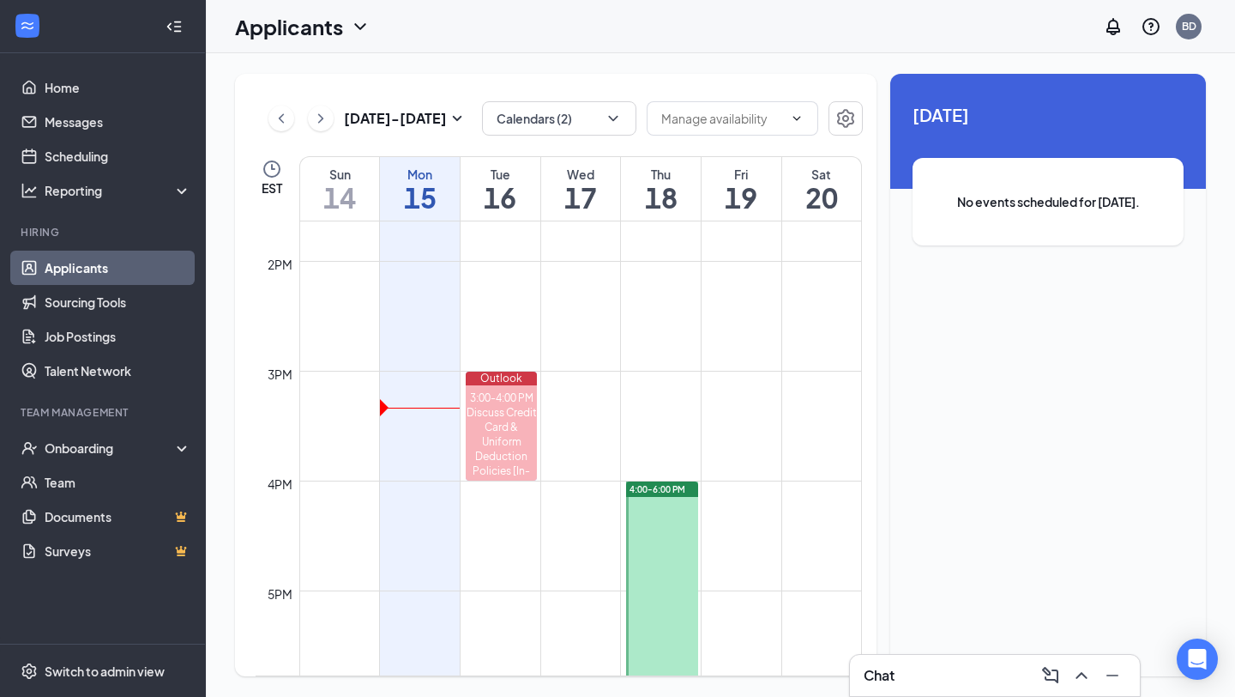
scroll to position [1610, 0]
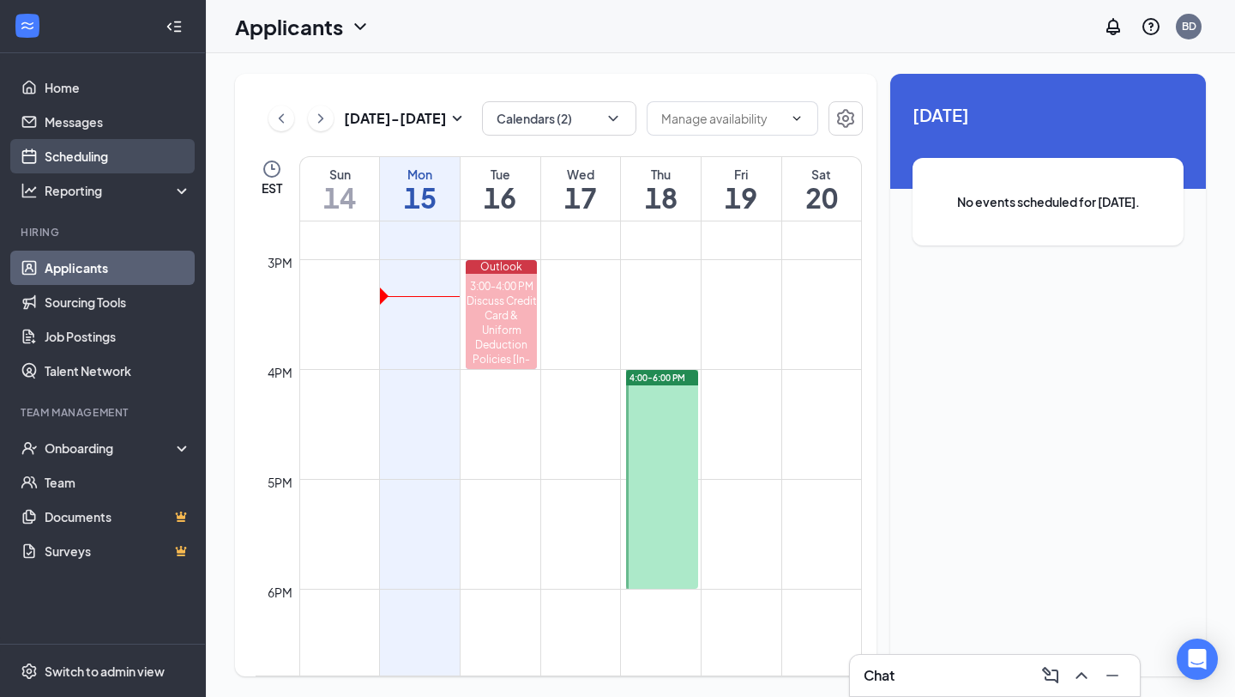
click at [106, 154] on link "Scheduling" at bounding box center [118, 156] width 147 height 34
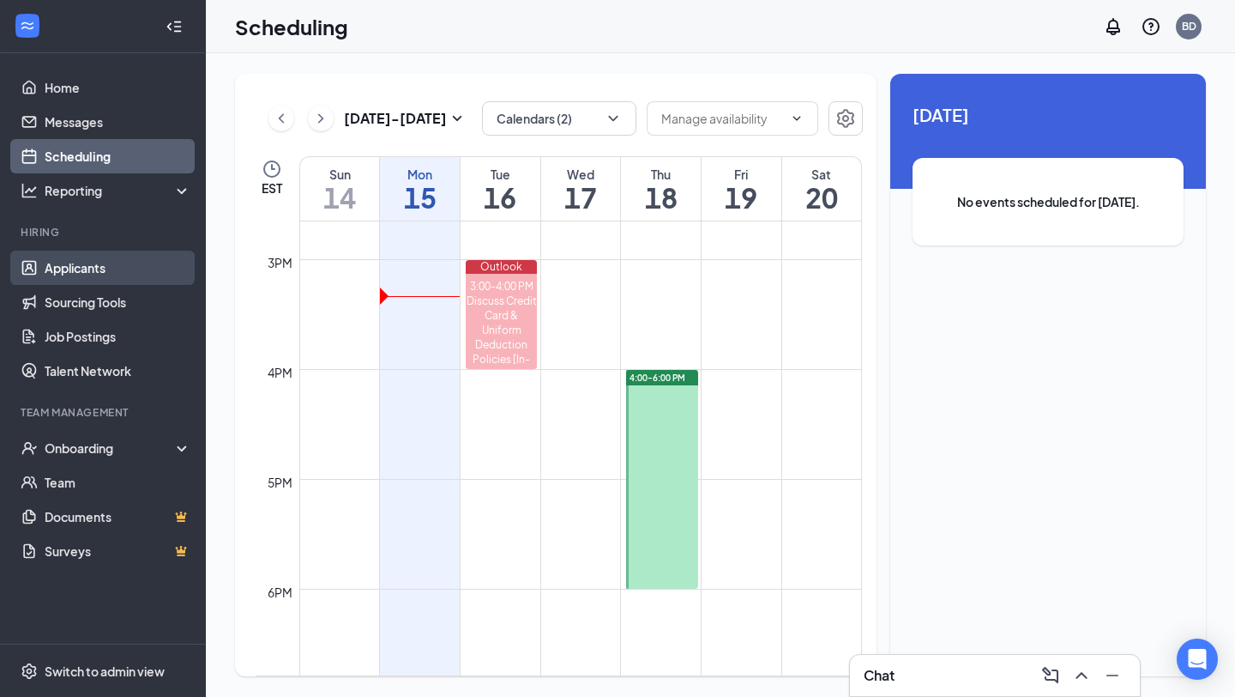
click at [112, 259] on link "Applicants" at bounding box center [118, 268] width 147 height 34
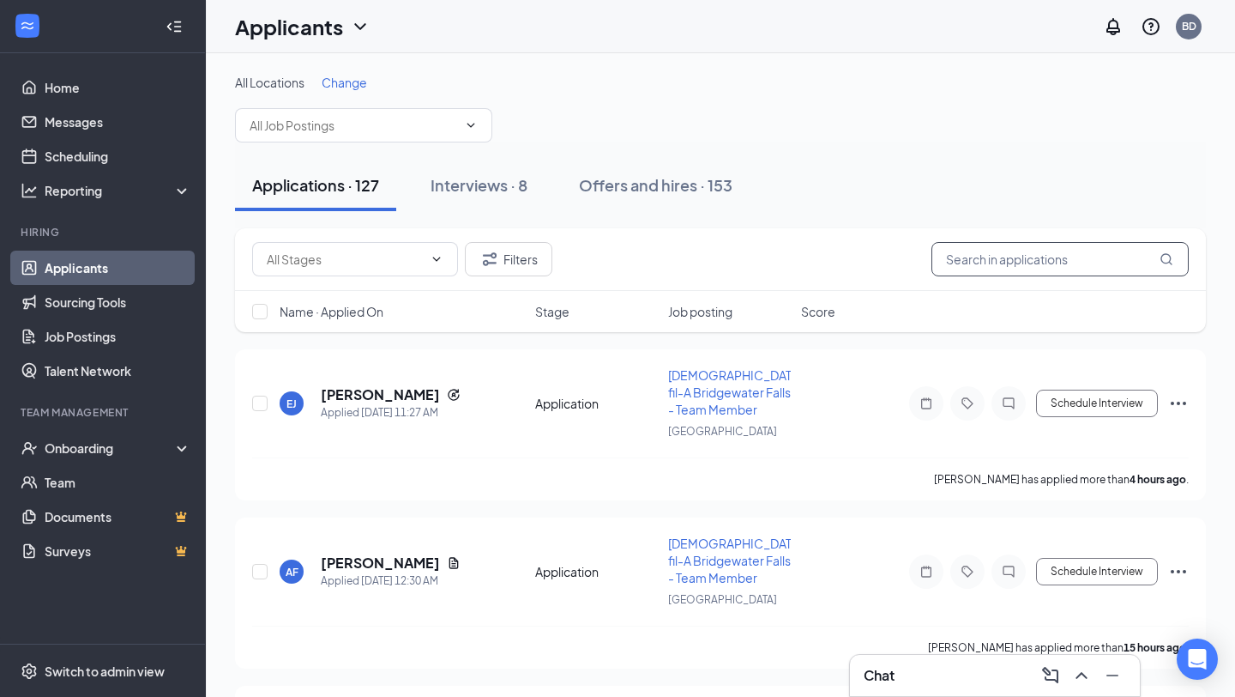
click at [1026, 256] on input "text" at bounding box center [1060, 259] width 257 height 34
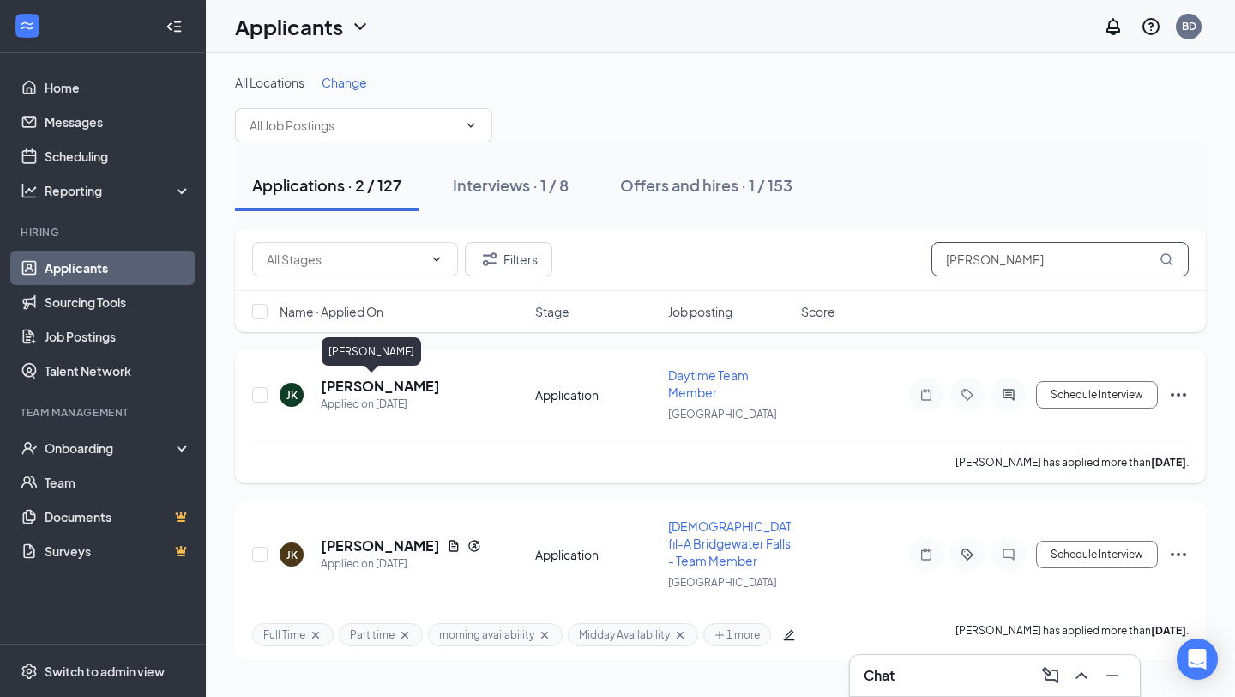
type input "jill"
click at [329, 387] on h5 "[PERSON_NAME]" at bounding box center [380, 386] width 119 height 19
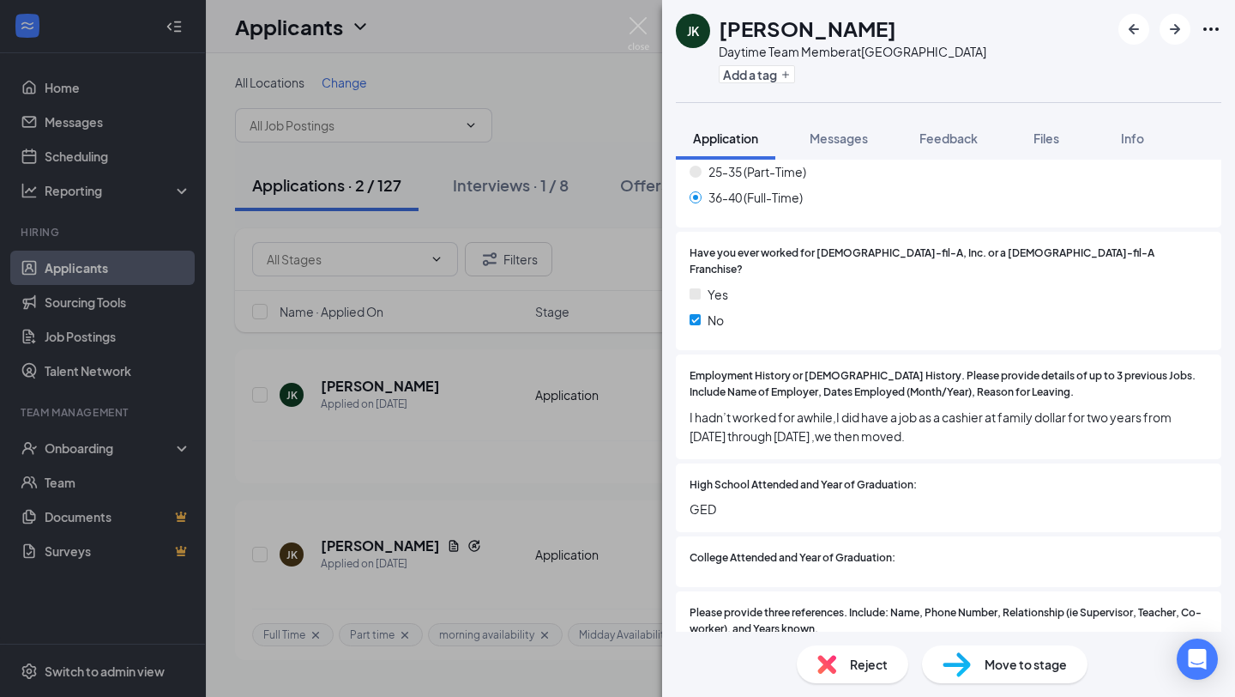
scroll to position [1137, 0]
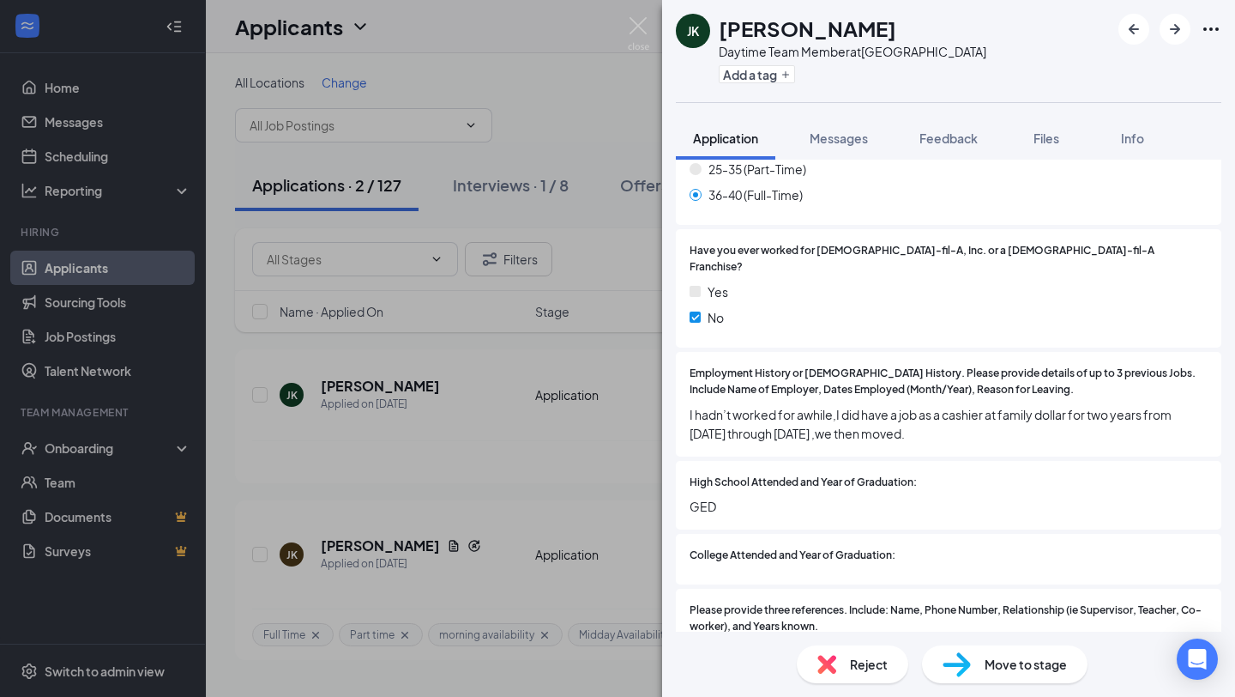
click at [967, 675] on img at bounding box center [957, 664] width 28 height 25
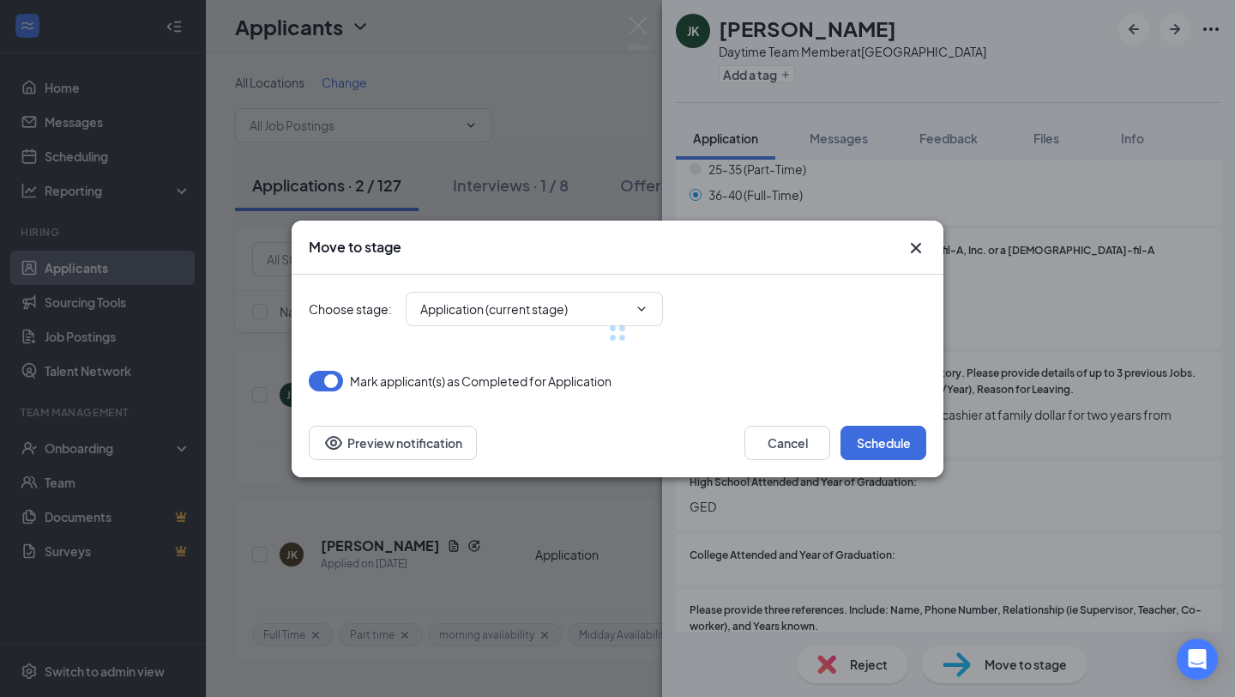
type input "Scheduled Phone Screen Stage (next stage)"
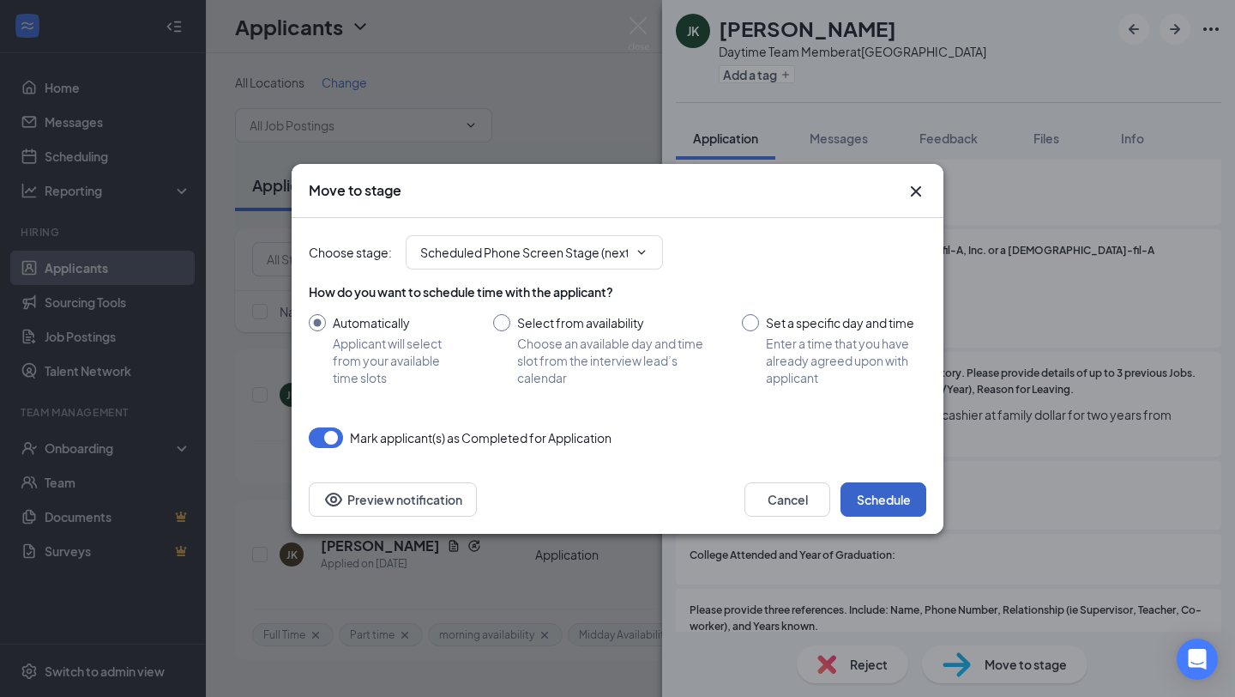
click at [876, 490] on button "Schedule" at bounding box center [884, 499] width 86 height 34
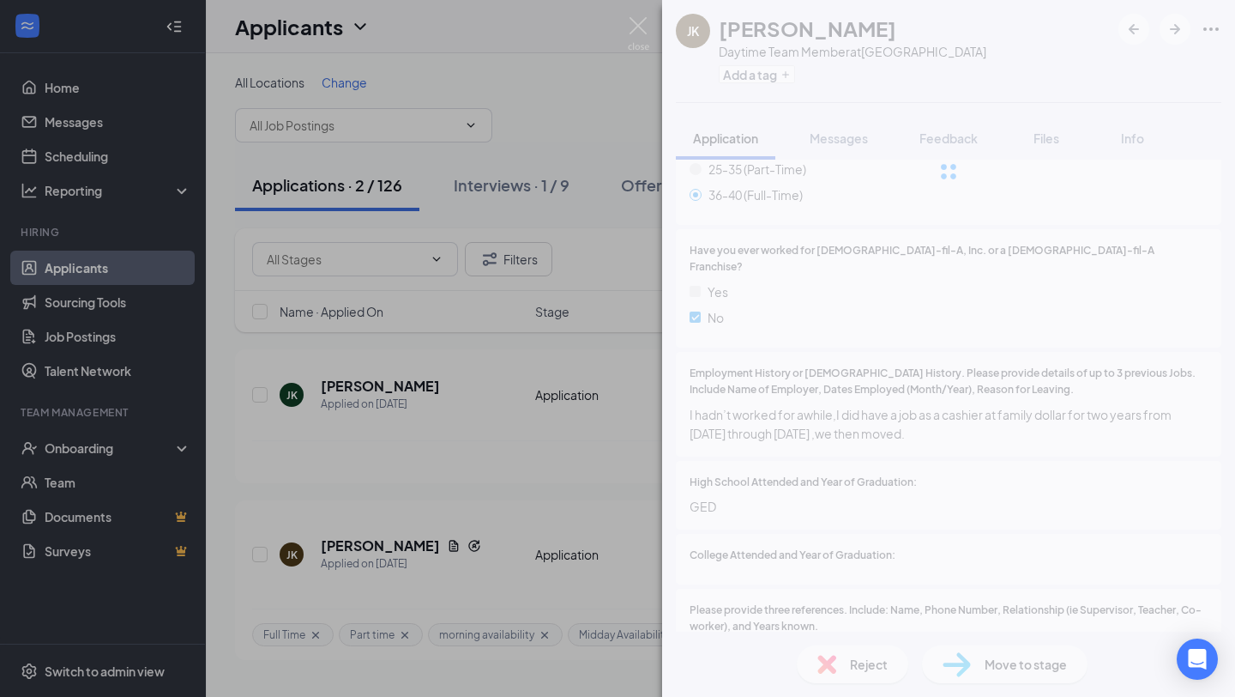
click at [547, 290] on div "JK Jill Krois Daytime Team Member at Bridgewater Falls Add a tag Application Me…" at bounding box center [617, 348] width 1235 height 697
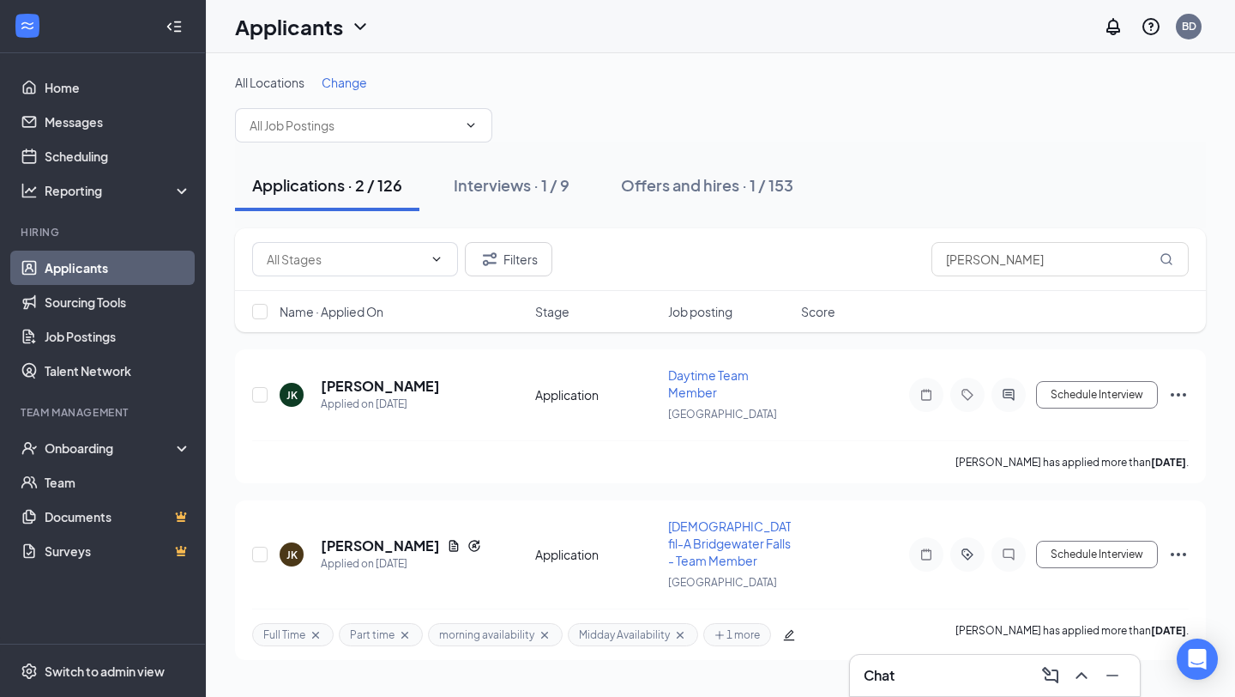
click at [544, 233] on div "Filters jill" at bounding box center [720, 259] width 971 height 63
click at [988, 270] on input "jill" at bounding box center [1060, 259] width 257 height 34
click at [992, 264] on input "jill" at bounding box center [1060, 259] width 257 height 34
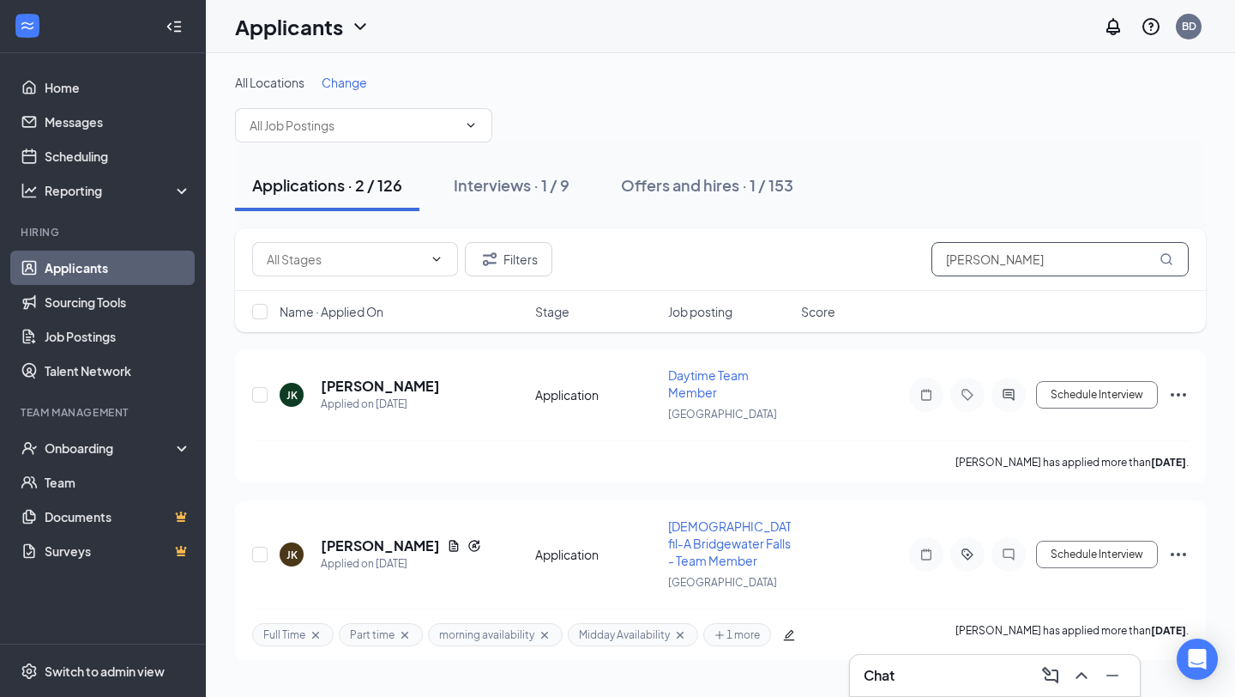
click at [992, 264] on input "jill" at bounding box center [1060, 259] width 257 height 34
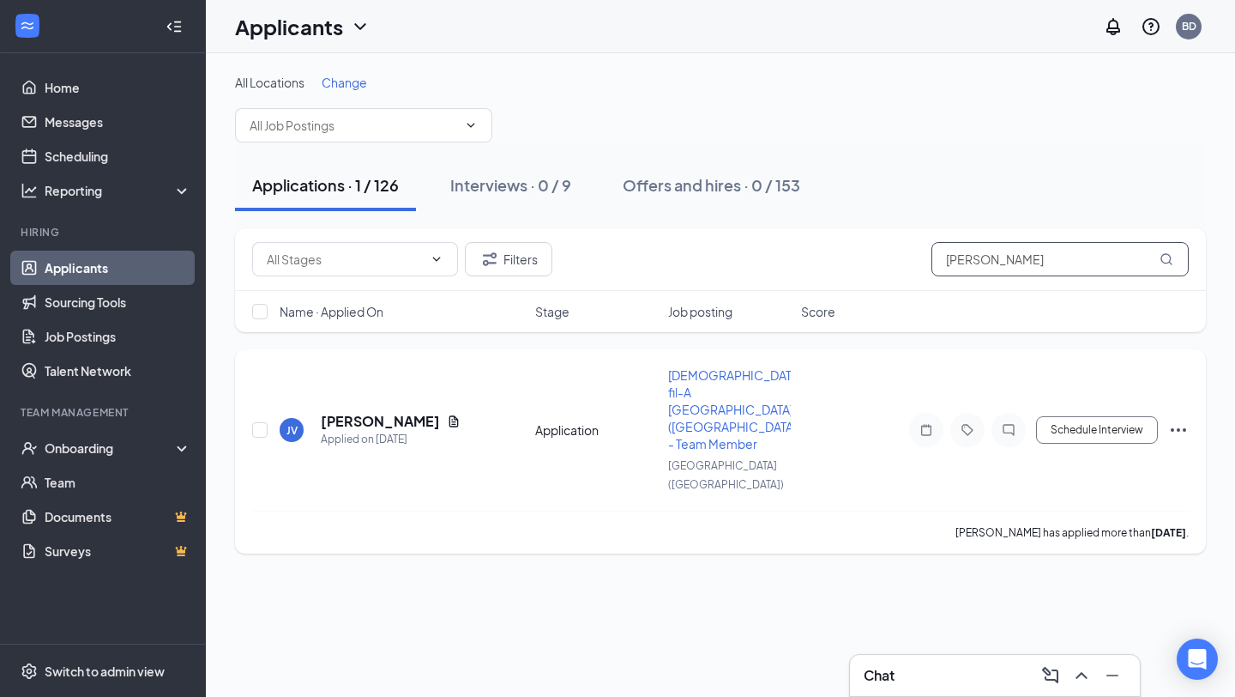
type input "joseph"
click at [353, 412] on h5 "Joseph Vale" at bounding box center [380, 421] width 119 height 19
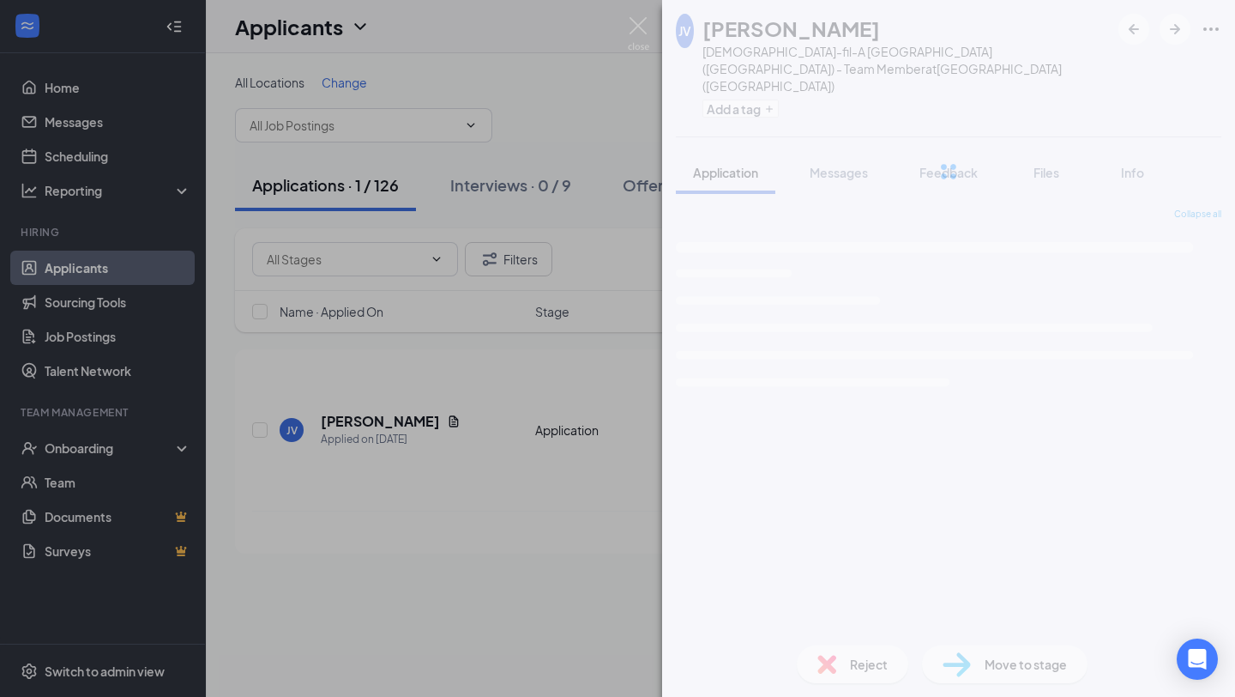
click at [1050, 655] on span "Move to stage" at bounding box center [1026, 664] width 82 height 19
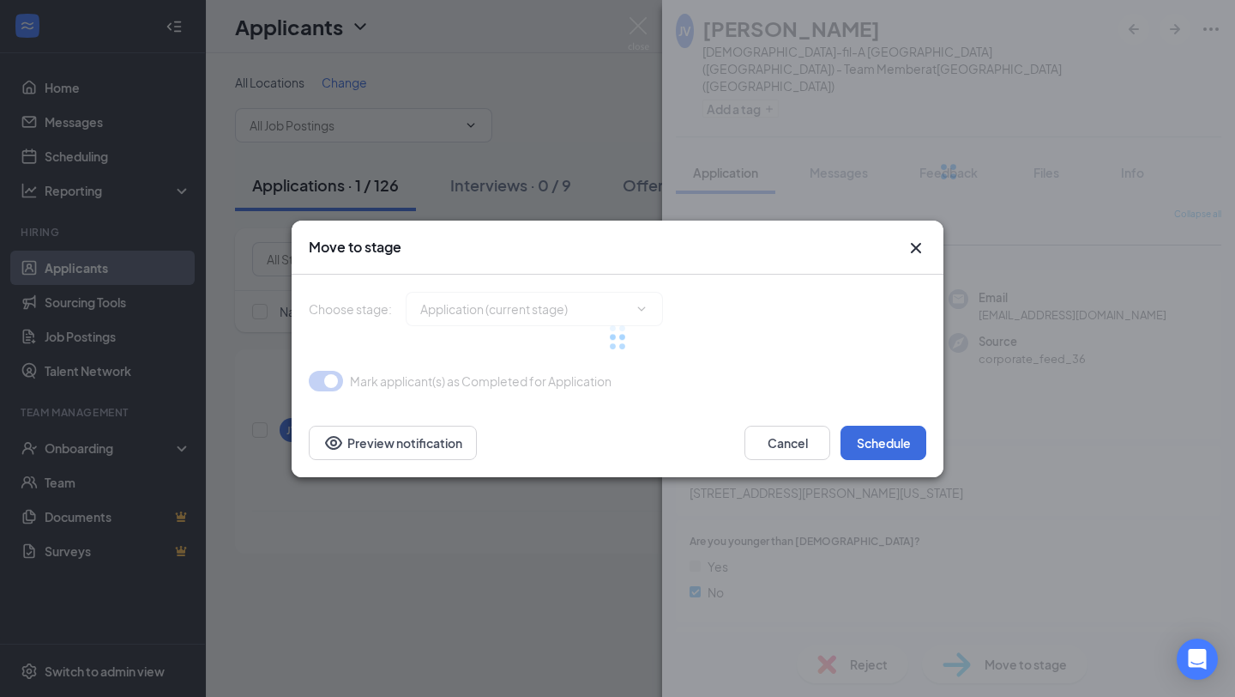
type input "Scheduled Phone Screen Stage (next stage)"
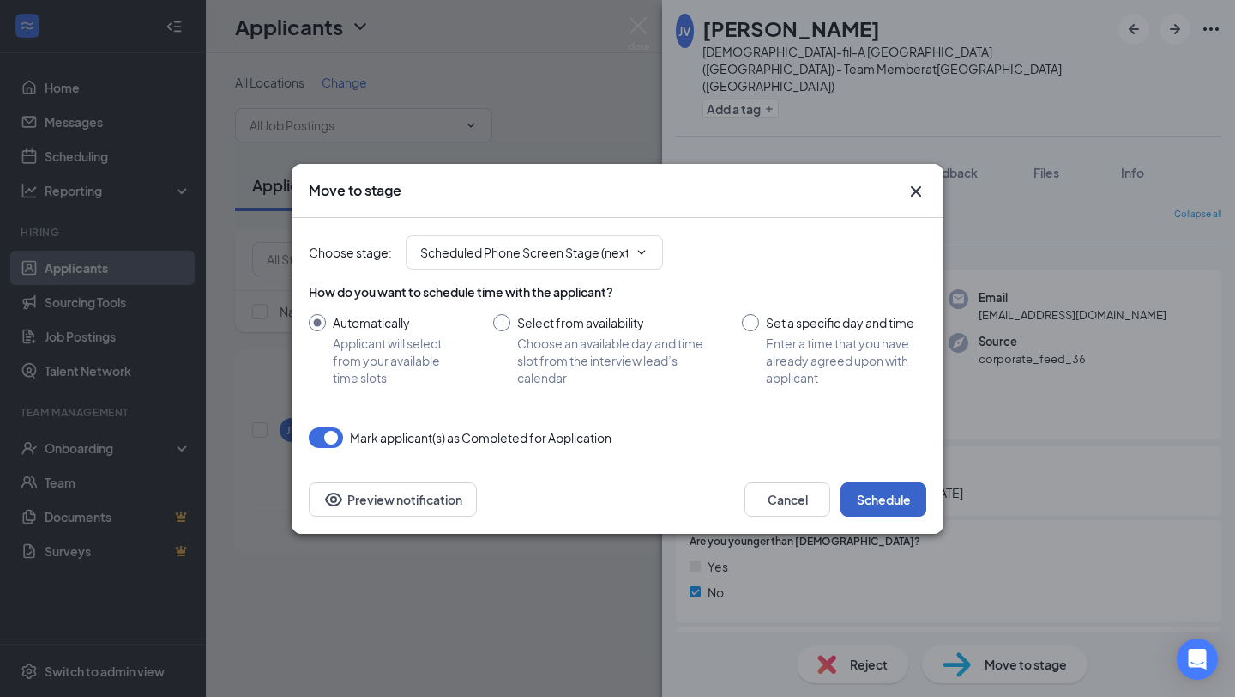
click at [898, 497] on button "Schedule" at bounding box center [884, 499] width 86 height 34
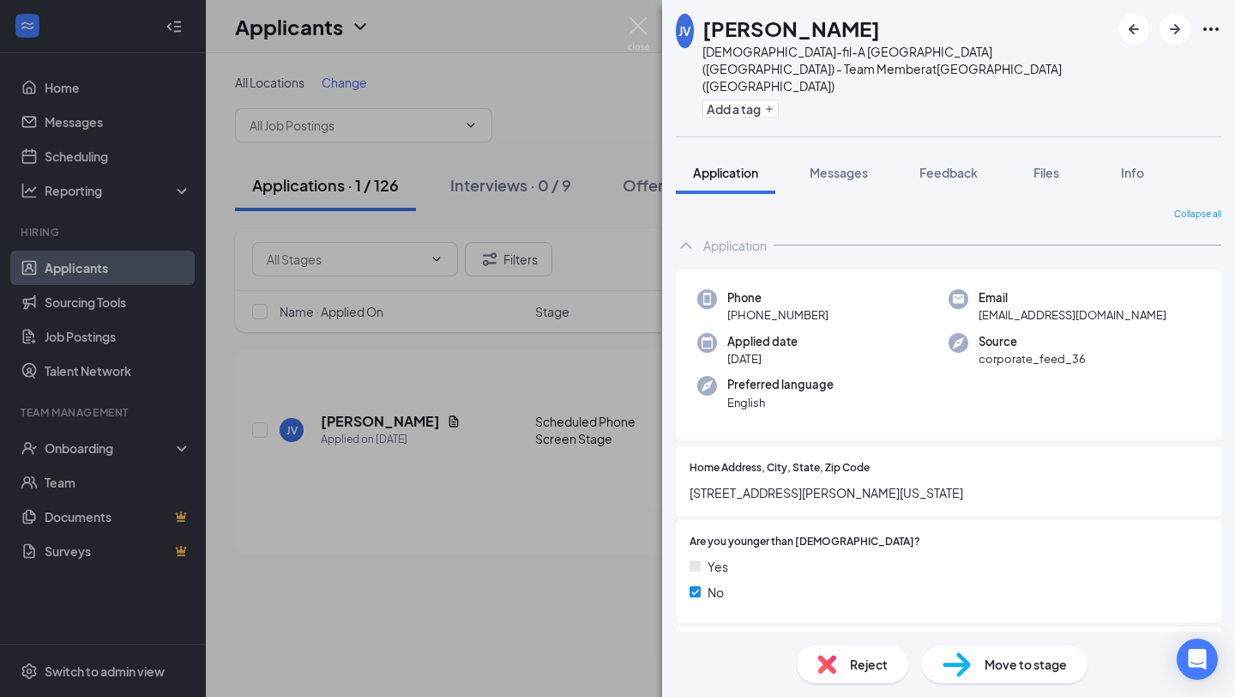
click at [425, 209] on div "JV Joseph Vale Chick-fil-A Fairfield (OH) - Team Member at Fairfield (OH) Add a…" at bounding box center [617, 348] width 1235 height 697
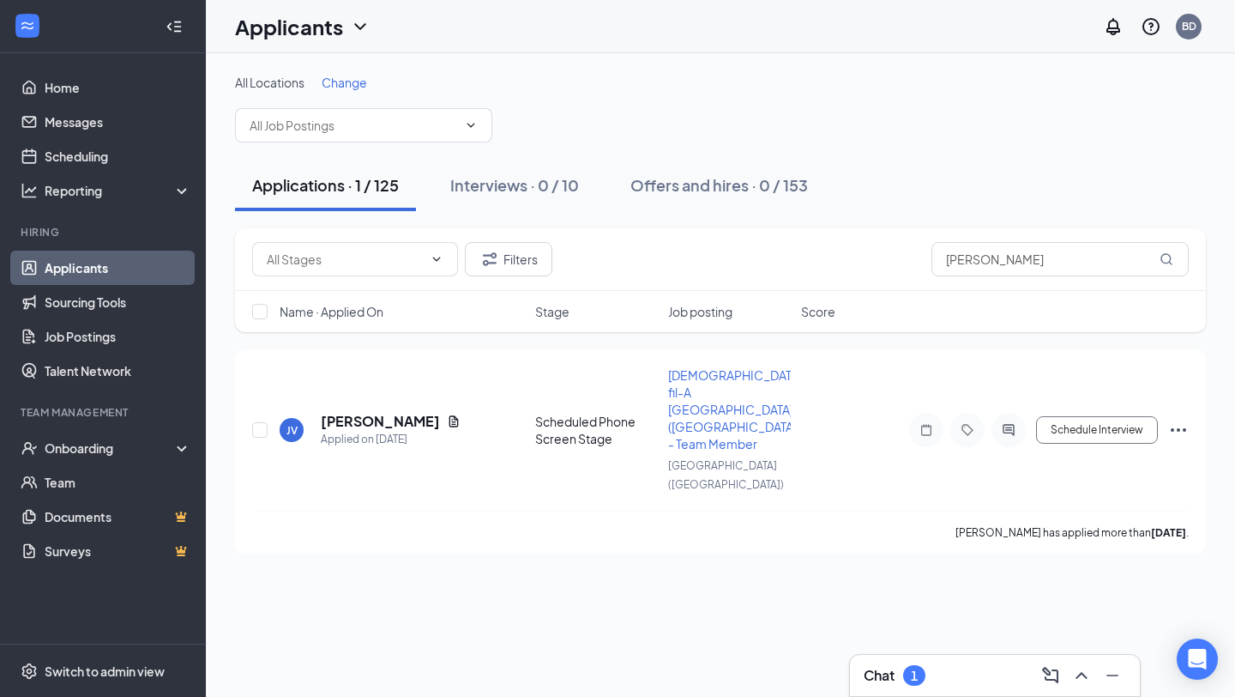
click at [965, 667] on div "Chat 1" at bounding box center [995, 674] width 263 height 27
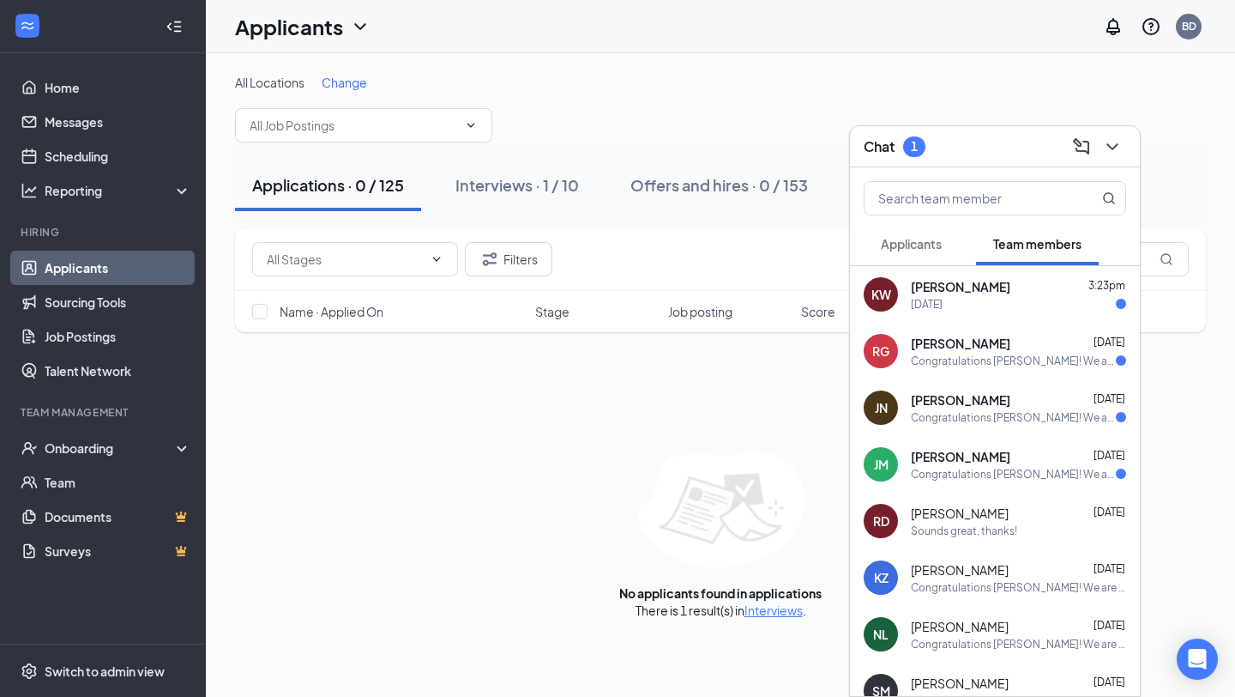
click at [1026, 286] on div "Krischan Wilhelm 3:23pm" at bounding box center [1018, 286] width 215 height 17
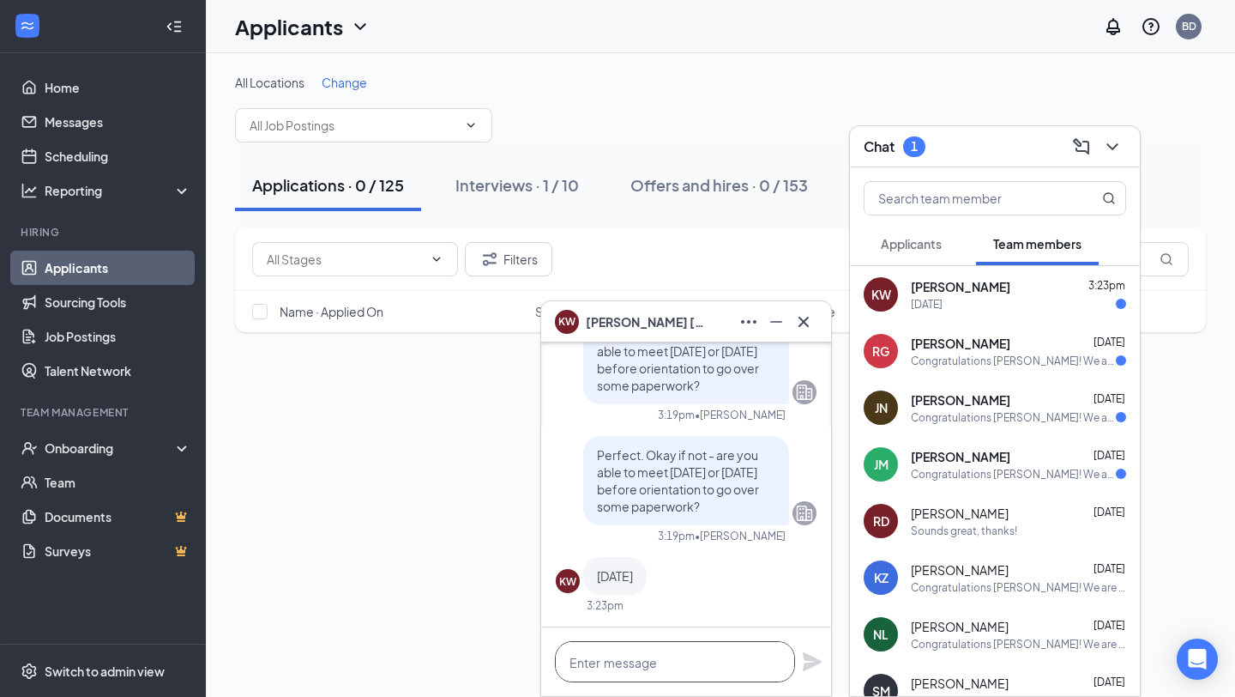
click at [661, 647] on textarea at bounding box center [675, 661] width 240 height 41
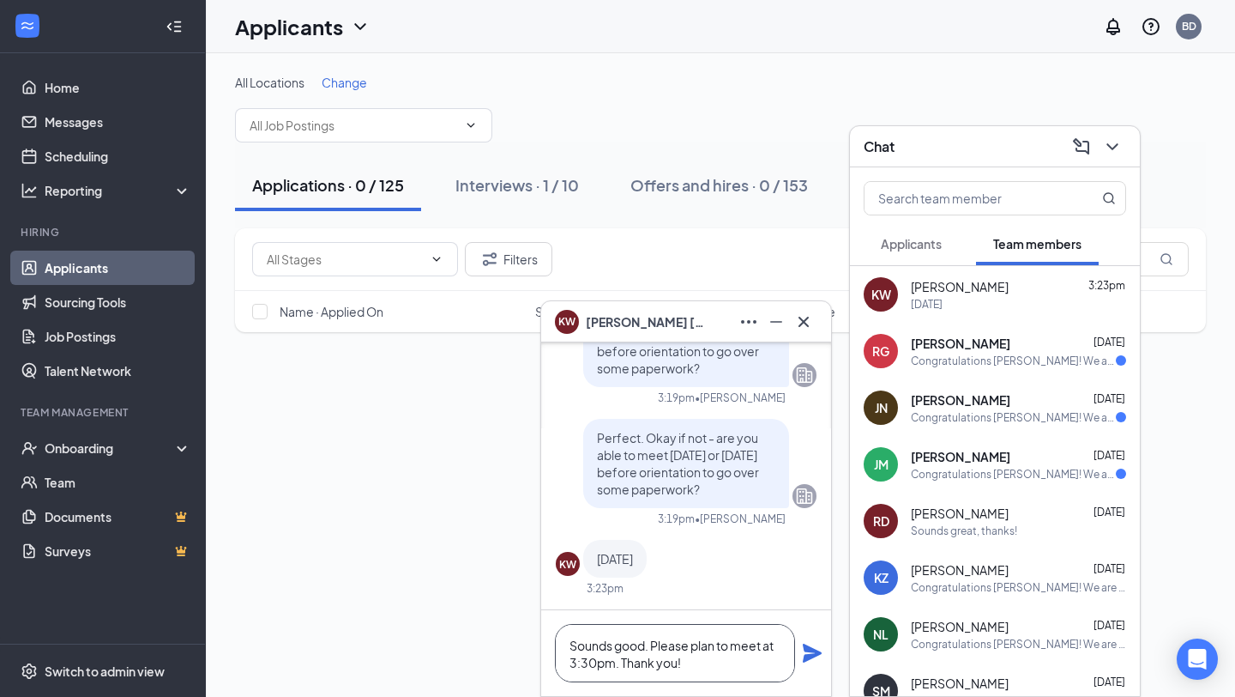
click at [613, 663] on textarea "Sounds good. Please plan to meet at 3:30pm. Thank you!" at bounding box center [675, 653] width 240 height 58
type textarea "Sounds good. Please plan to meet at 3:30pm at The Benison. Thank you!"
click at [809, 654] on icon "Plane" at bounding box center [812, 652] width 19 height 19
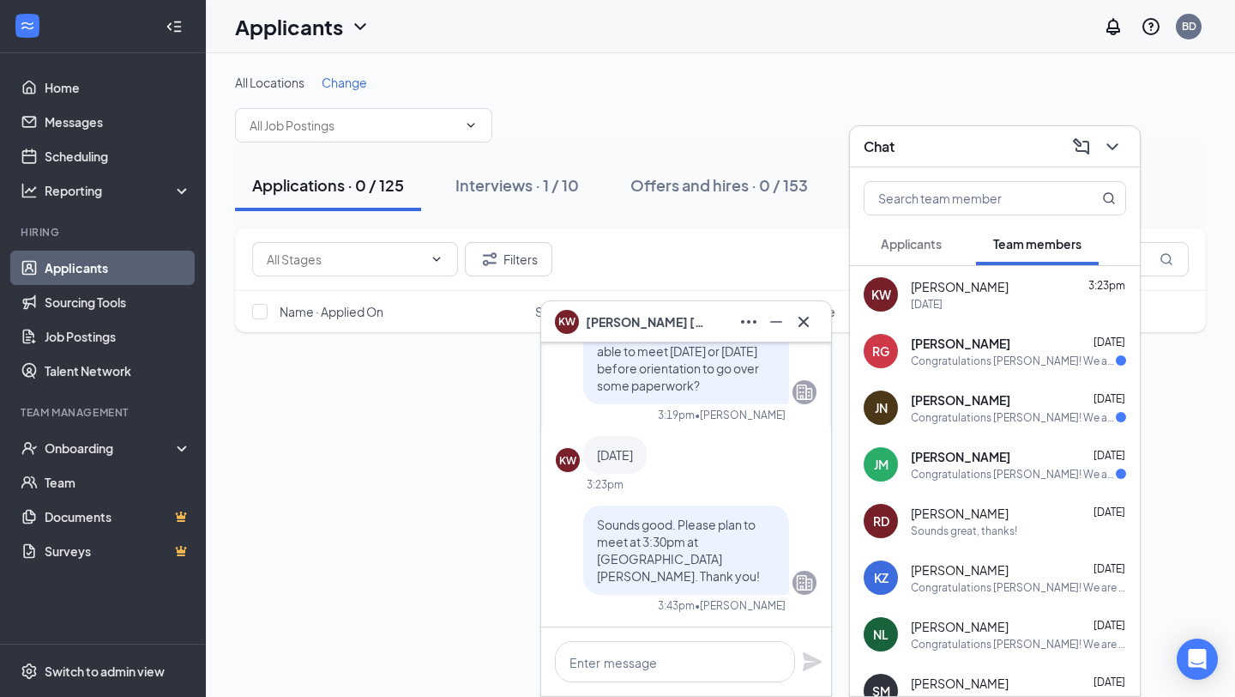
click at [961, 156] on div "Chat" at bounding box center [995, 146] width 263 height 27
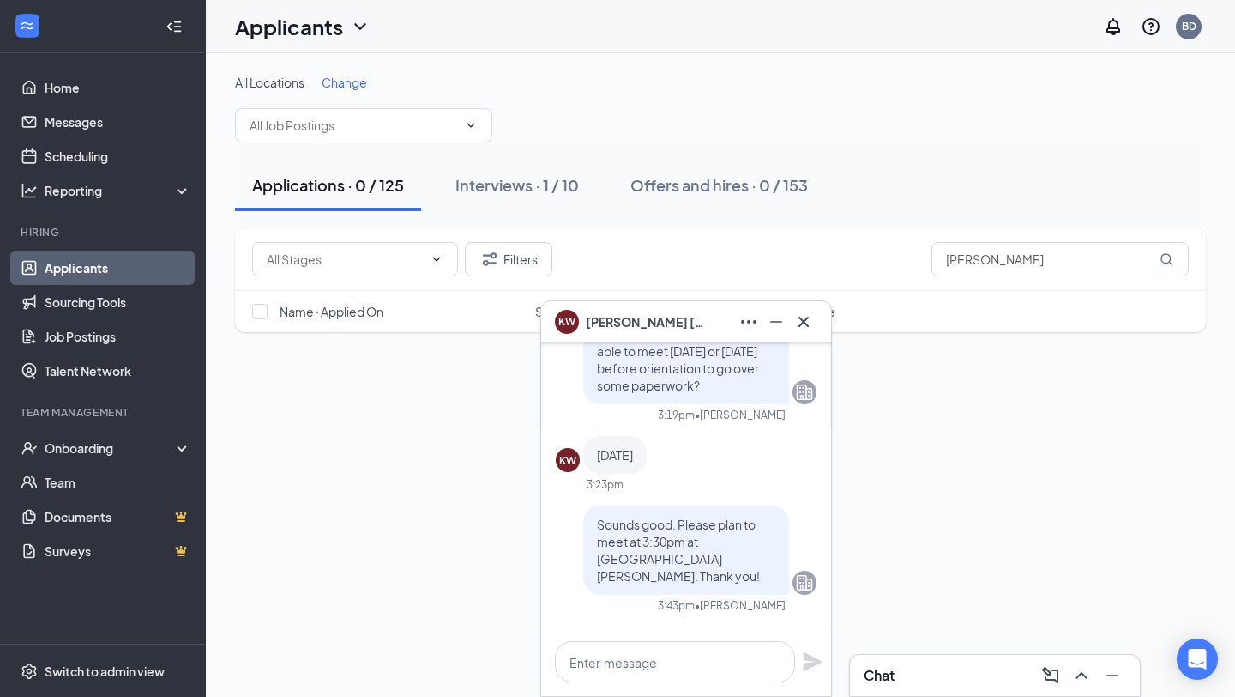
drag, startPoint x: 677, startPoint y: 329, endPoint x: 683, endPoint y: 320, distance: 11.2
click at [677, 329] on span "[PERSON_NAME]" at bounding box center [646, 321] width 120 height 19
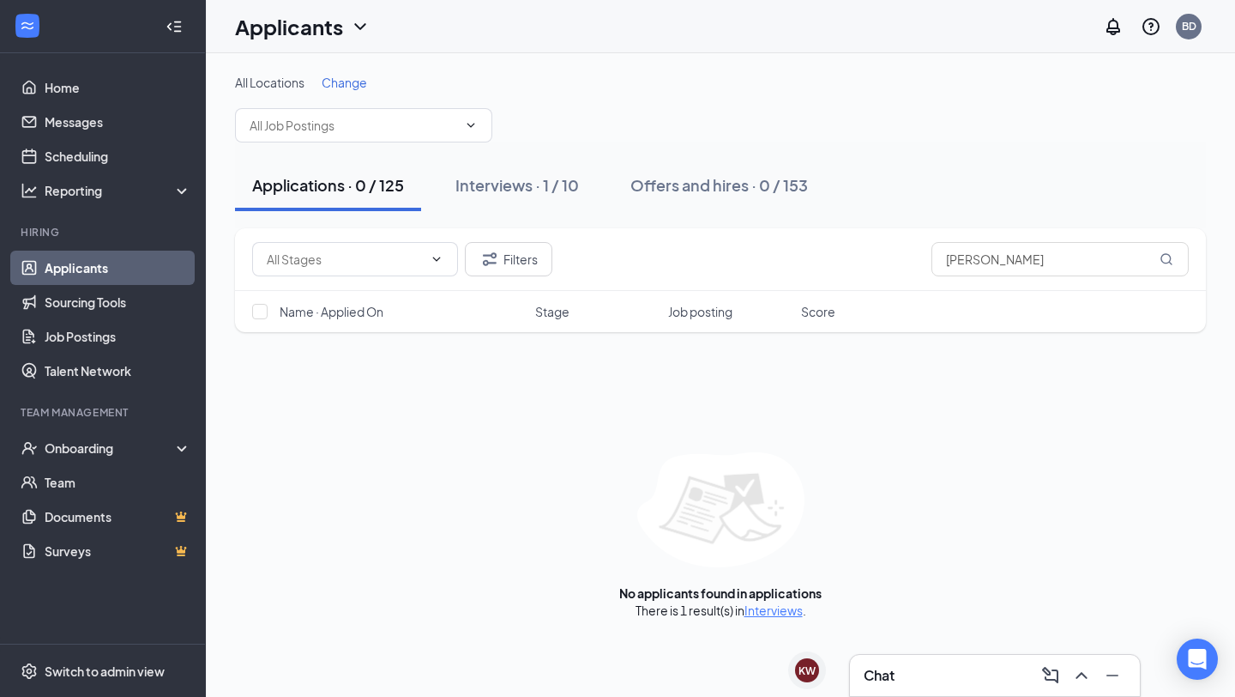
click at [934, 662] on div "Chat" at bounding box center [995, 674] width 263 height 27
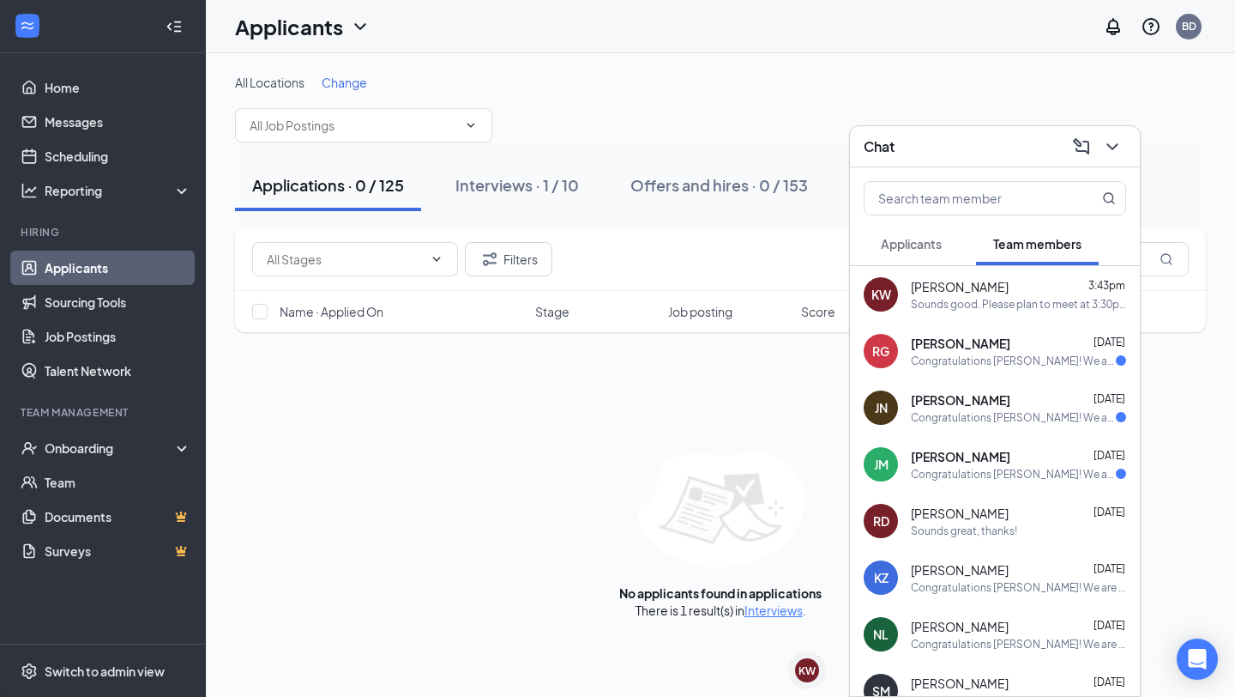
click at [968, 292] on span "[PERSON_NAME]" at bounding box center [960, 286] width 98 height 17
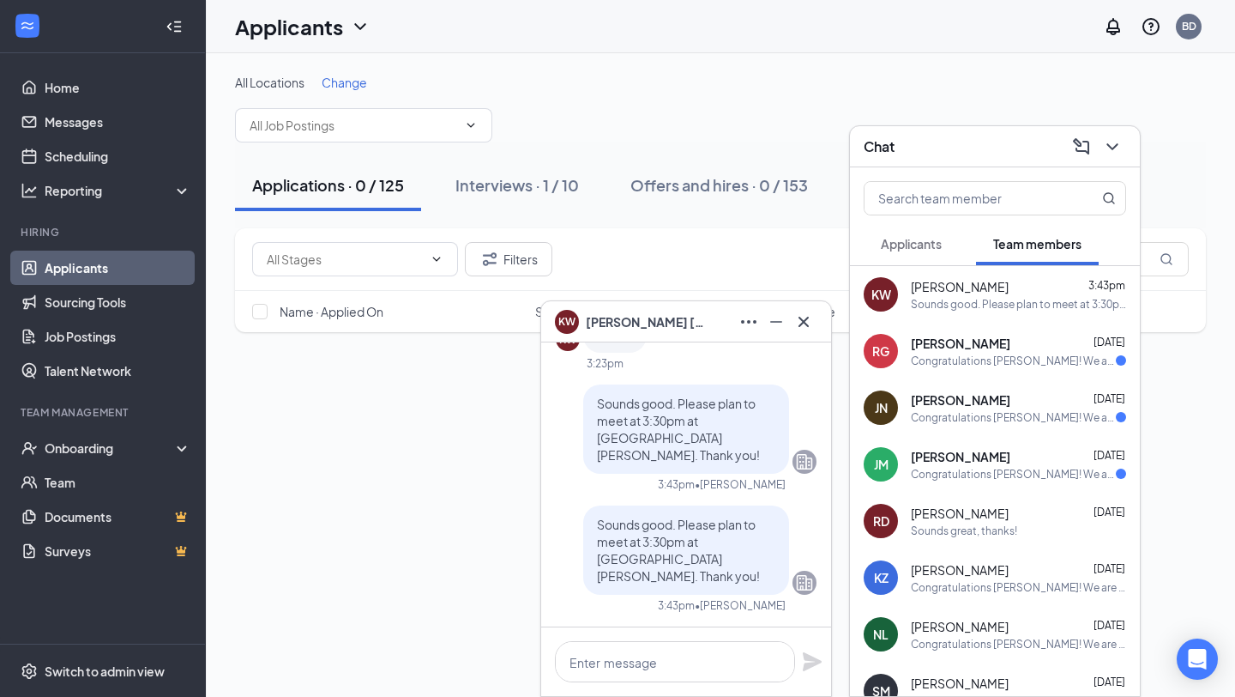
click at [957, 130] on div "Chat" at bounding box center [995, 146] width 290 height 41
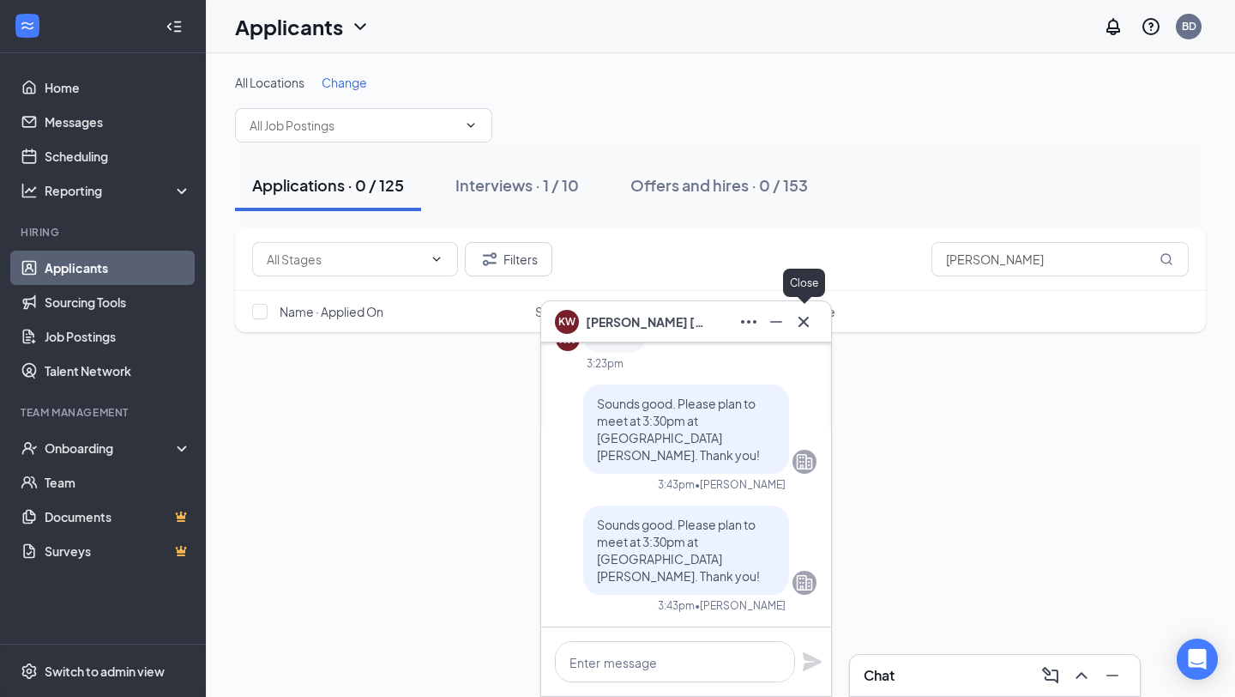
click at [807, 332] on button at bounding box center [803, 321] width 27 height 27
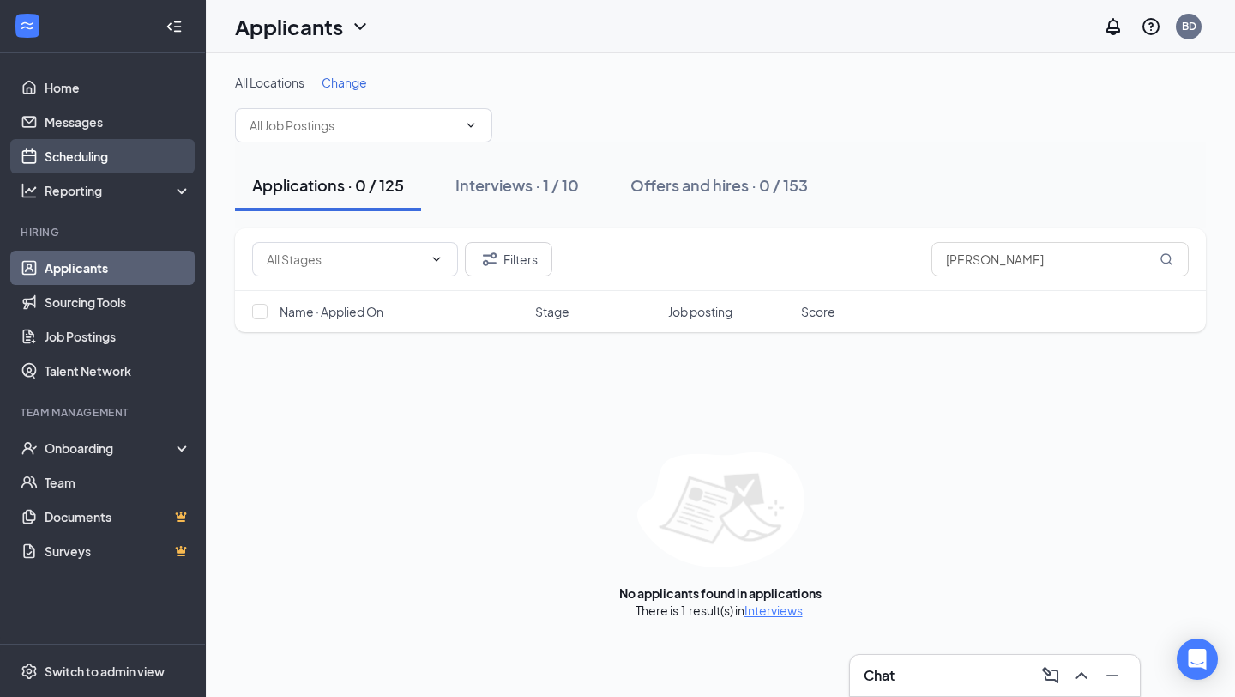
click at [158, 161] on link "Scheduling" at bounding box center [118, 156] width 147 height 34
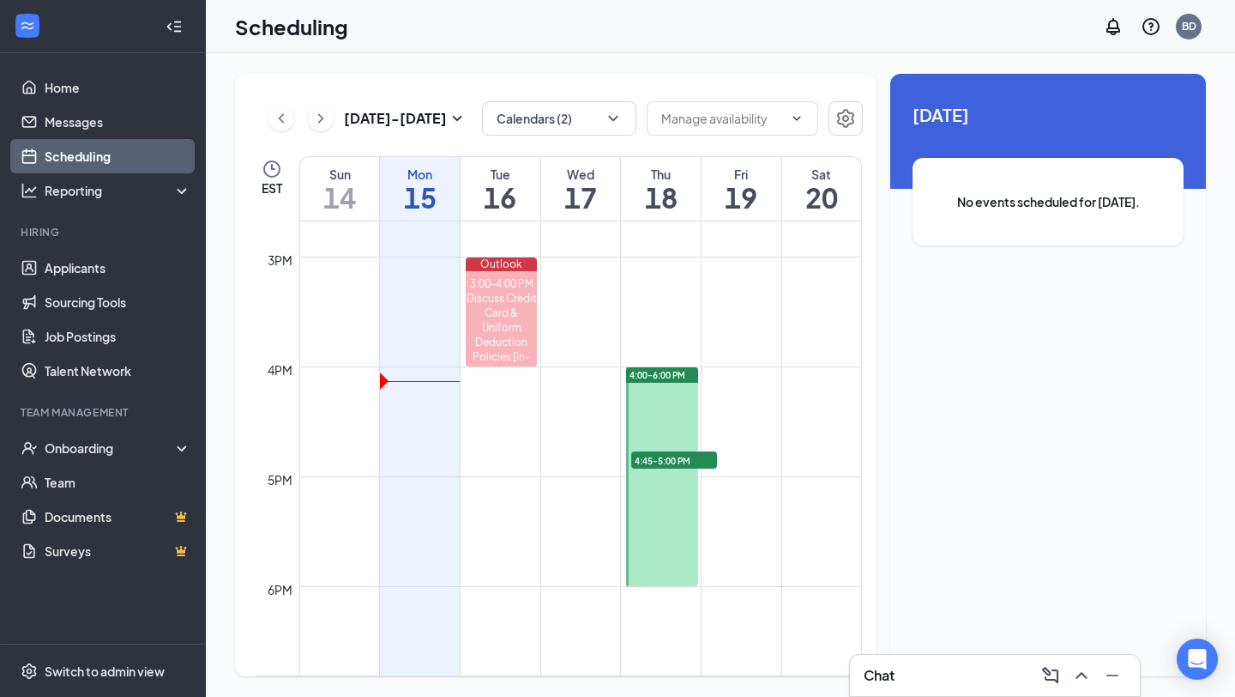
scroll to position [1568, 0]
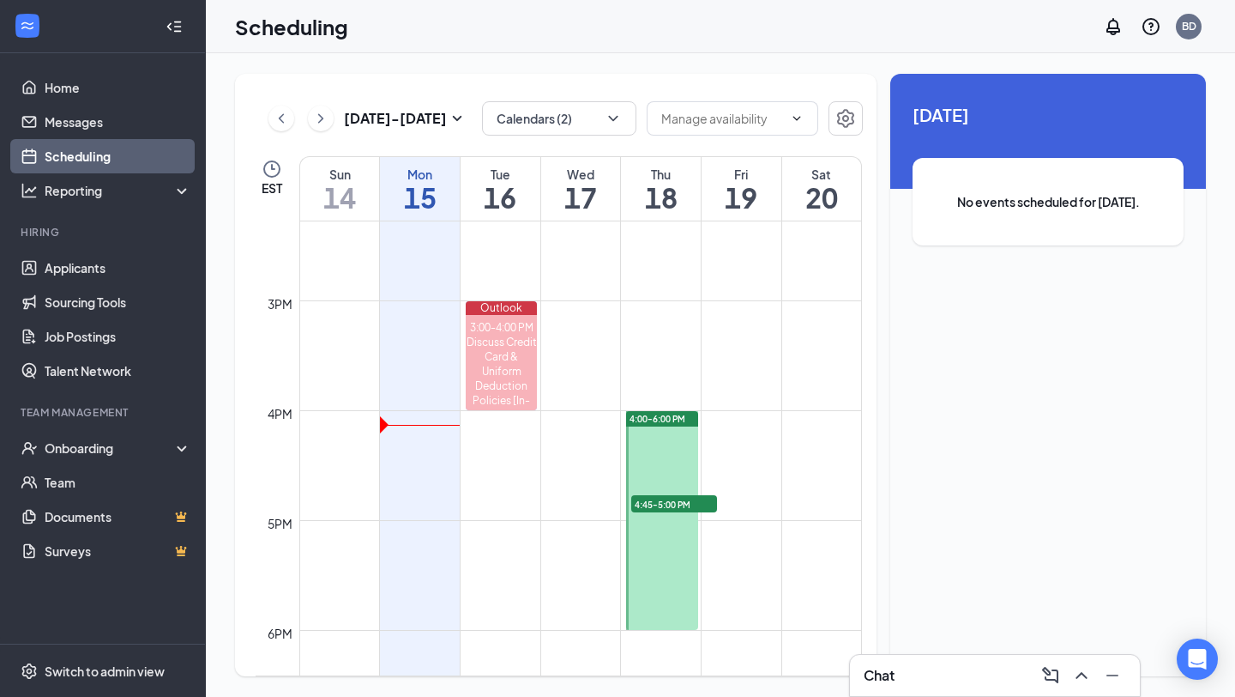
click at [705, 160] on div "Fri 19" at bounding box center [742, 188] width 80 height 63
click at [697, 164] on div "Thu 18" at bounding box center [661, 188] width 80 height 63
